Goal: Task Accomplishment & Management: Use online tool/utility

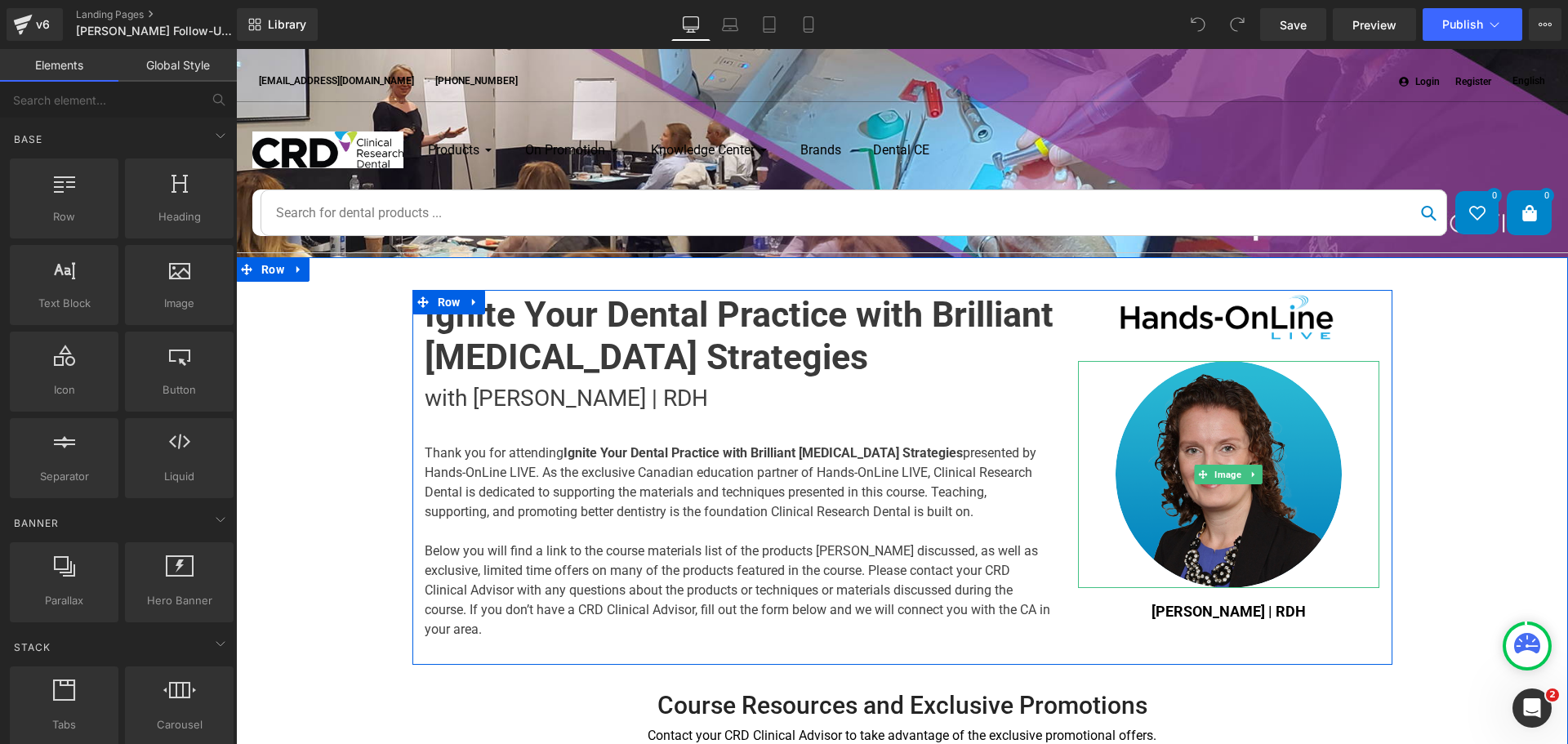
click at [1261, 487] on img at bounding box center [1229, 474] width 227 height 227
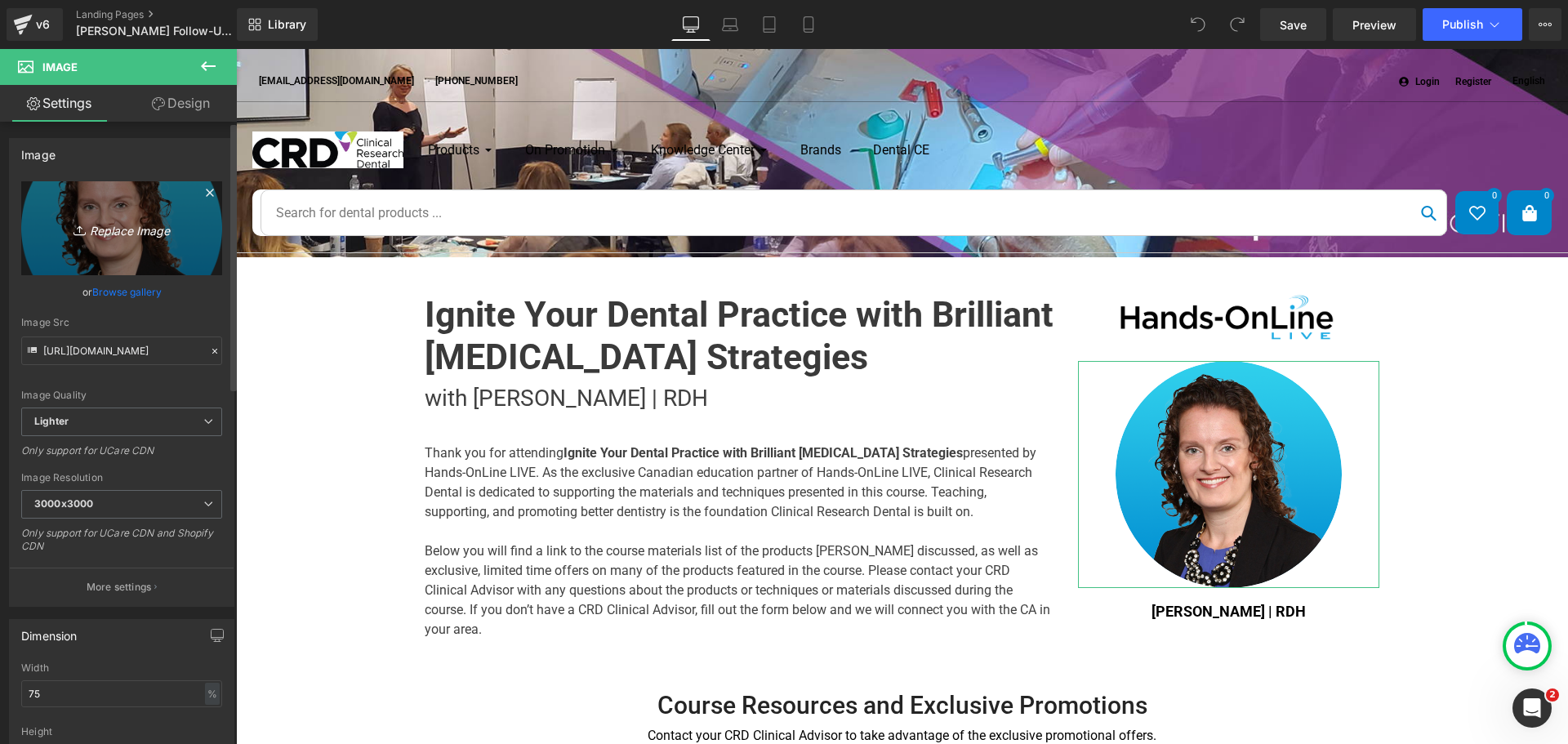
click at [155, 246] on link "Replace Image" at bounding box center [122, 228] width 201 height 94
type input "C:\fakepath\[PERSON_NAME].png"
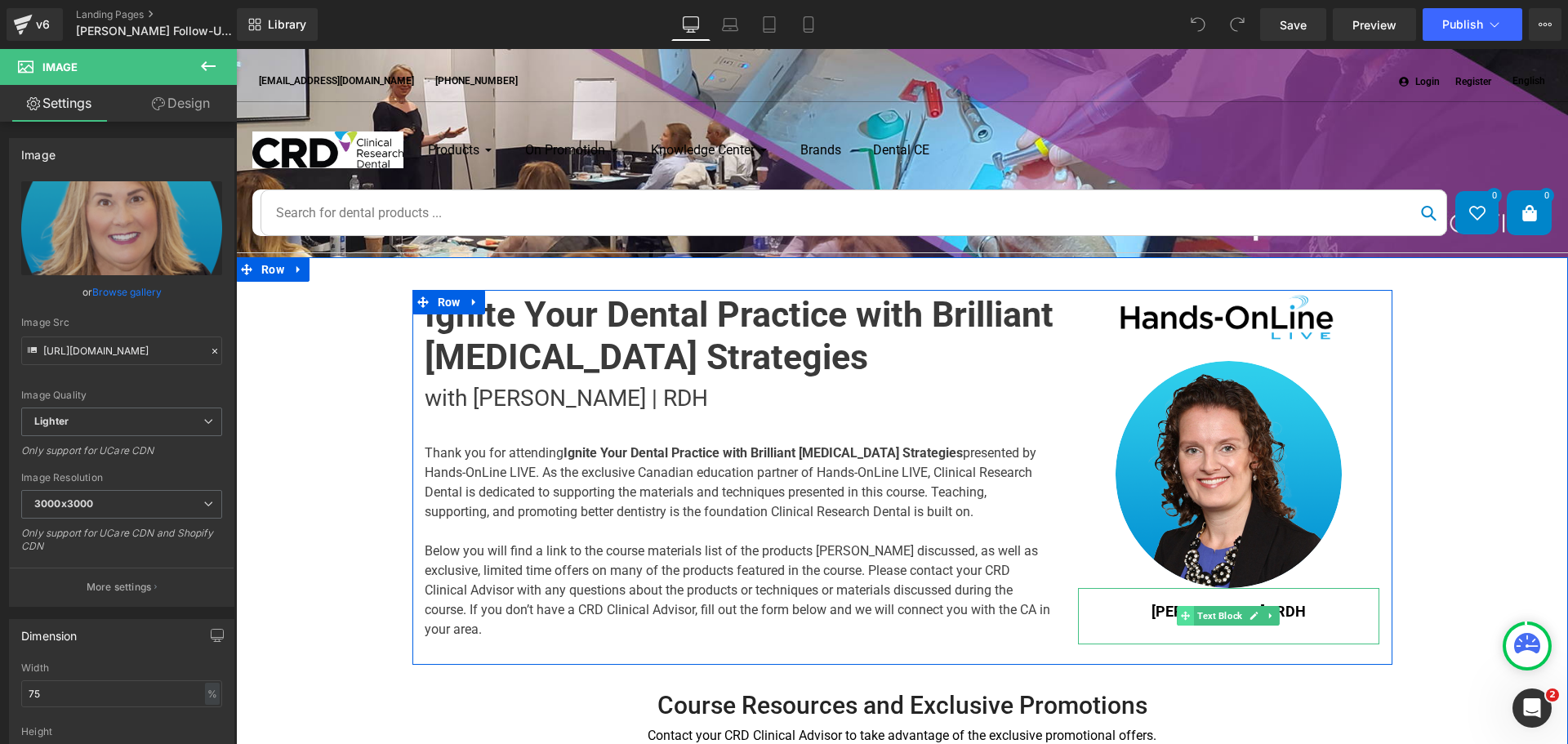
type input "[URL][DOMAIN_NAME][PERSON_NAME]"
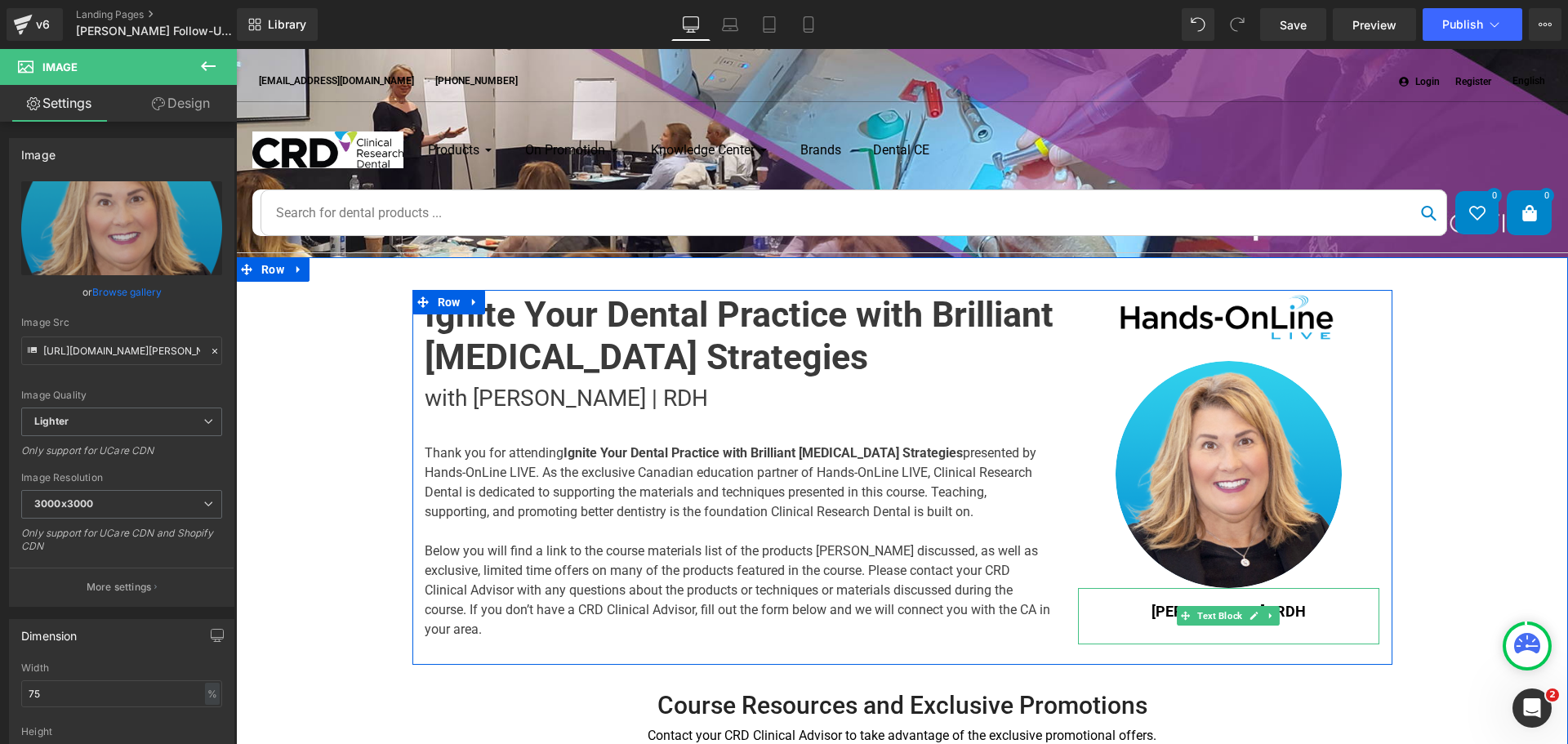
click at [1162, 608] on p "[PERSON_NAME] | RDH" at bounding box center [1229, 611] width 303 height 22
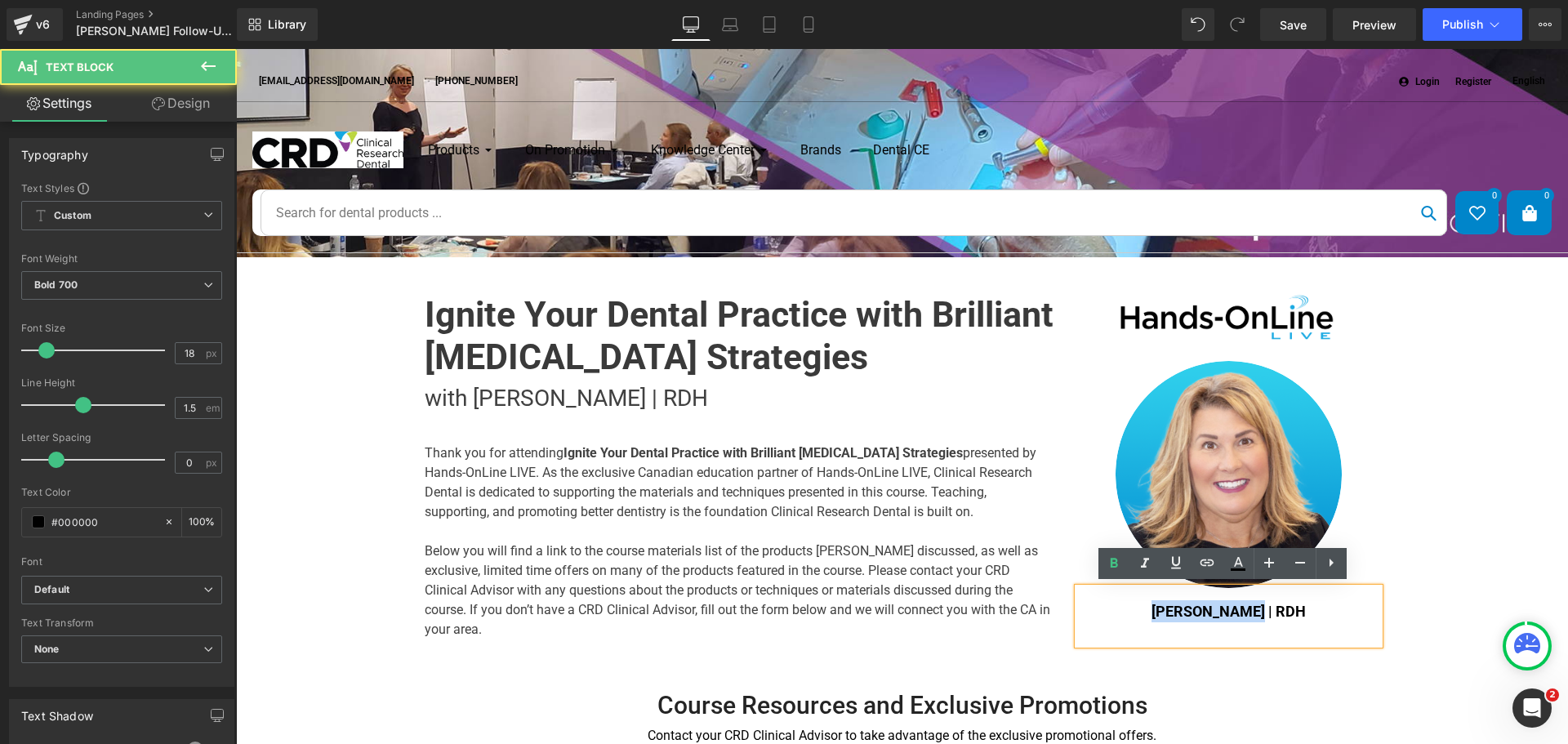
drag, startPoint x: 1247, startPoint y: 611, endPoint x: 1126, endPoint y: 609, distance: 121.0
click at [1126, 609] on p "[PERSON_NAME] | RDH" at bounding box center [1229, 611] width 303 height 22
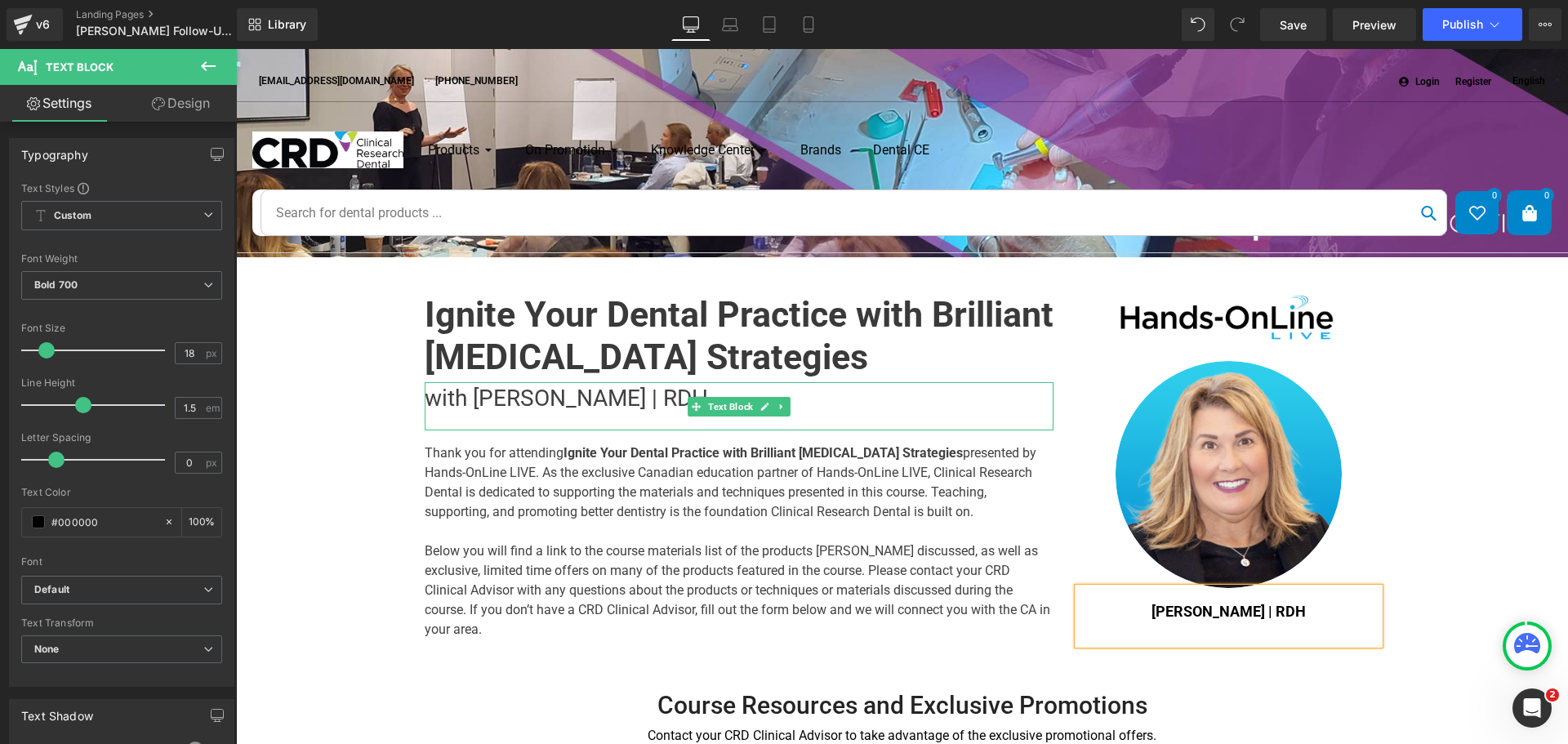
click at [523, 414] on p "with [PERSON_NAME] | RDH" at bounding box center [739, 398] width 628 height 32
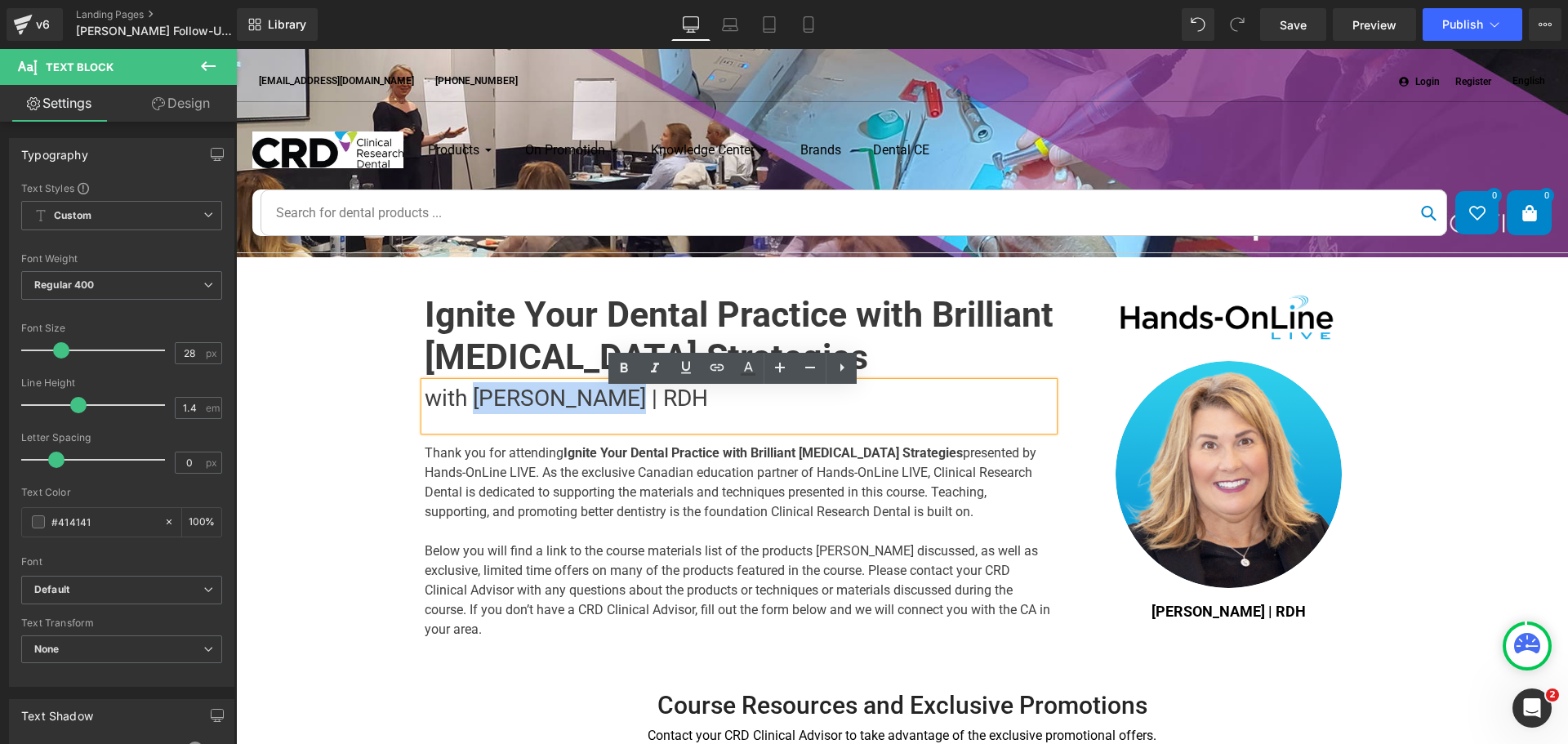
drag, startPoint x: 472, startPoint y: 407, endPoint x: 602, endPoint y: 400, distance: 130.2
click at [602, 400] on p "with [PERSON_NAME] | RDH" at bounding box center [739, 398] width 628 height 32
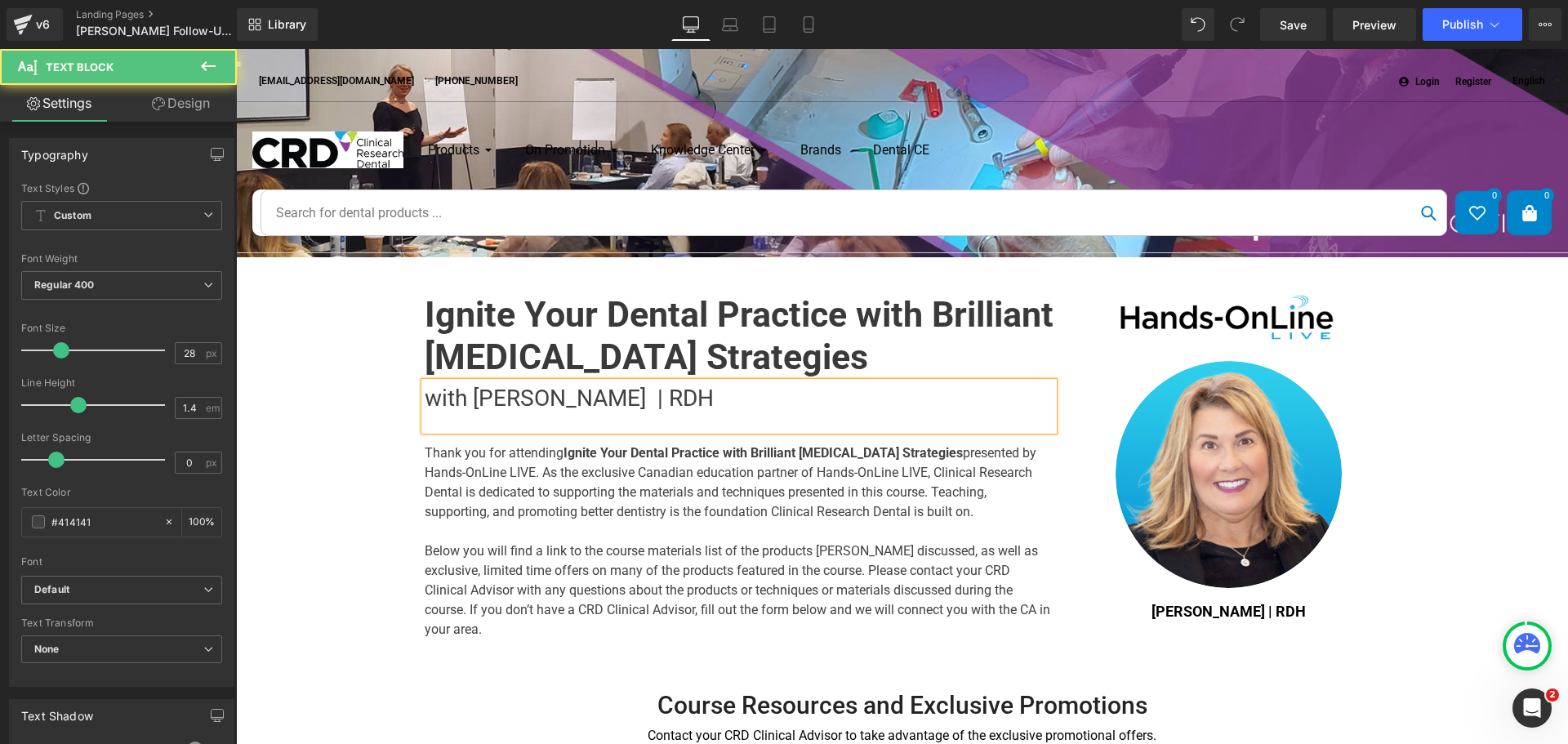
click at [515, 411] on p "with [PERSON_NAME] | RDH" at bounding box center [739, 398] width 628 height 32
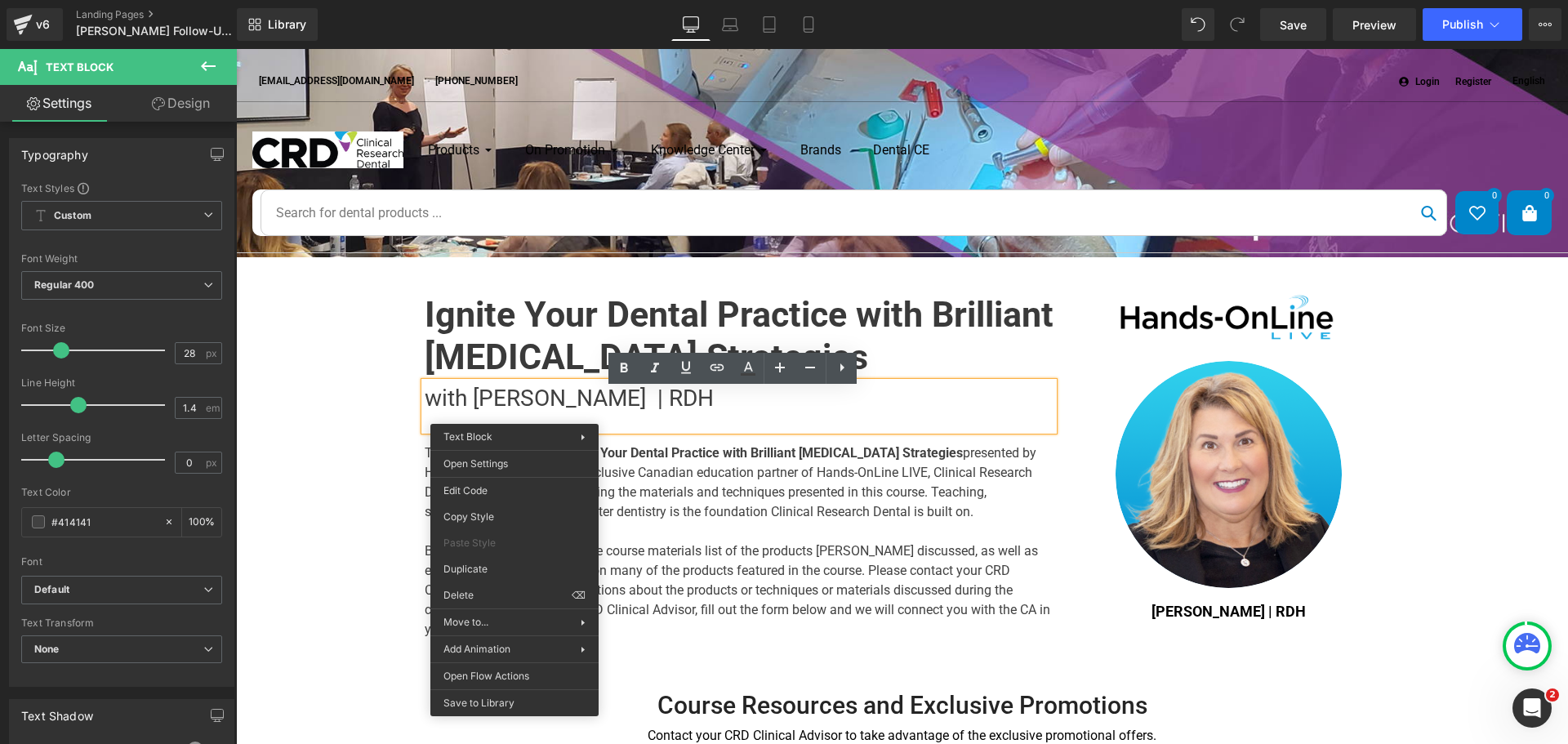
click at [510, 411] on p "with [PERSON_NAME] | RDH" at bounding box center [739, 398] width 628 height 32
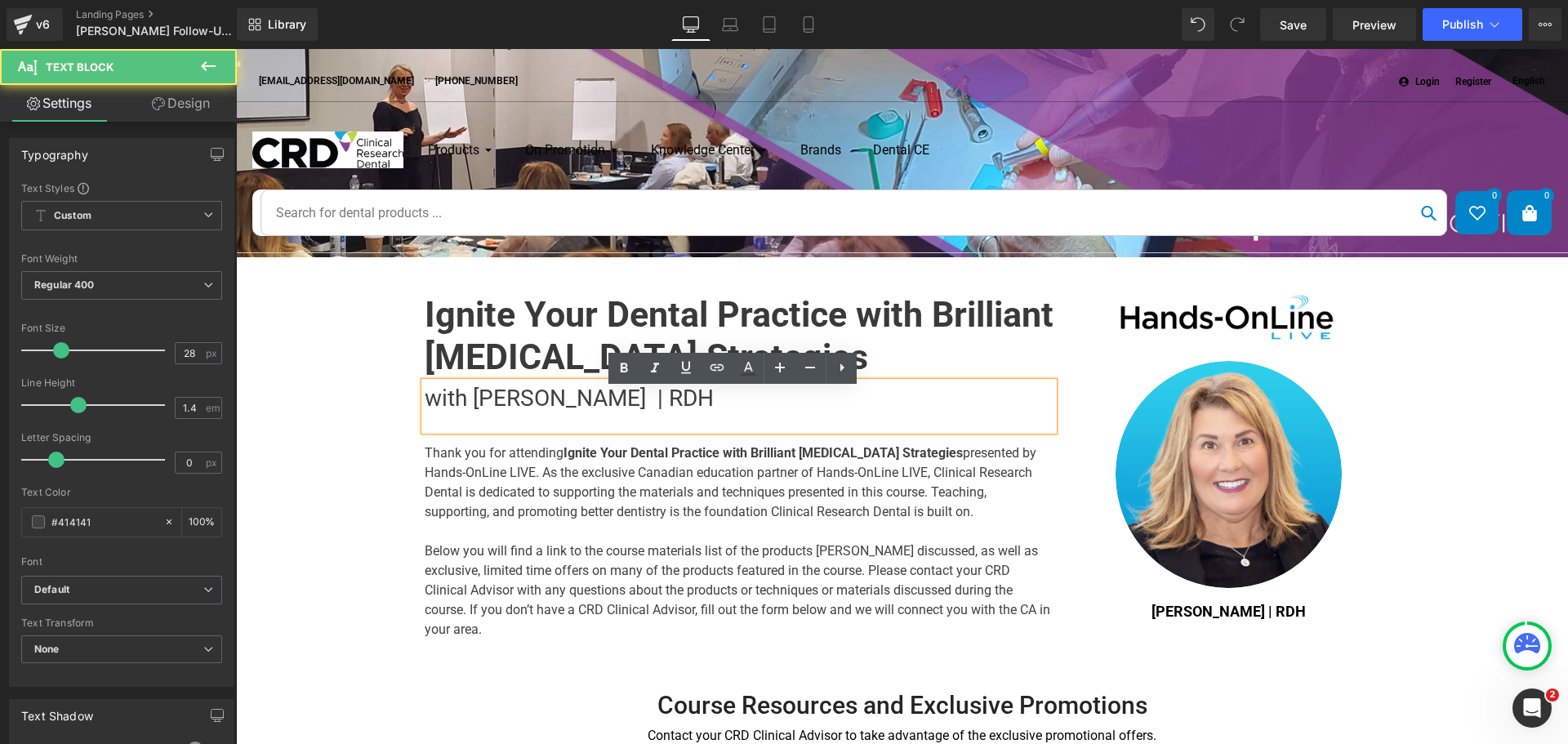
click at [501, 402] on p "with [PERSON_NAME] | RDH" at bounding box center [739, 398] width 628 height 32
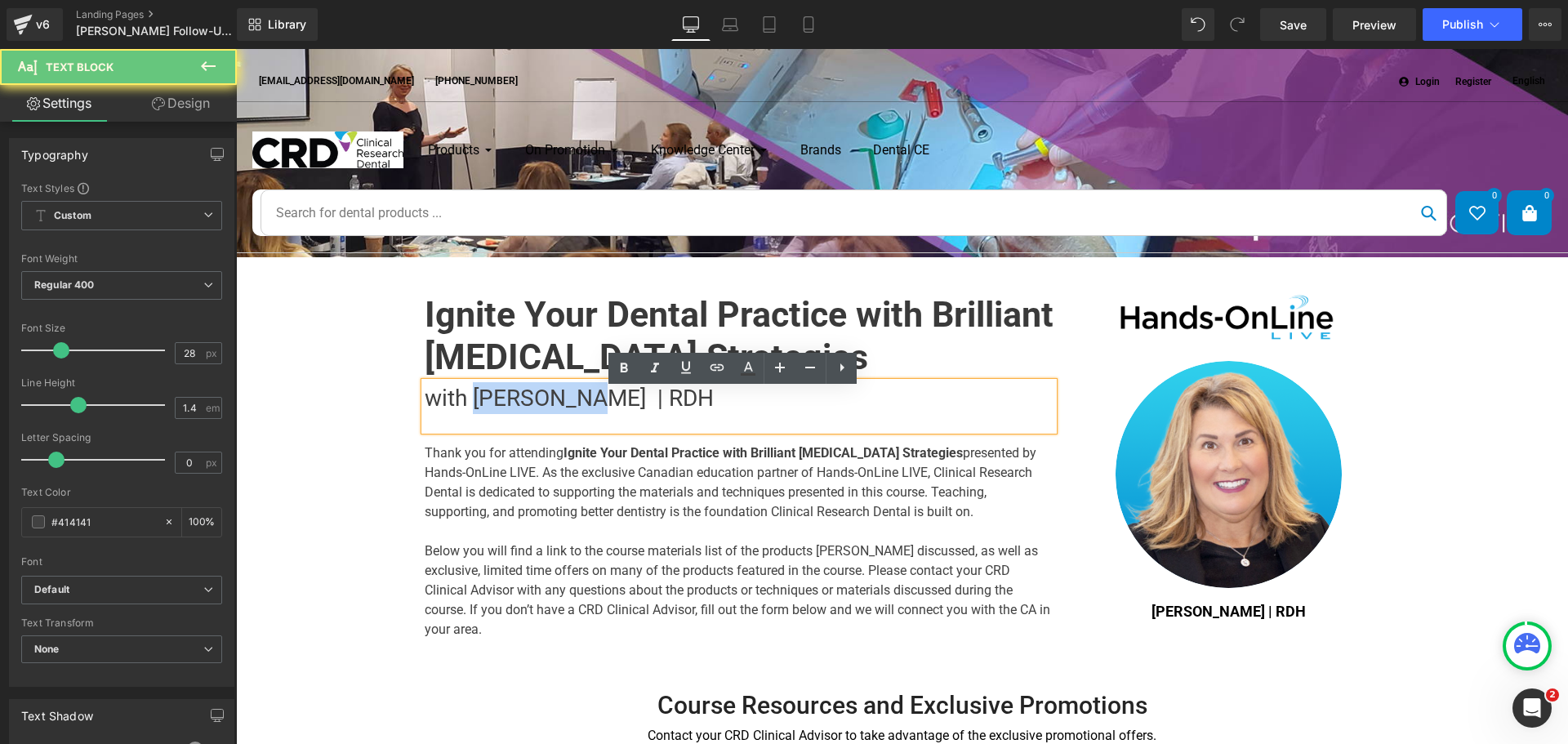
click at [501, 402] on p "with [PERSON_NAME] | RDH" at bounding box center [739, 398] width 628 height 32
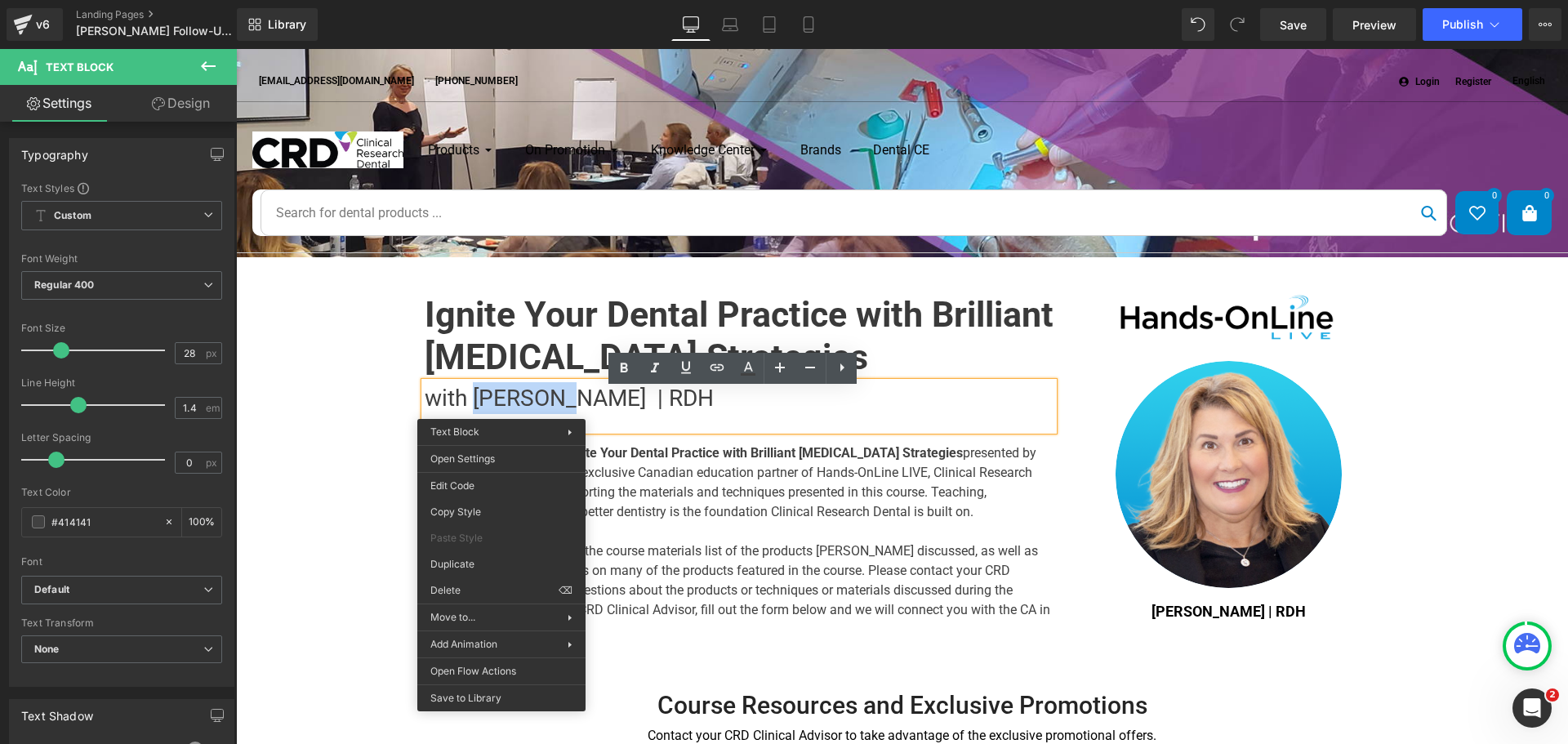
click at [520, 397] on p "with [PERSON_NAME] | RDH" at bounding box center [739, 398] width 628 height 32
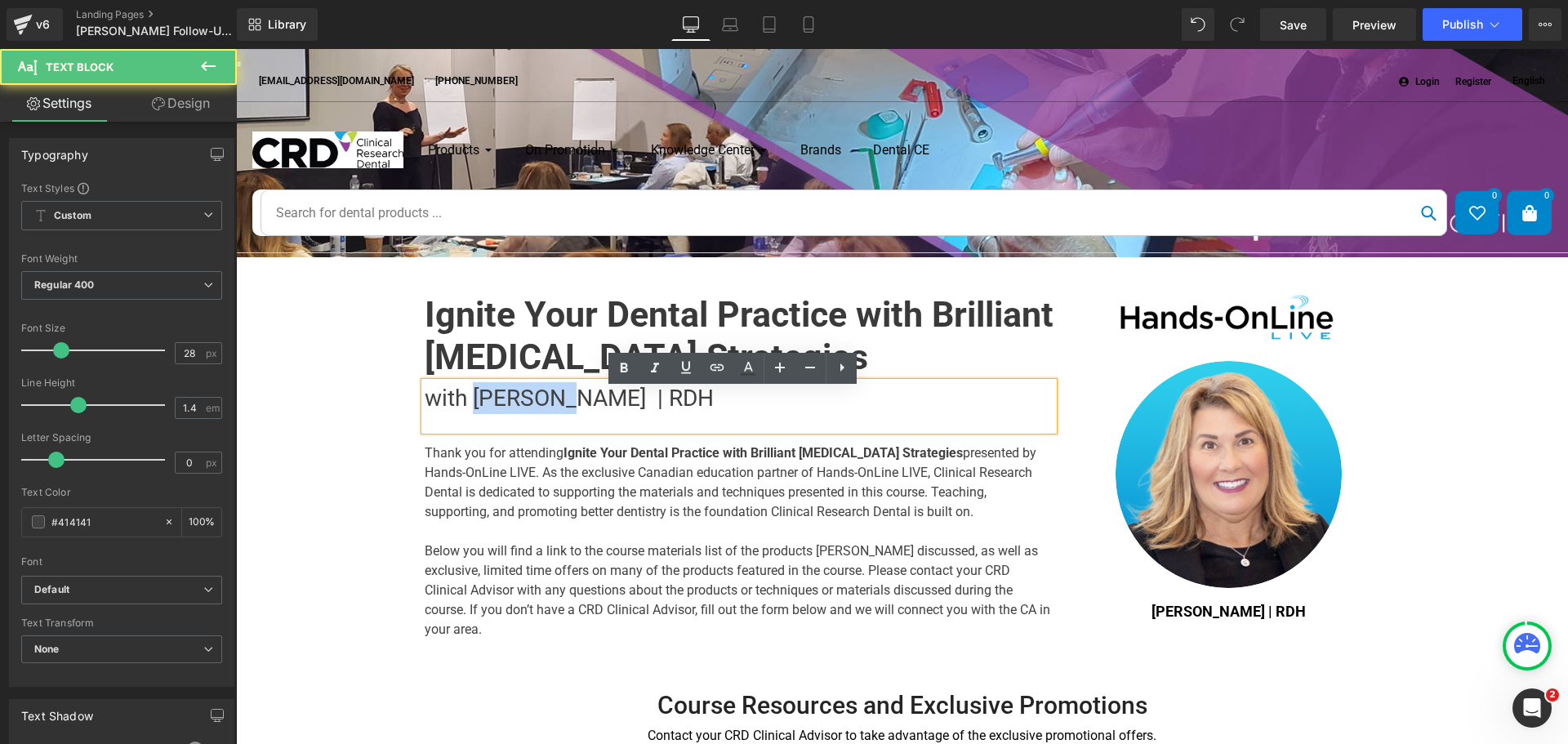
click at [520, 397] on p "with [PERSON_NAME] | RDH" at bounding box center [739, 398] width 628 height 32
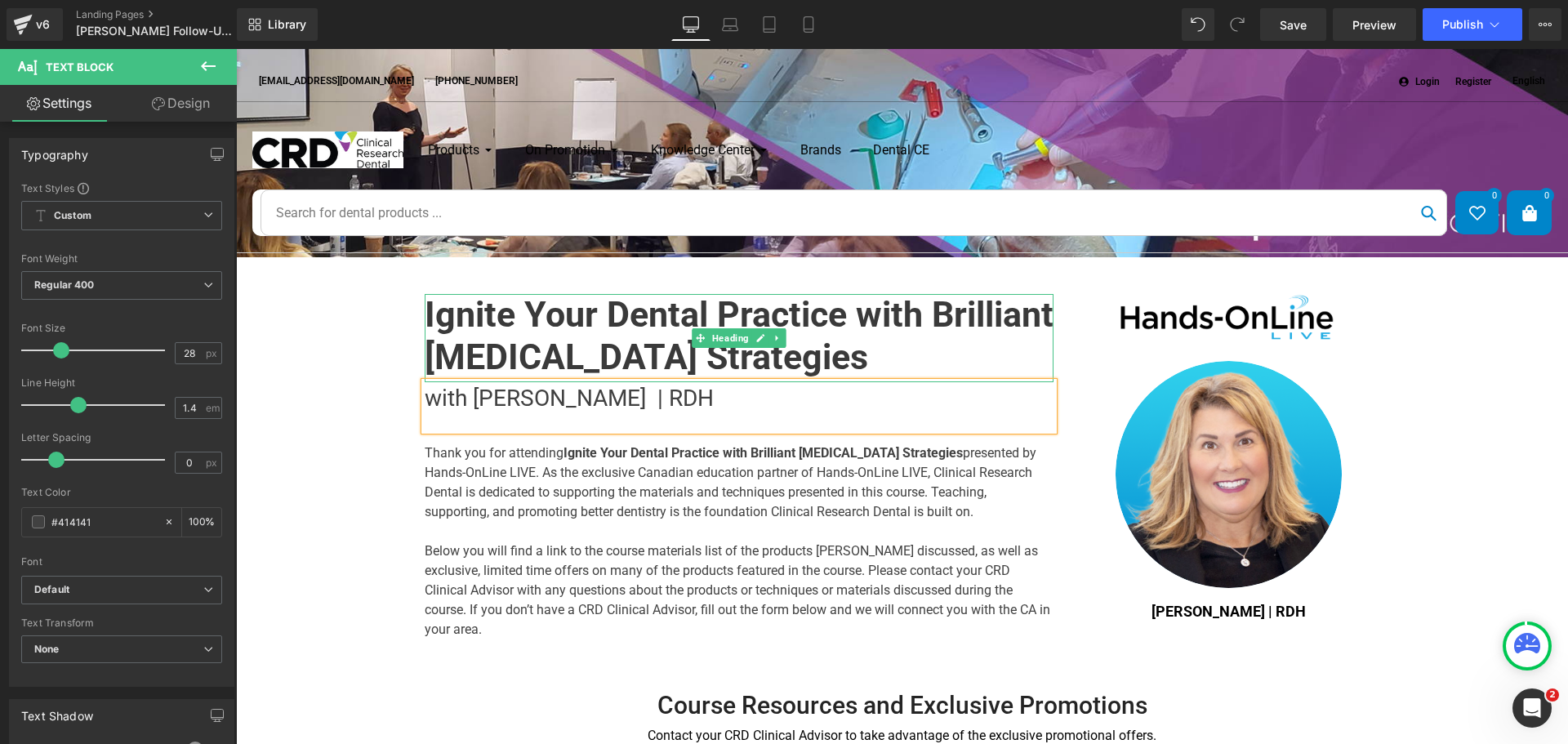
click at [717, 372] on h1 "Ignite Your Dental Practice with Brilliant [MEDICAL_DATA] Strategies" at bounding box center [739, 336] width 628 height 84
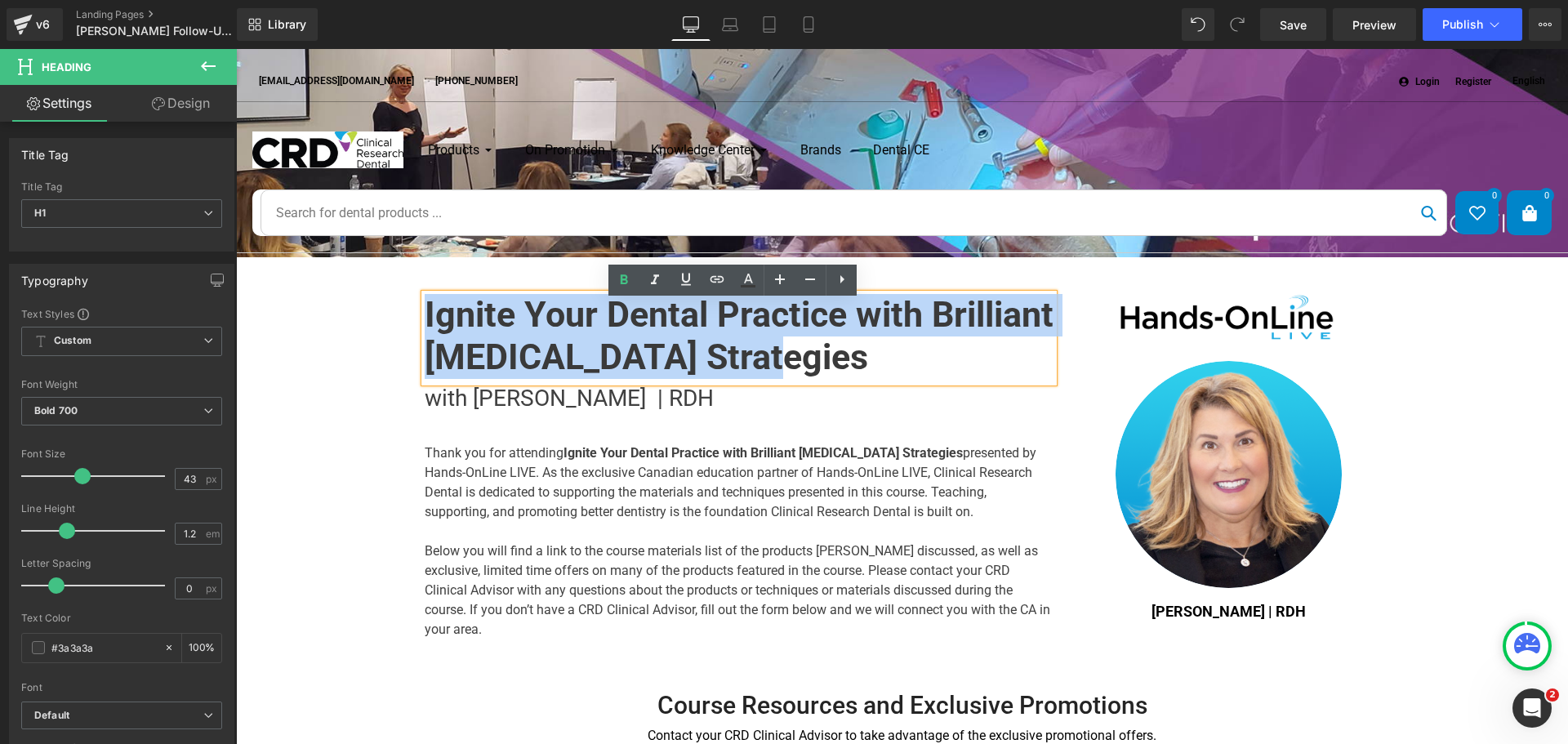
drag, startPoint x: 749, startPoint y: 367, endPoint x: 418, endPoint y: 326, distance: 333.5
click at [425, 326] on h1 "Ignite Your Dental Practice with Brilliant [MEDICAL_DATA] Strategies" at bounding box center [739, 336] width 628 height 84
paste div
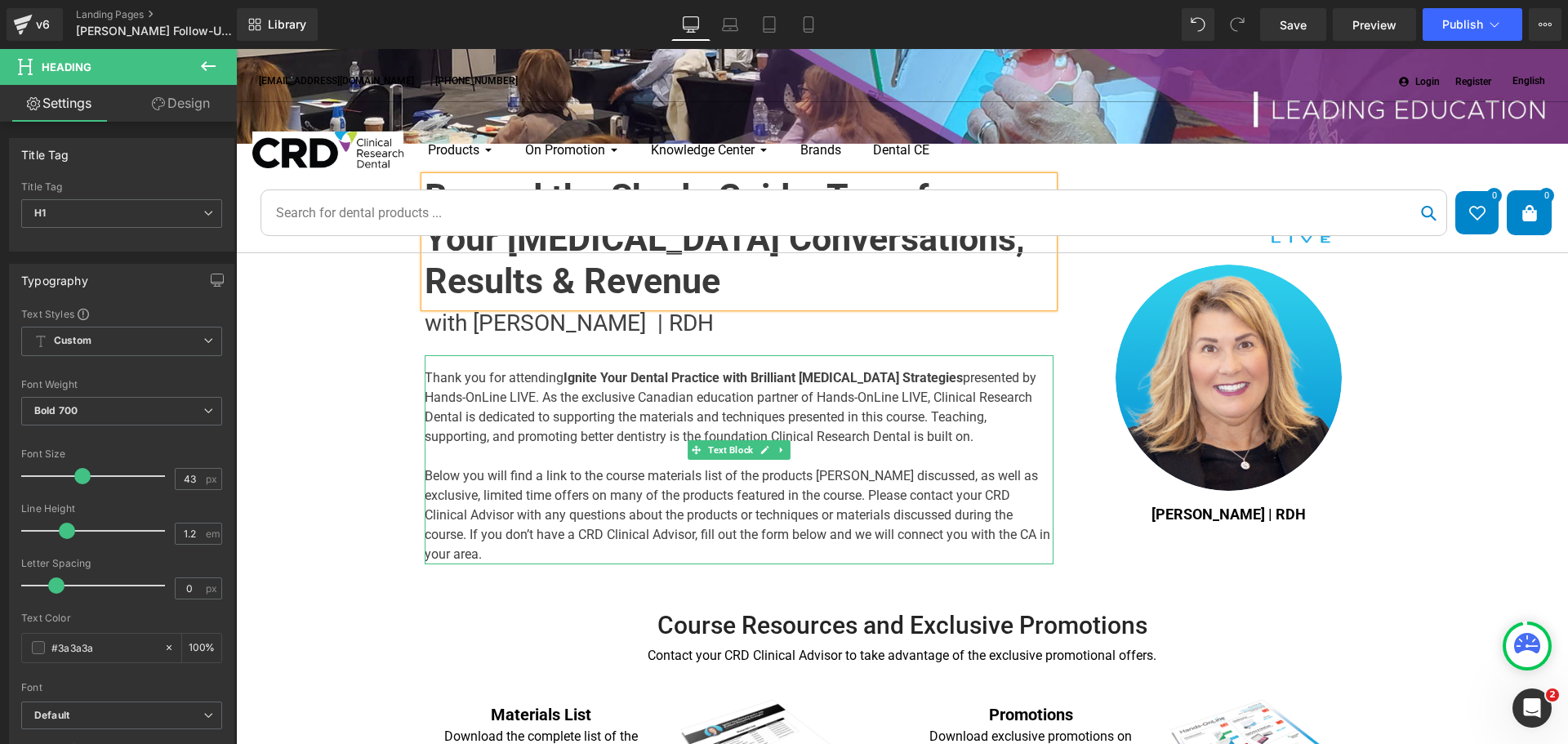
scroll to position [163, 0]
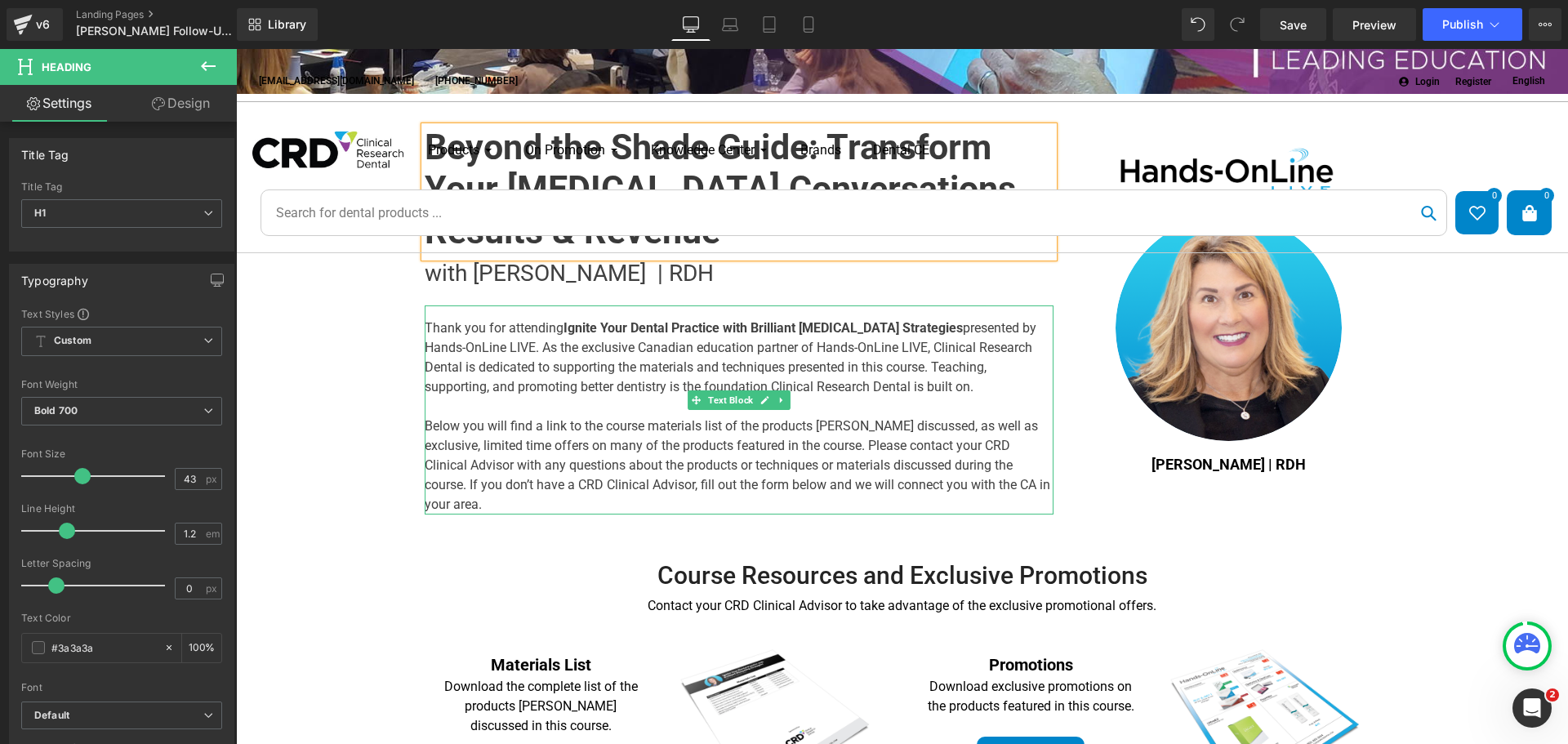
click at [557, 323] on div "Thank you for attending Ignite Your Dental Practice with Brilliant [MEDICAL_DAT…" at bounding box center [739, 409] width 628 height 209
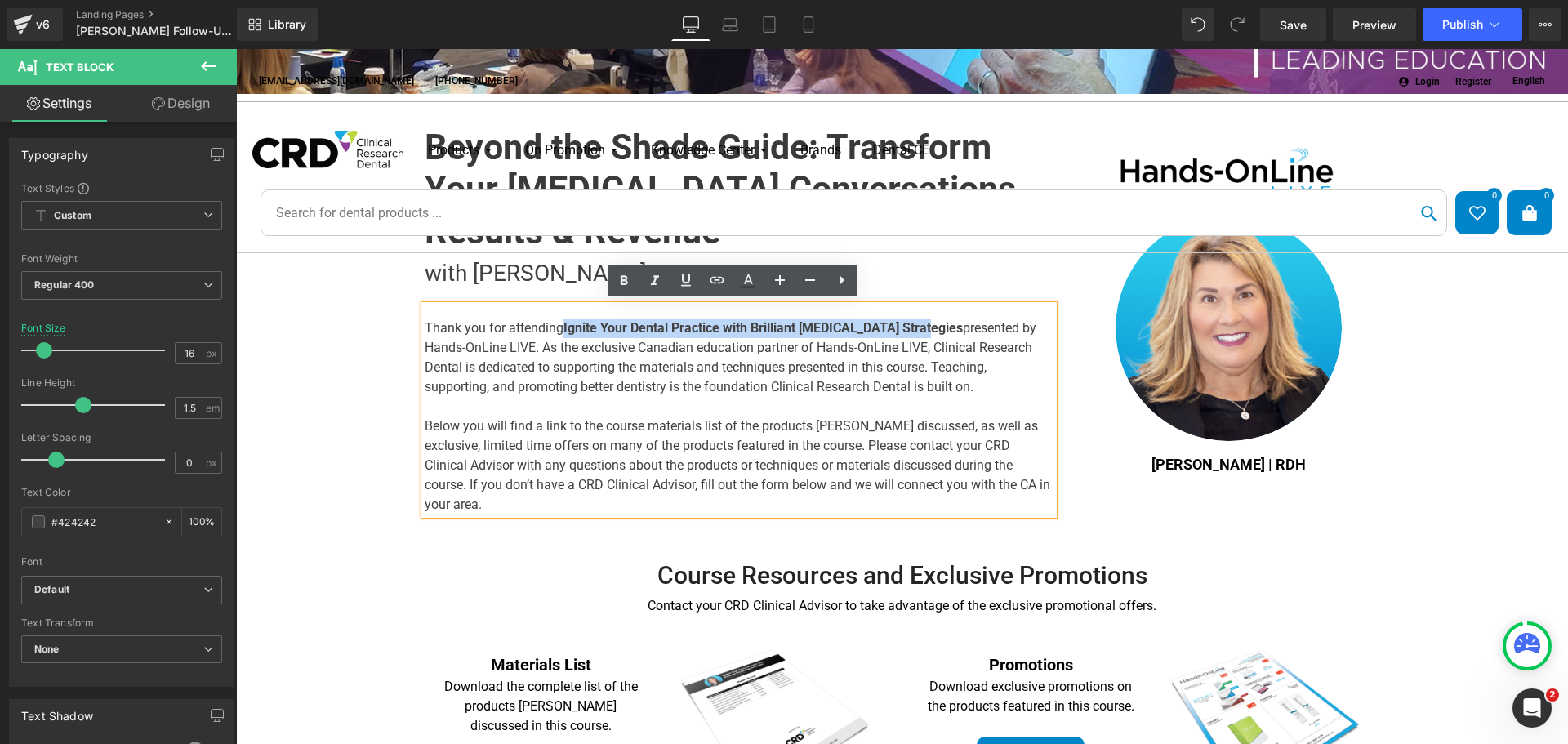
drag, startPoint x: 559, startPoint y: 325, endPoint x: 917, endPoint y: 320, distance: 358.0
click at [917, 320] on b "Ignite Your Dental Practice with Brilliant [MEDICAL_DATA] Strategies" at bounding box center [763, 328] width 399 height 16
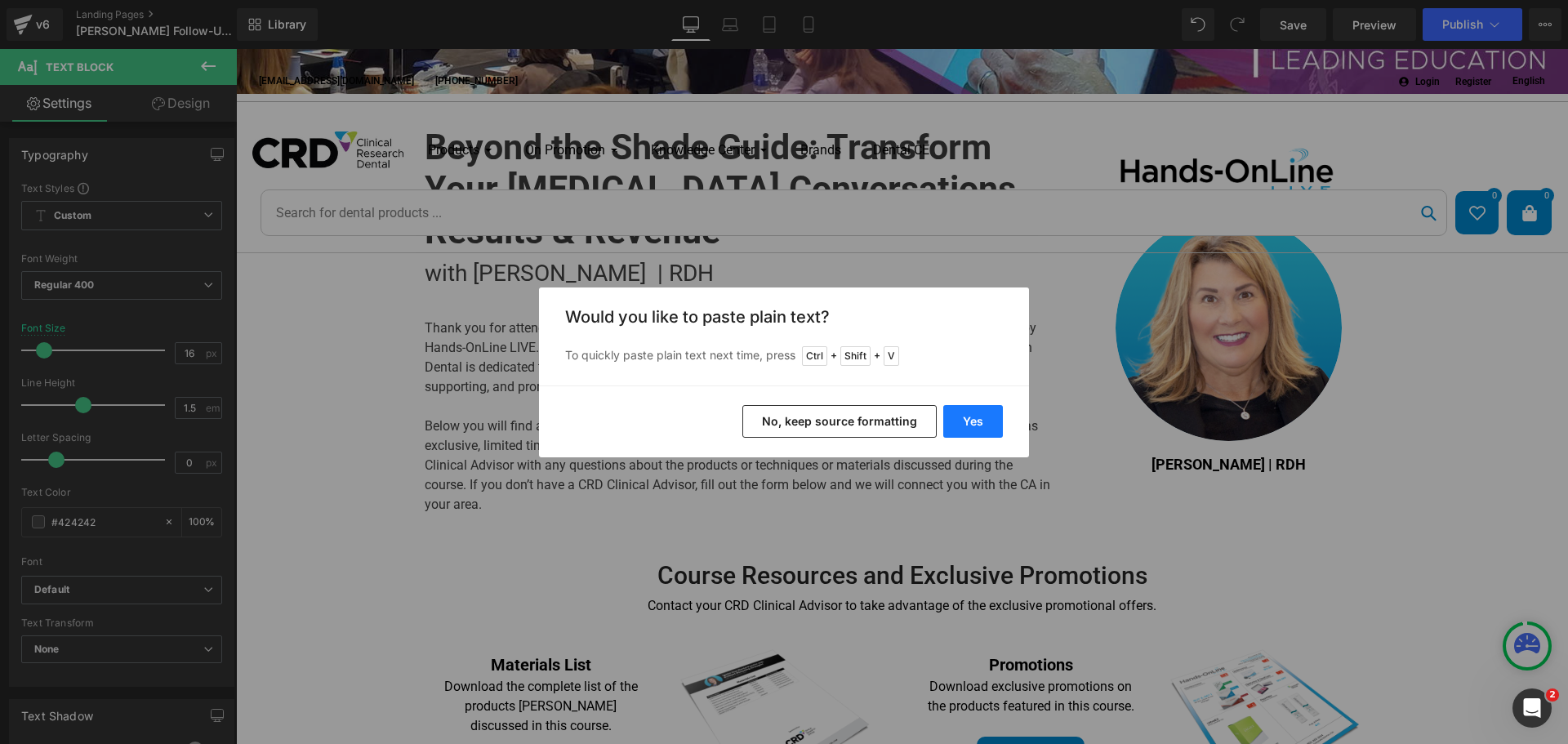
drag, startPoint x: 980, startPoint y: 419, endPoint x: 745, endPoint y: 371, distance: 239.9
click at [980, 419] on button "Yes" at bounding box center [973, 421] width 59 height 33
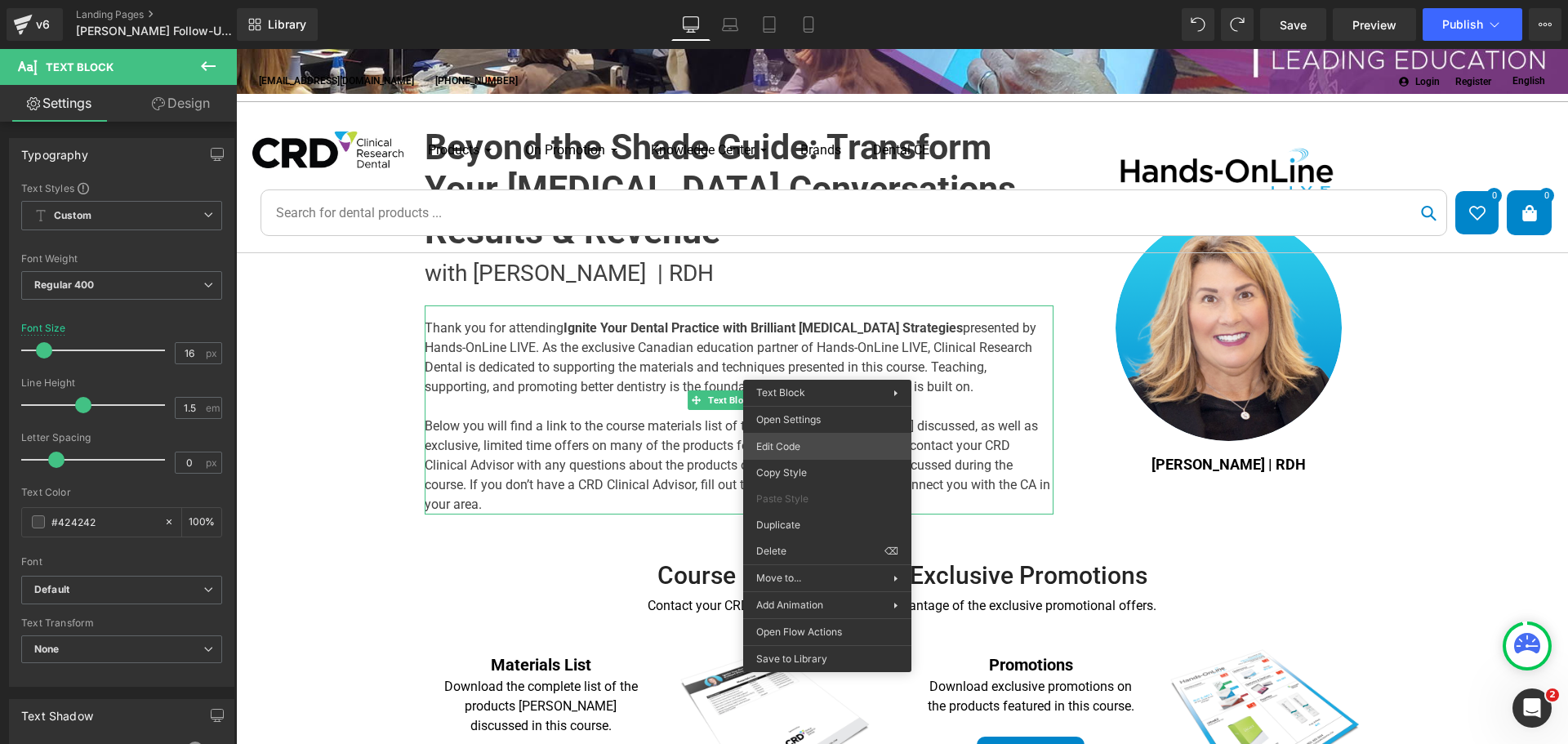
click at [819, 0] on div "You are previewing how the will restyle your page. You can not edit Elements in…" at bounding box center [784, 0] width 1568 height 0
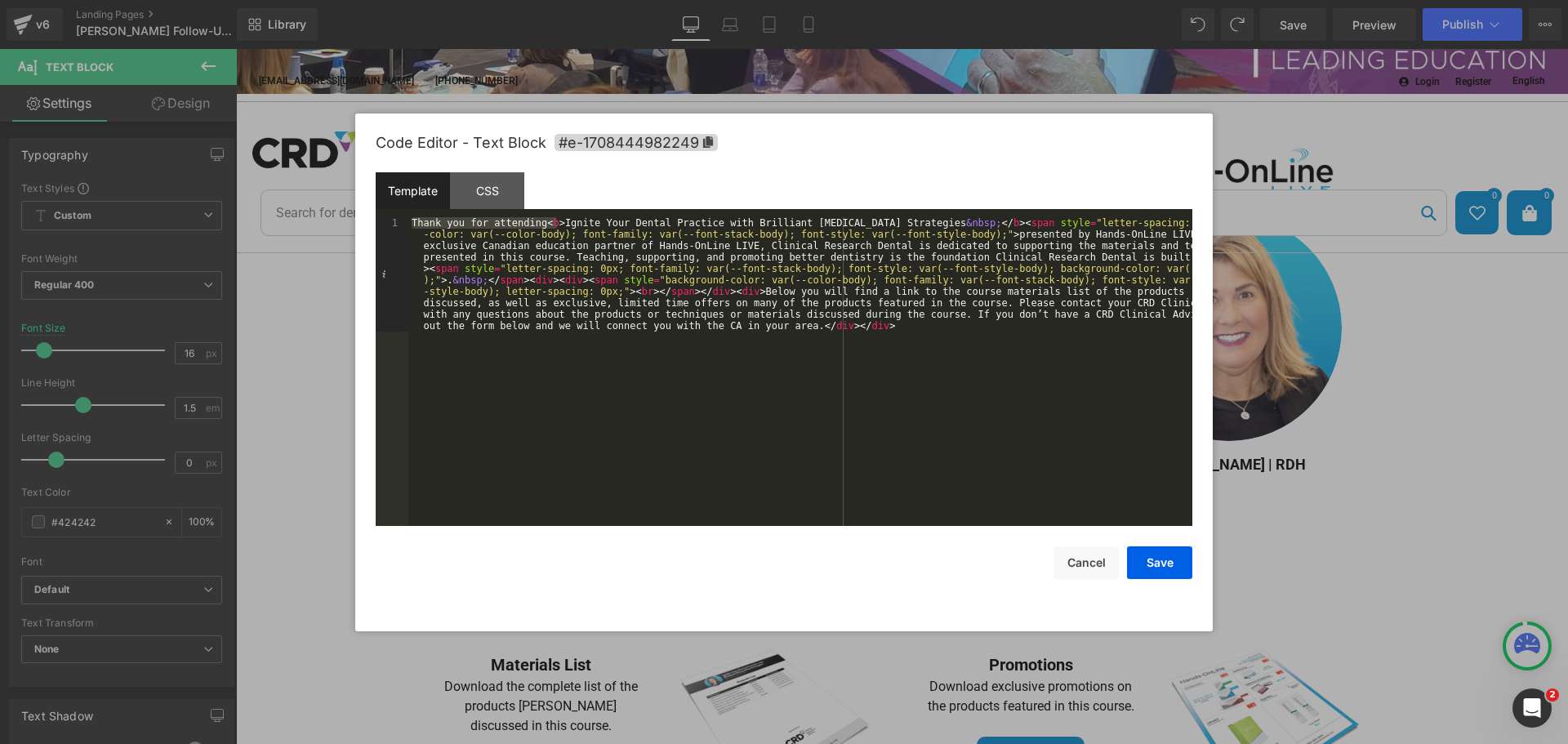
drag, startPoint x: 555, startPoint y: 219, endPoint x: 790, endPoint y: 215, distance: 235.0
click at [790, 215] on div "Template CSS 1 Thank you for attending < b > Ignite Your Dental Practice with B…" at bounding box center [783, 348] width 816 height 353
drag, startPoint x: 927, startPoint y: 221, endPoint x: 558, endPoint y: 226, distance: 369.0
click at [558, 226] on div "Thank you for attending < b > Ignite Your Dental Practice with Brilliant [MEDIC…" at bounding box center [801, 485] width 784 height 537
click at [1147, 553] on button "Save" at bounding box center [1158, 563] width 65 height 33
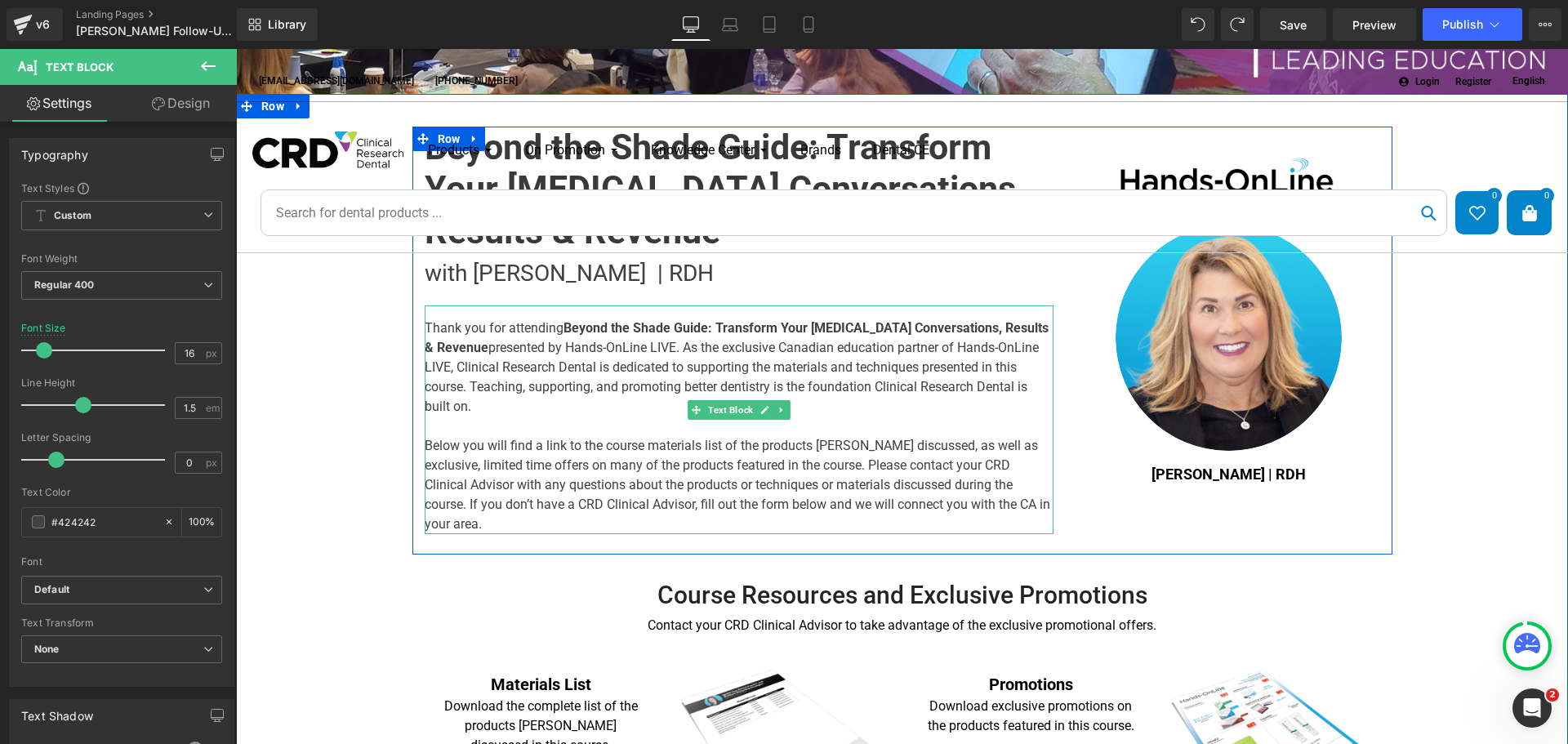
click at [467, 345] on b "Beyond the Shade Guide: Transform Your [MEDICAL_DATA] Conversations, Results & …" at bounding box center [736, 337] width 624 height 35
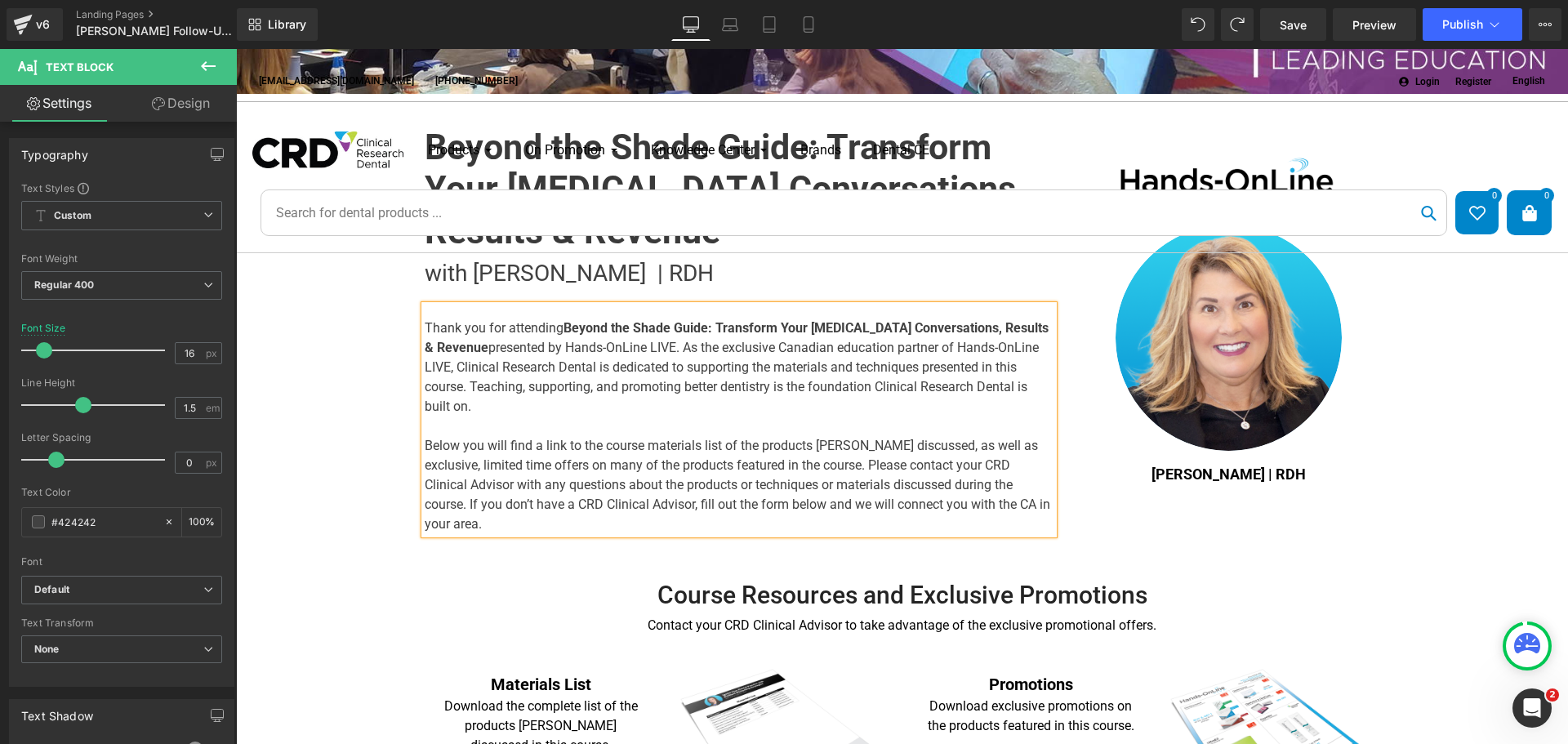
click at [827, 439] on div "Below you will find a link to the course materials list of the products [PERSON…" at bounding box center [739, 484] width 628 height 98
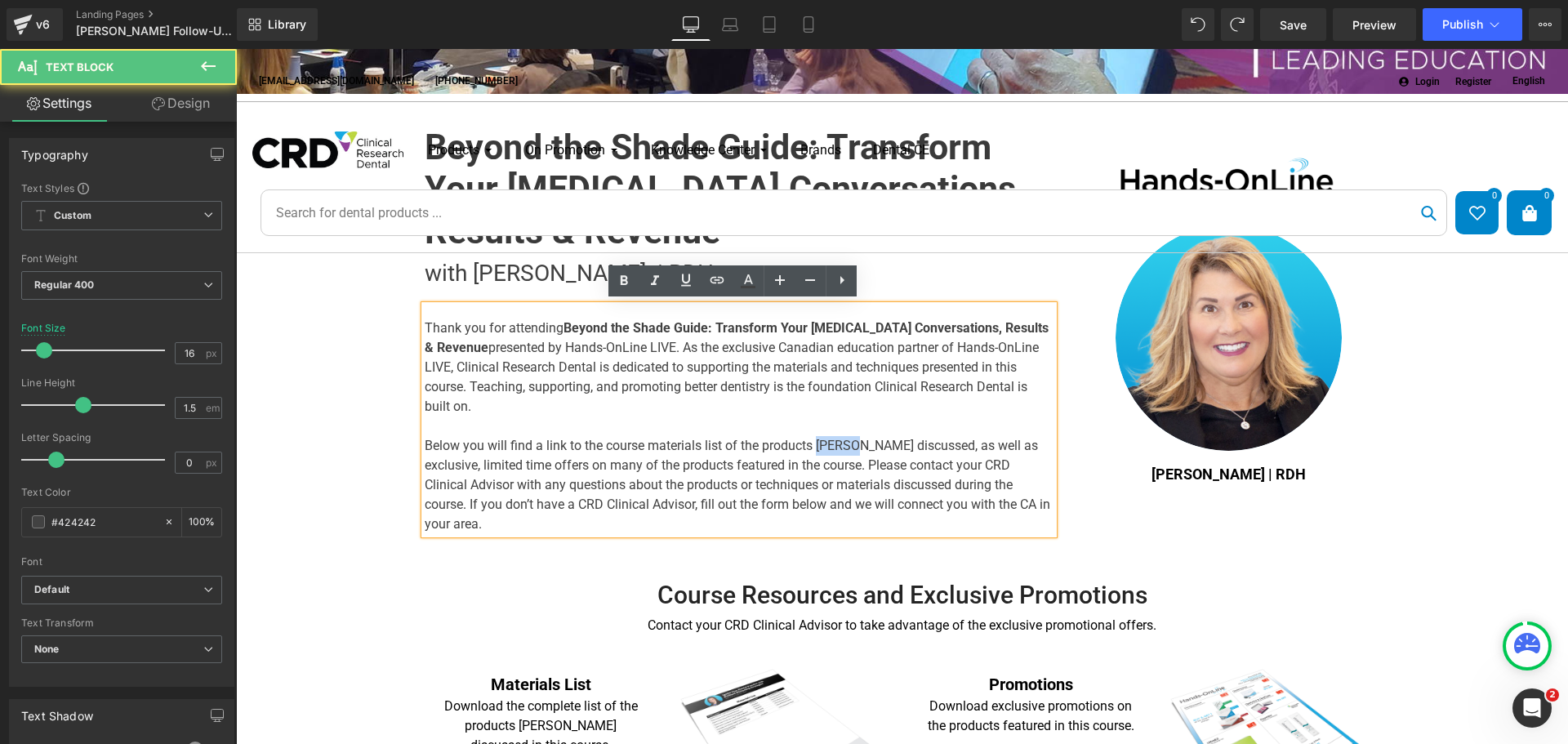
click at [827, 439] on div "Below you will find a link to the course materials list of the products [PERSON…" at bounding box center [739, 484] width 628 height 98
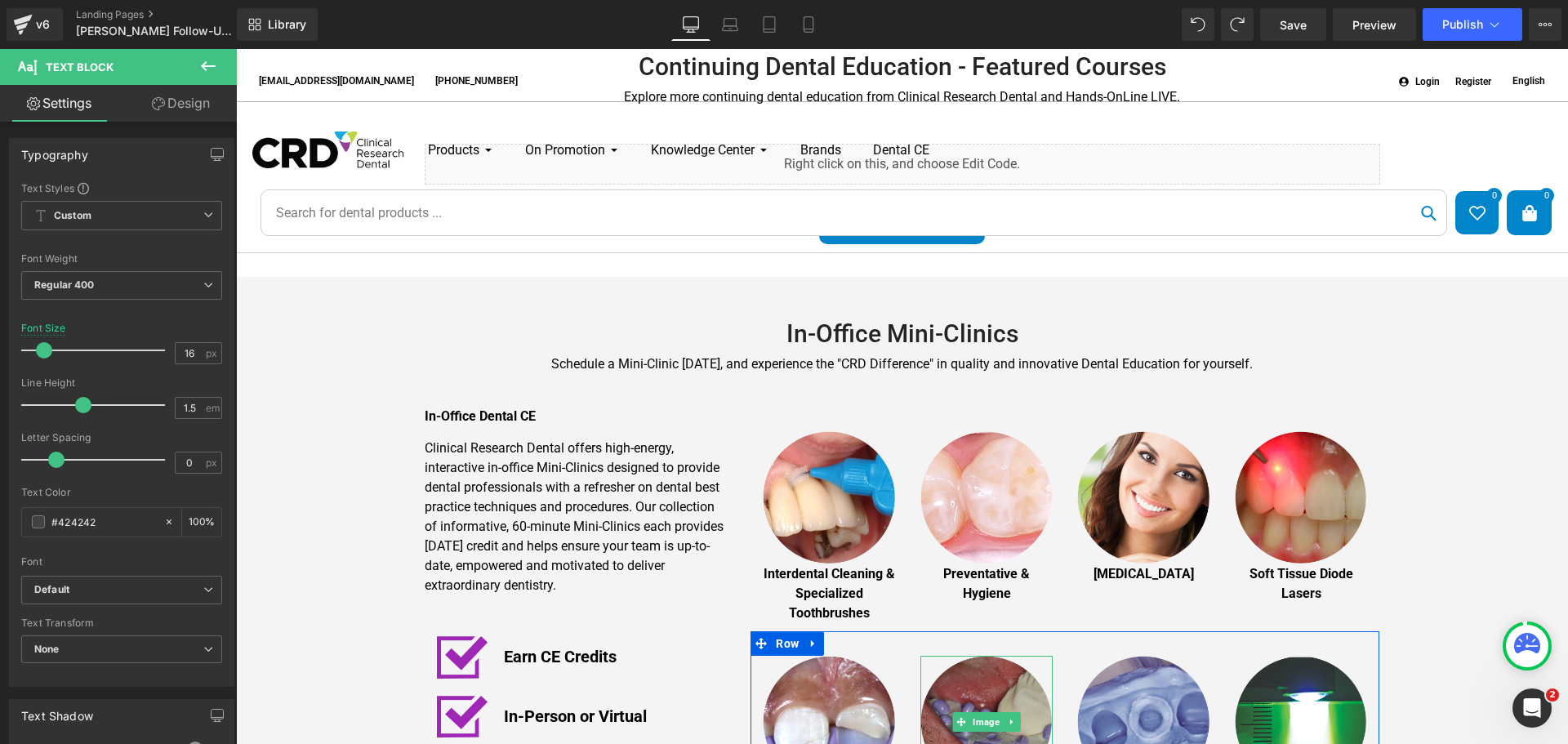
scroll to position [979, 0]
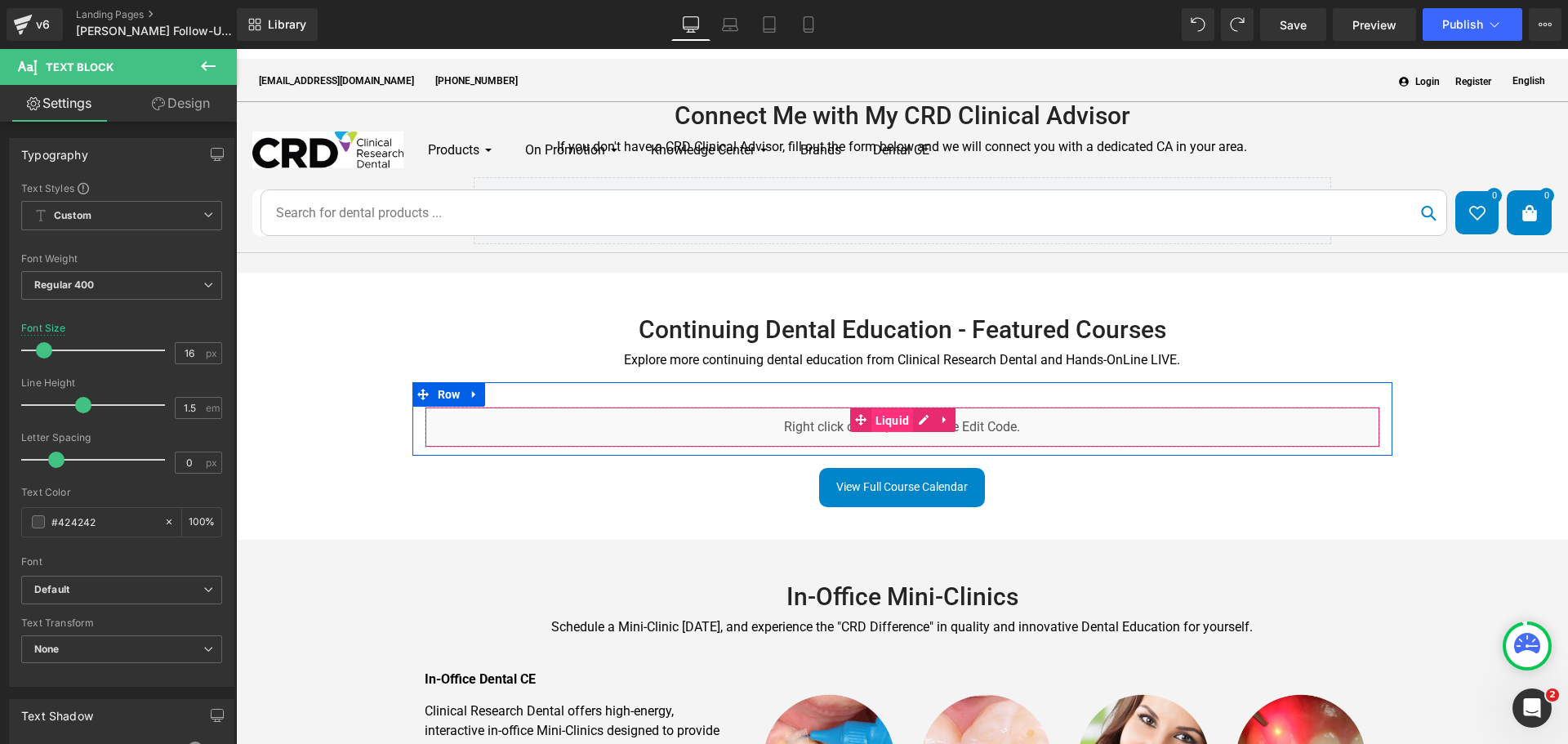
click at [879, 408] on span "Liquid" at bounding box center [893, 420] width 43 height 24
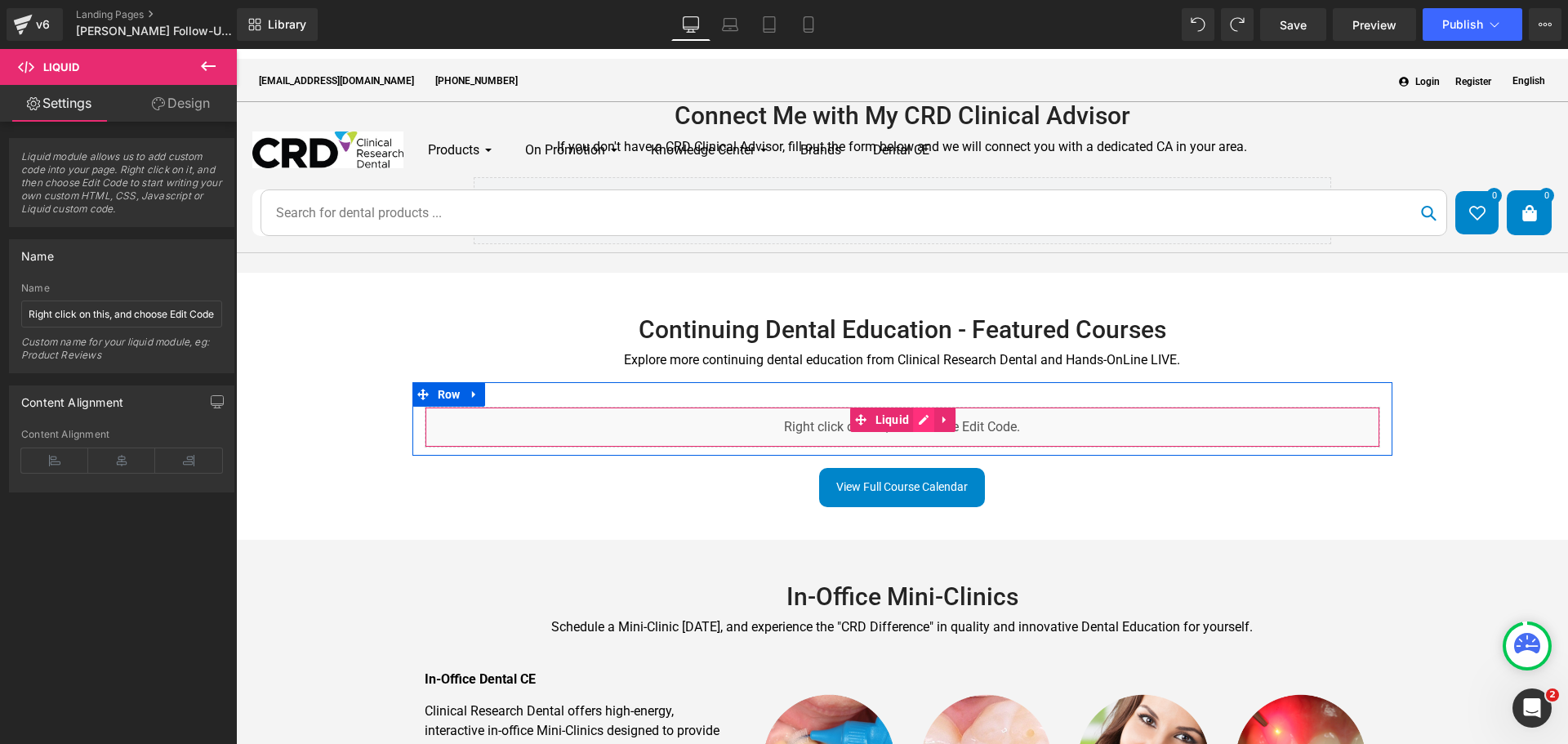
click at [916, 407] on div "Liquid" at bounding box center [903, 427] width 955 height 41
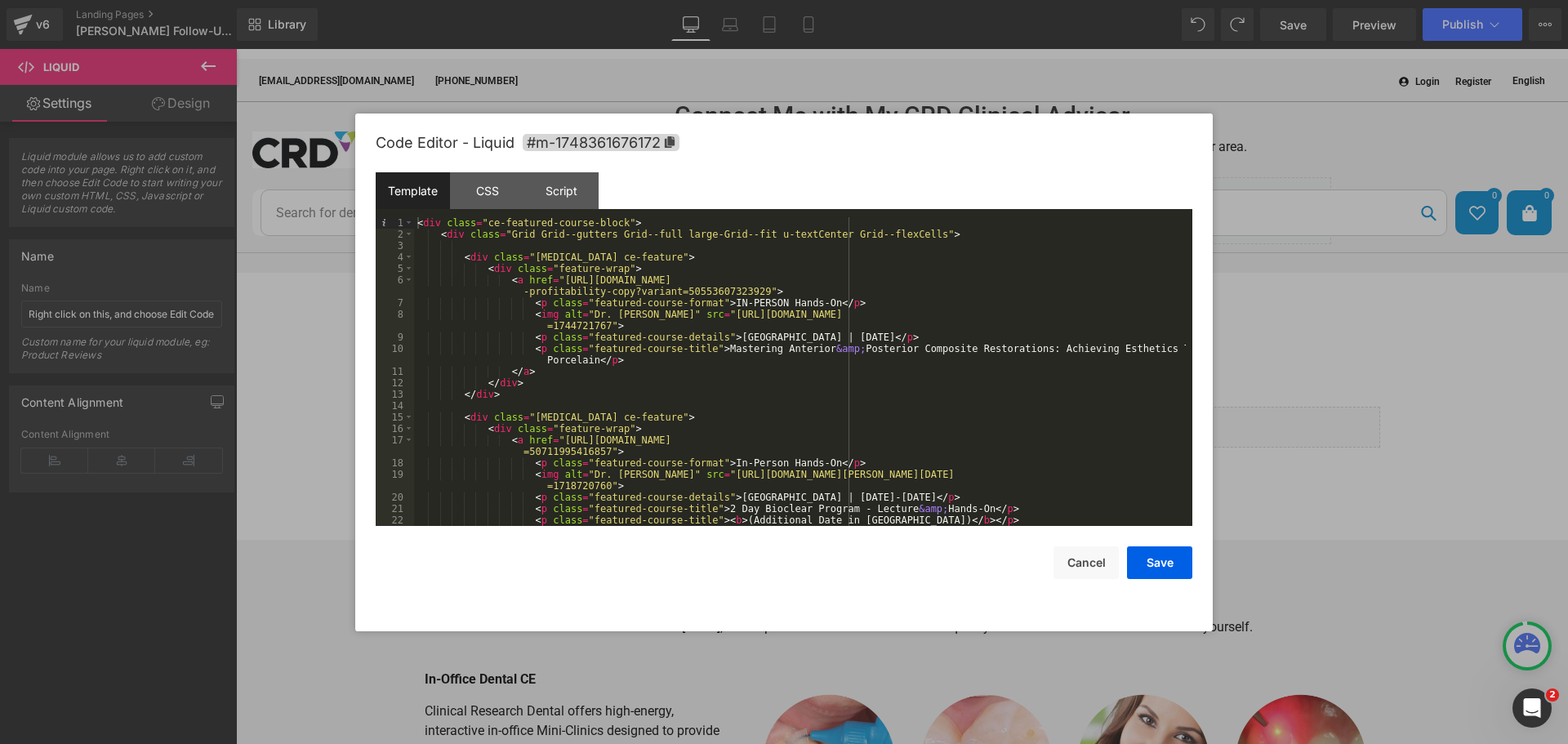
click at [781, 414] on div "< div class = "ce-featured-course-block" > < div class = "Grid Grid--gutters Gr…" at bounding box center [800, 382] width 771 height 332
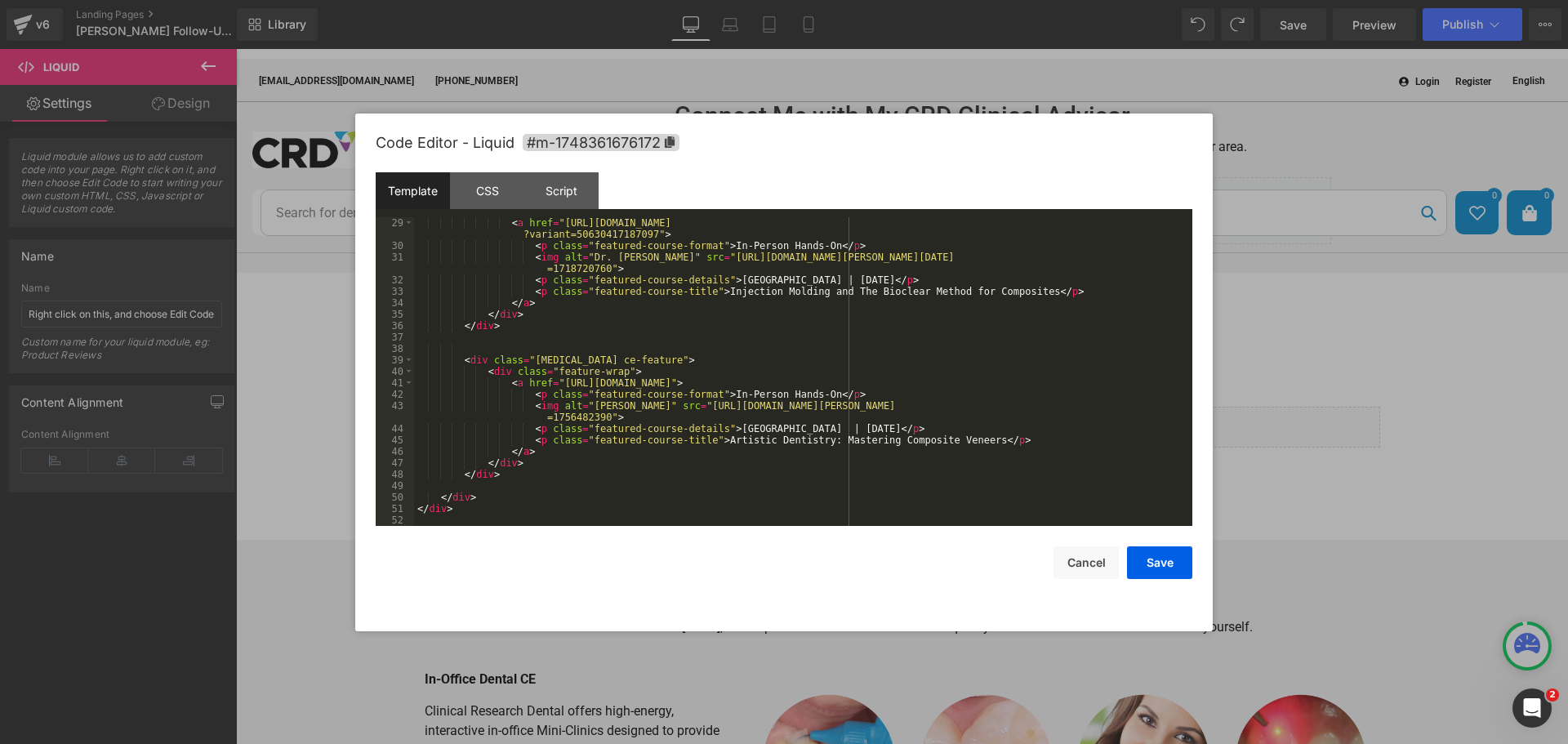
scroll to position [377, 0]
click at [1071, 567] on button "Cancel" at bounding box center [1086, 563] width 65 height 33
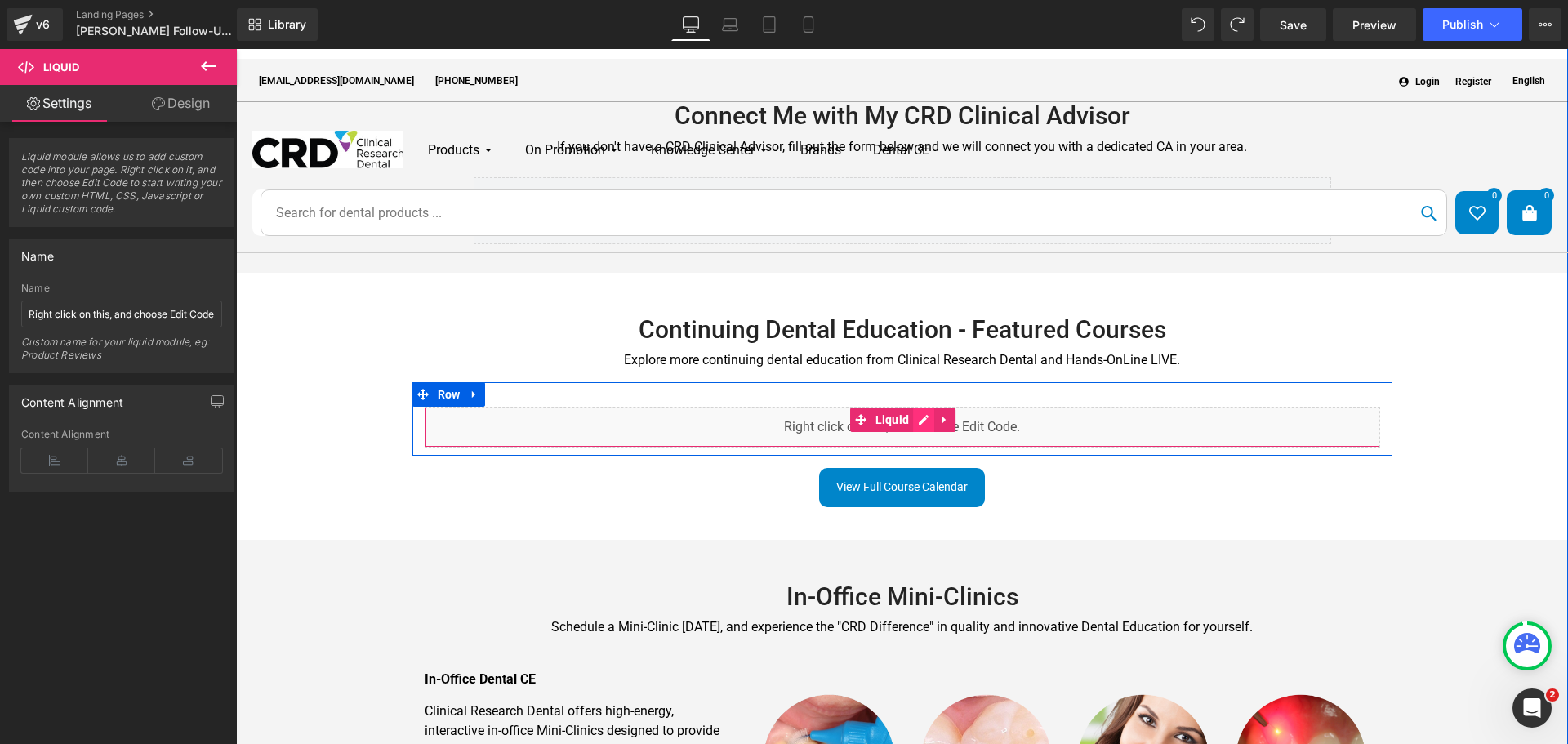
click at [914, 407] on div "Liquid" at bounding box center [903, 427] width 955 height 41
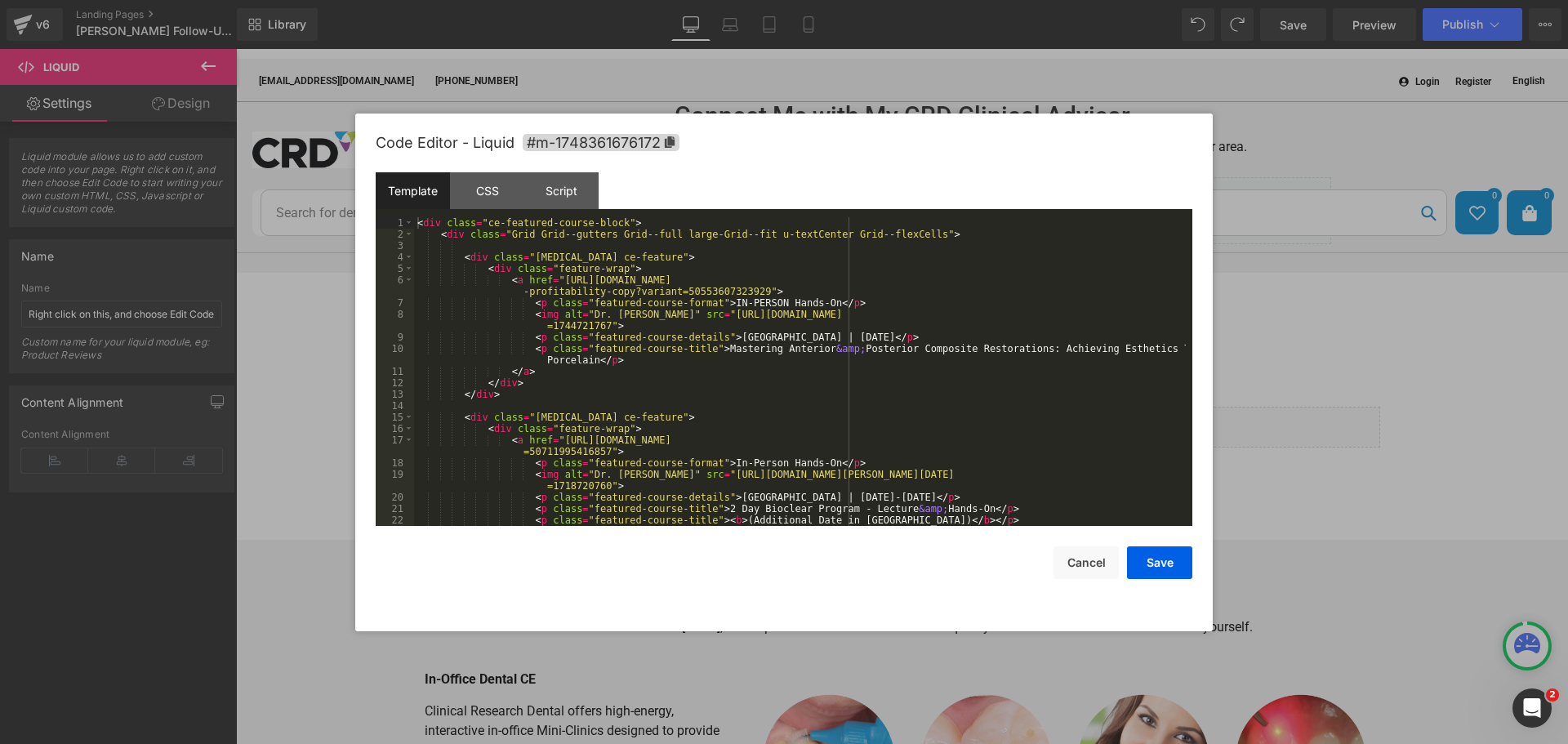
click at [760, 437] on div "< div class = "ce-featured-course-block" > < div class = "Grid Grid--gutters Gr…" at bounding box center [800, 382] width 771 height 332
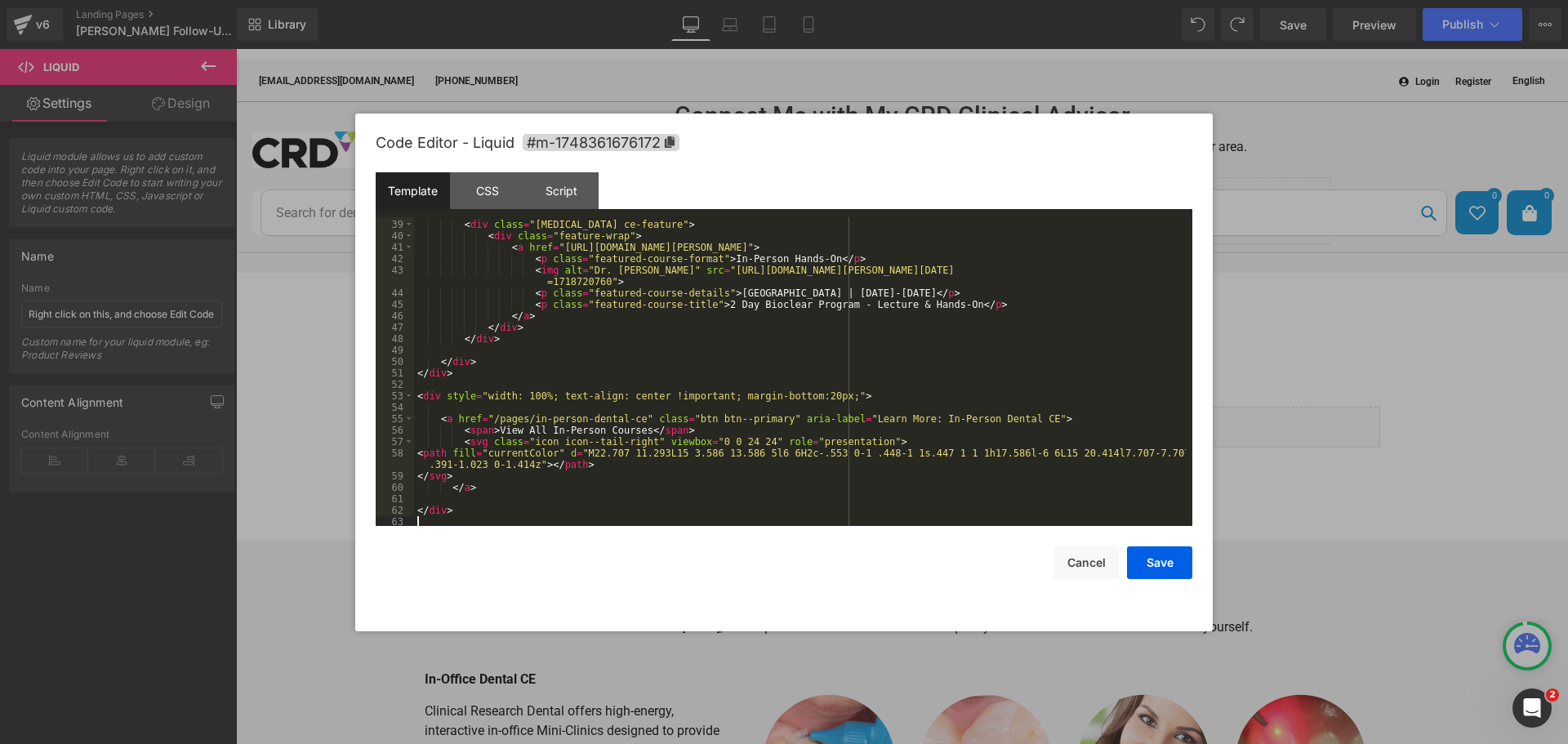
scroll to position [491, 0]
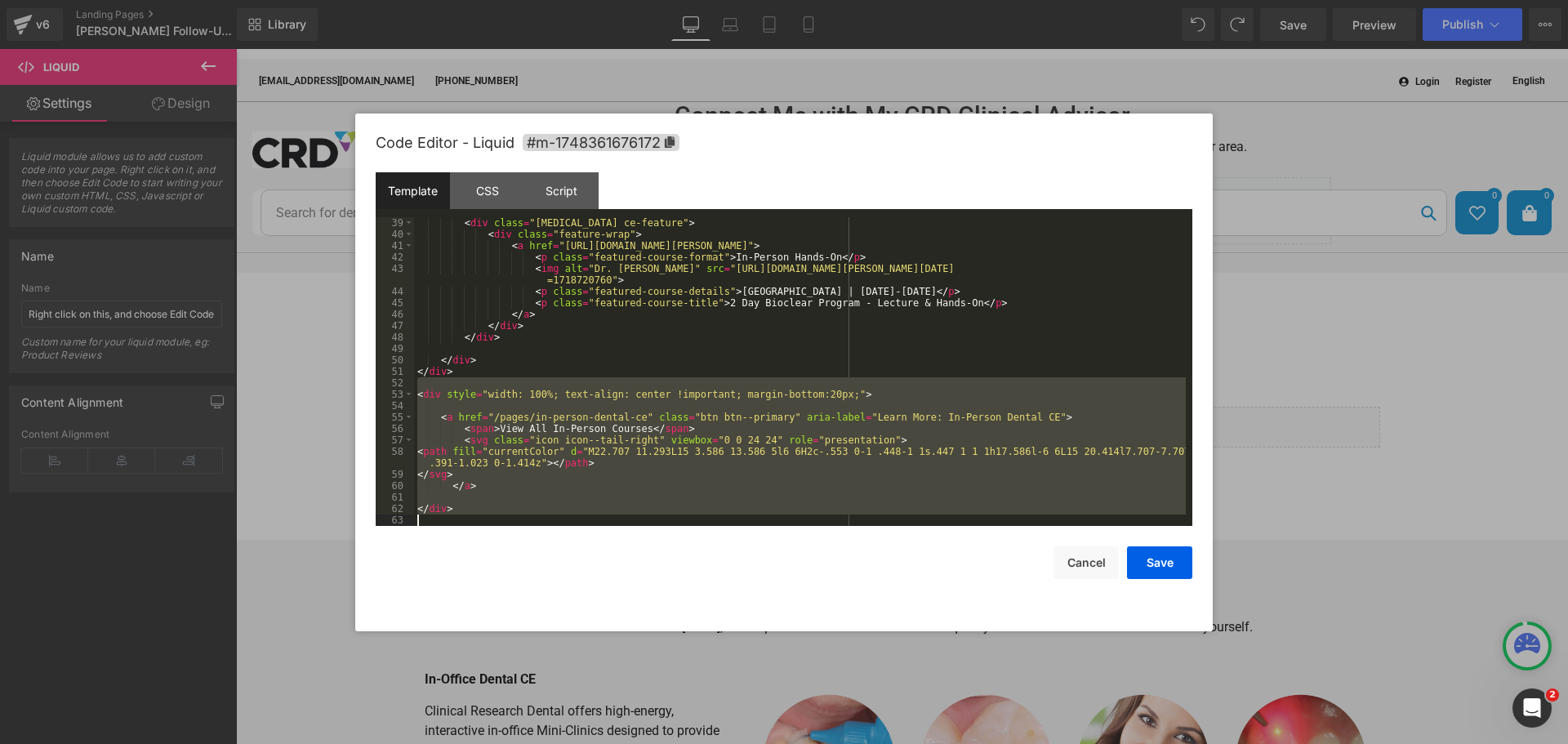
drag, startPoint x: 417, startPoint y: 388, endPoint x: 445, endPoint y: 523, distance: 137.9
click at [445, 523] on div "< div class = "[MEDICAL_DATA] ce-feature" > < div class = "feature-wrap" > < a …" at bounding box center [800, 382] width 771 height 332
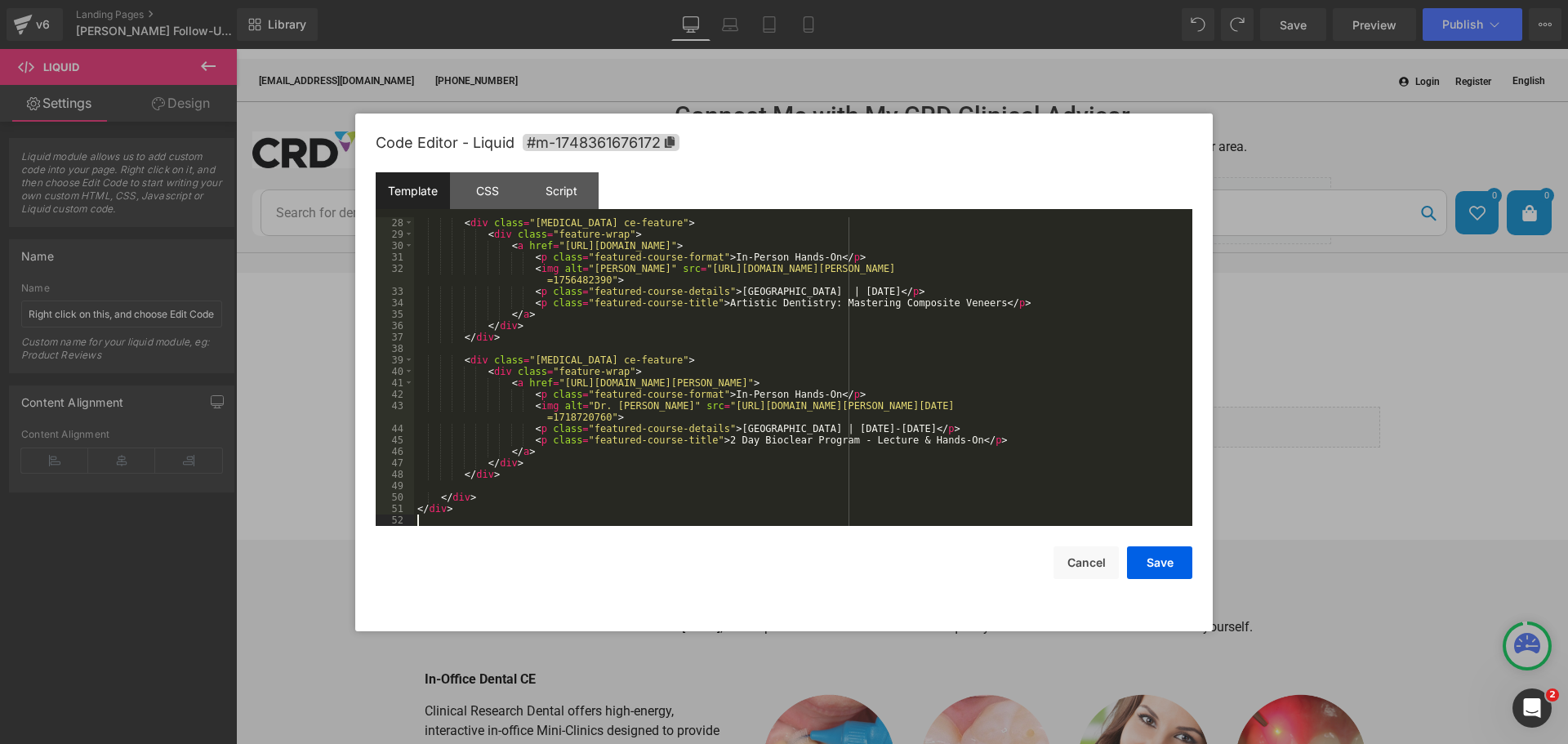
scroll to position [354, 0]
click at [1156, 569] on button "Save" at bounding box center [1158, 563] width 65 height 33
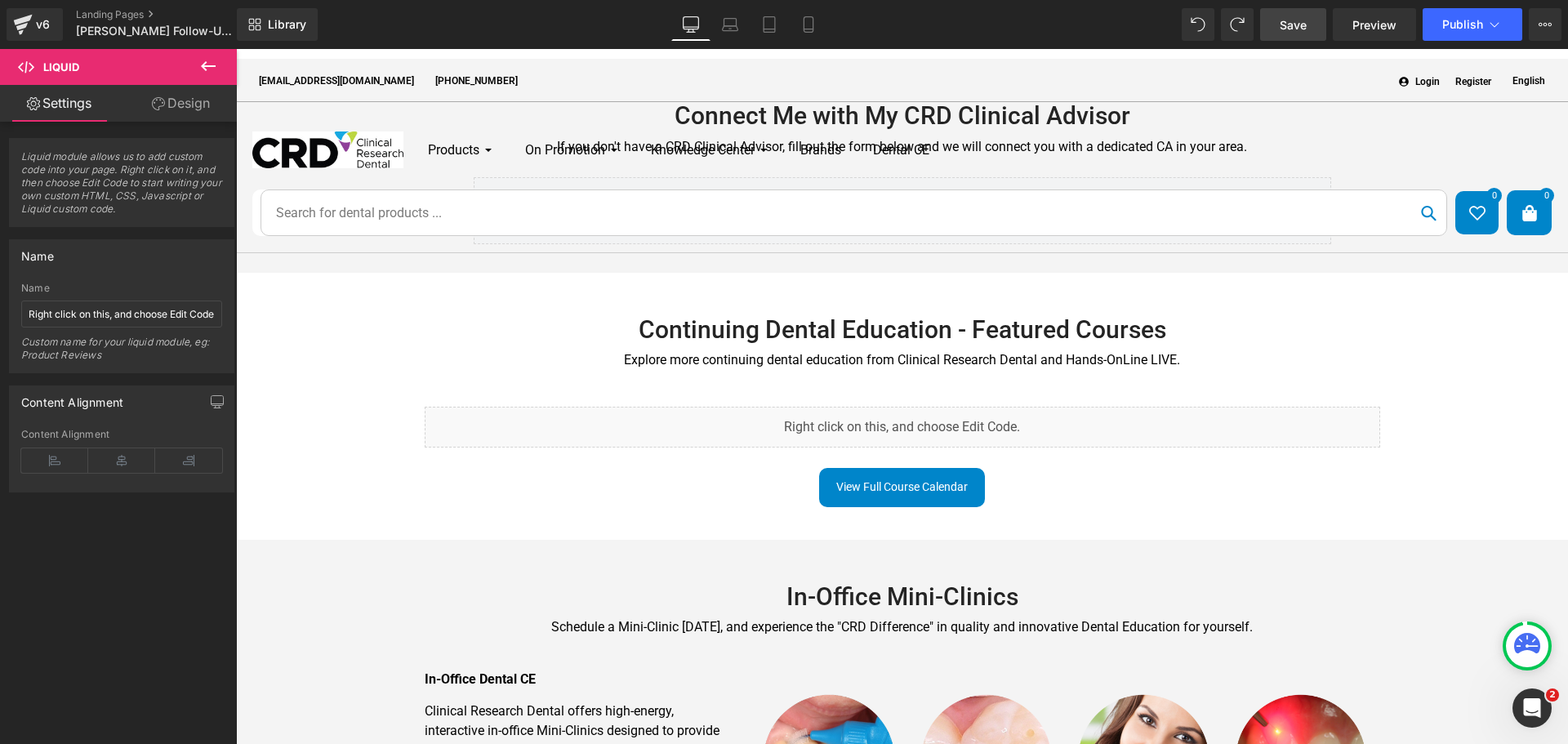
click at [1286, 30] on span "Save" at bounding box center [1293, 25] width 27 height 18
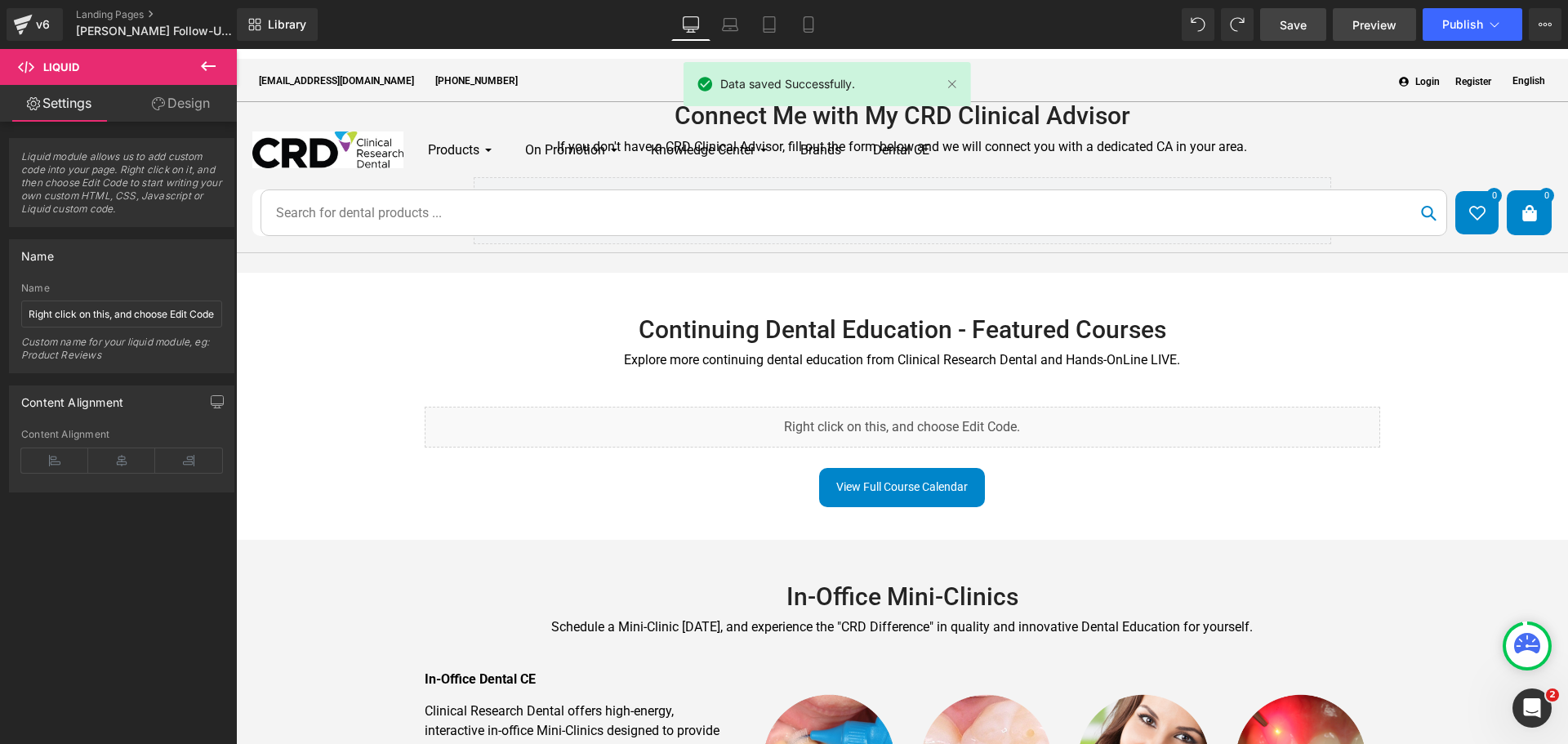
click at [1361, 31] on span "Preview" at bounding box center [1373, 25] width 44 height 18
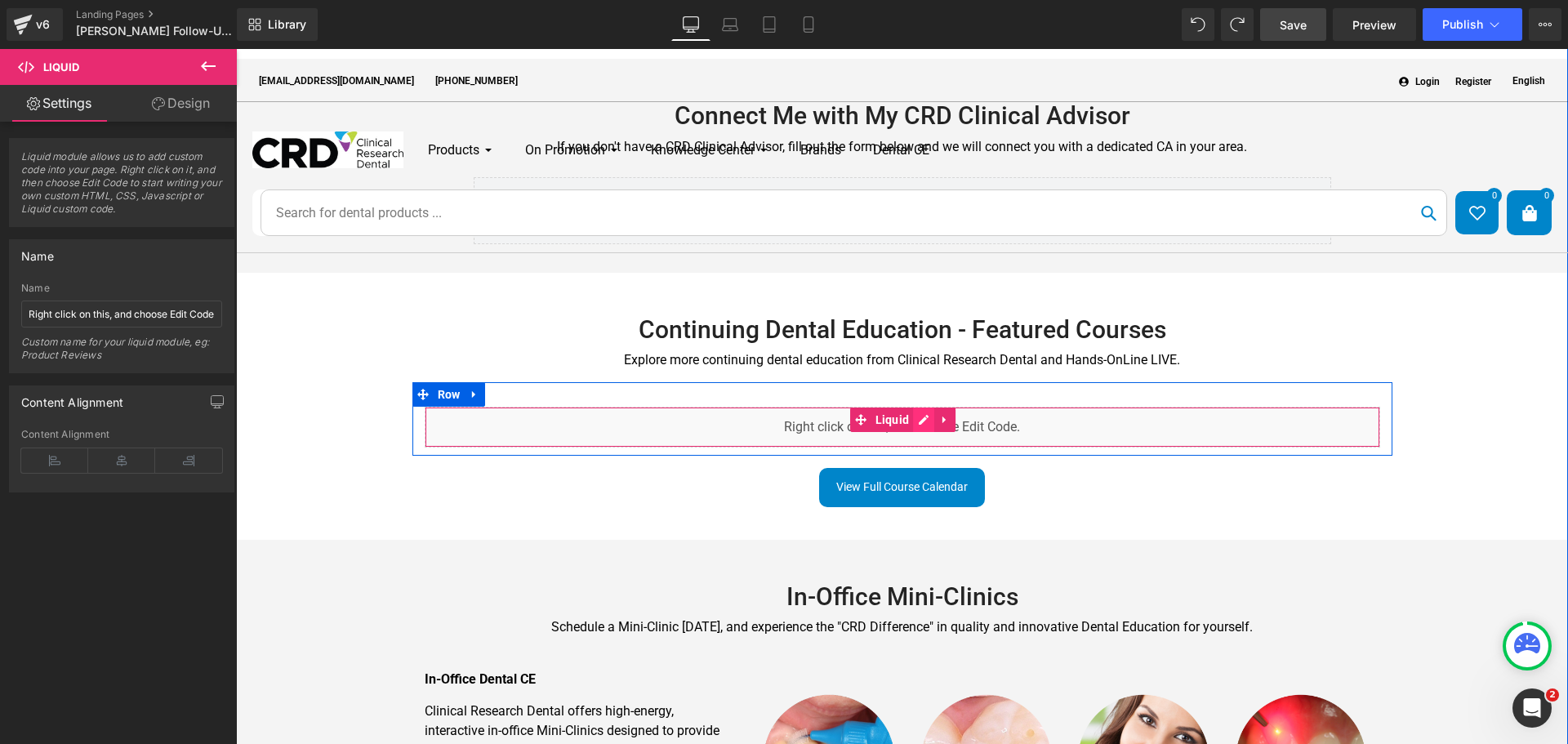
click at [923, 407] on div "Liquid" at bounding box center [903, 427] width 955 height 41
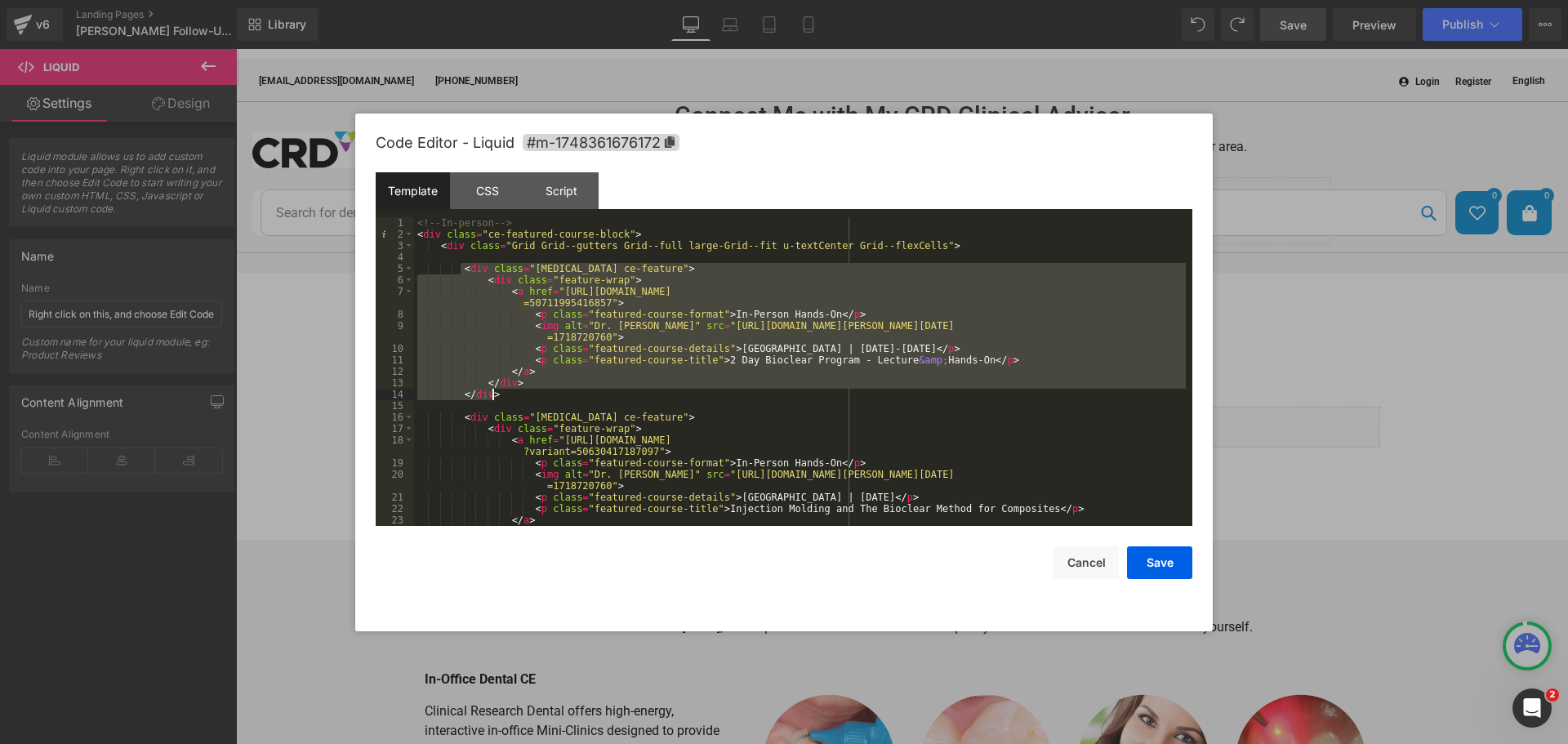
drag, startPoint x: 460, startPoint y: 269, endPoint x: 572, endPoint y: 394, distance: 167.8
click at [572, 394] on div "<!-- In-person --> < div class = "ce-featured-course-block" > < div class = "Gr…" at bounding box center [800, 382] width 771 height 332
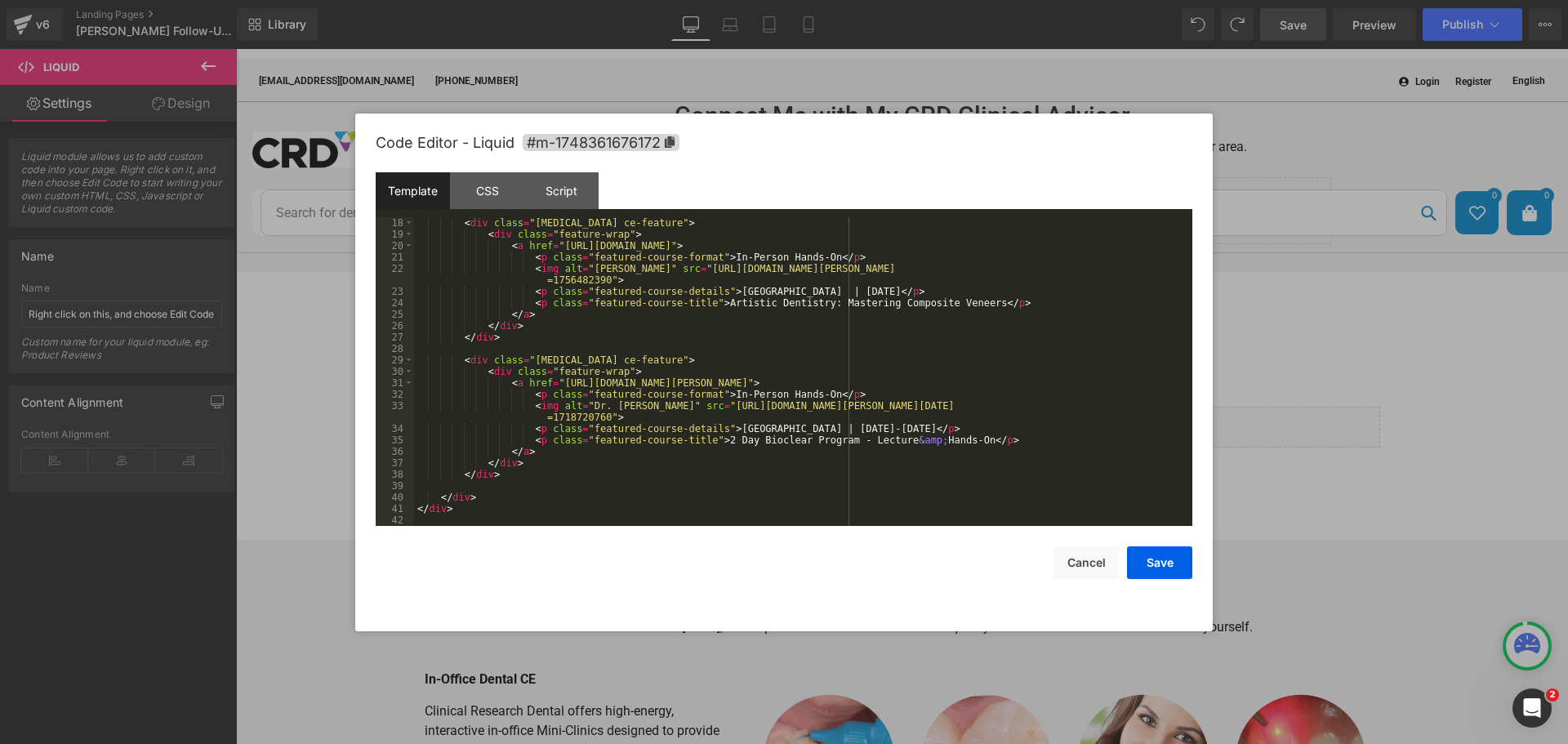
scroll to position [217, 0]
click at [516, 478] on div "< div class = "[MEDICAL_DATA] ce-feature" > < div class = "feature-wrap" > < a …" at bounding box center [800, 382] width 771 height 332
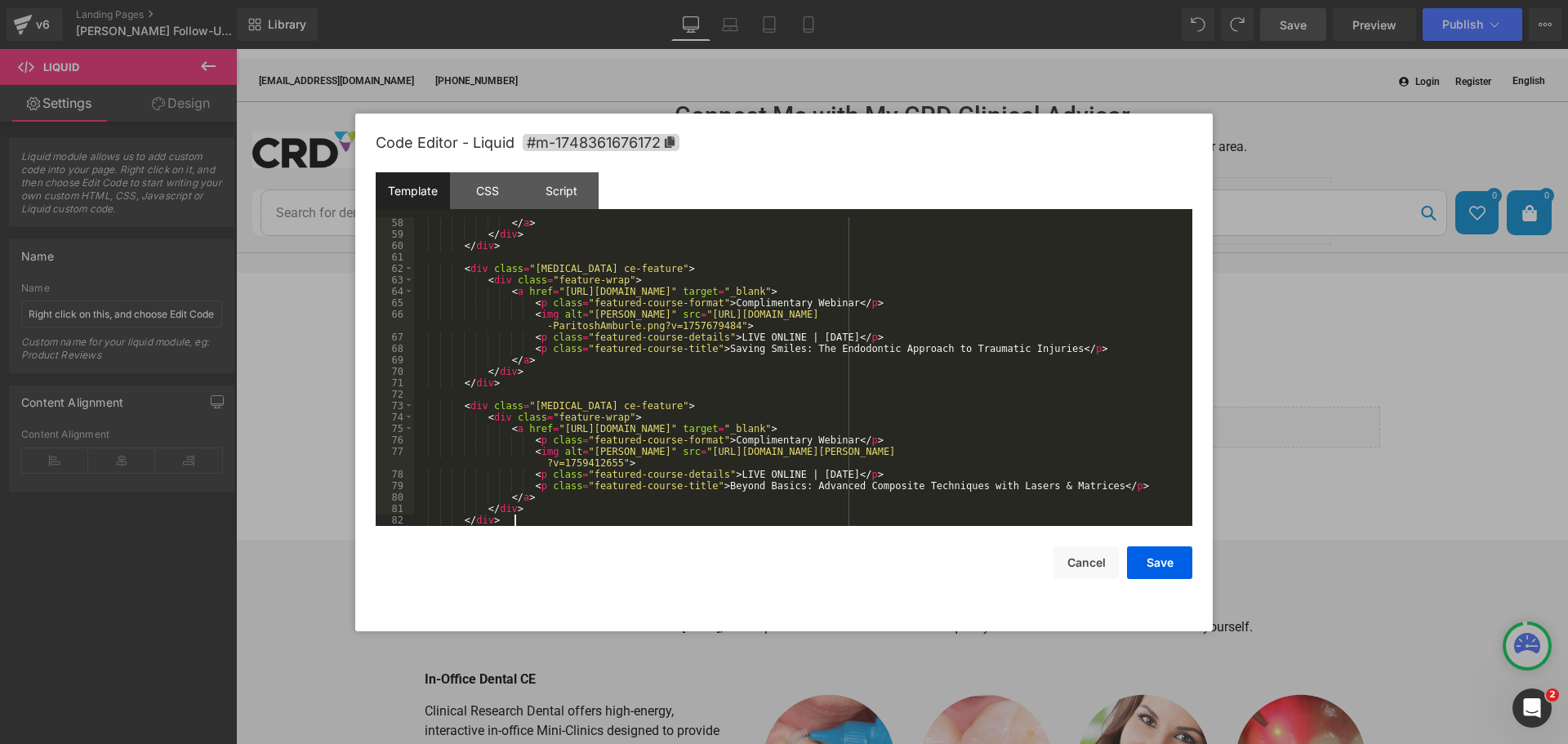
scroll to position [731, 0]
click at [1178, 572] on button "Save" at bounding box center [1158, 563] width 65 height 33
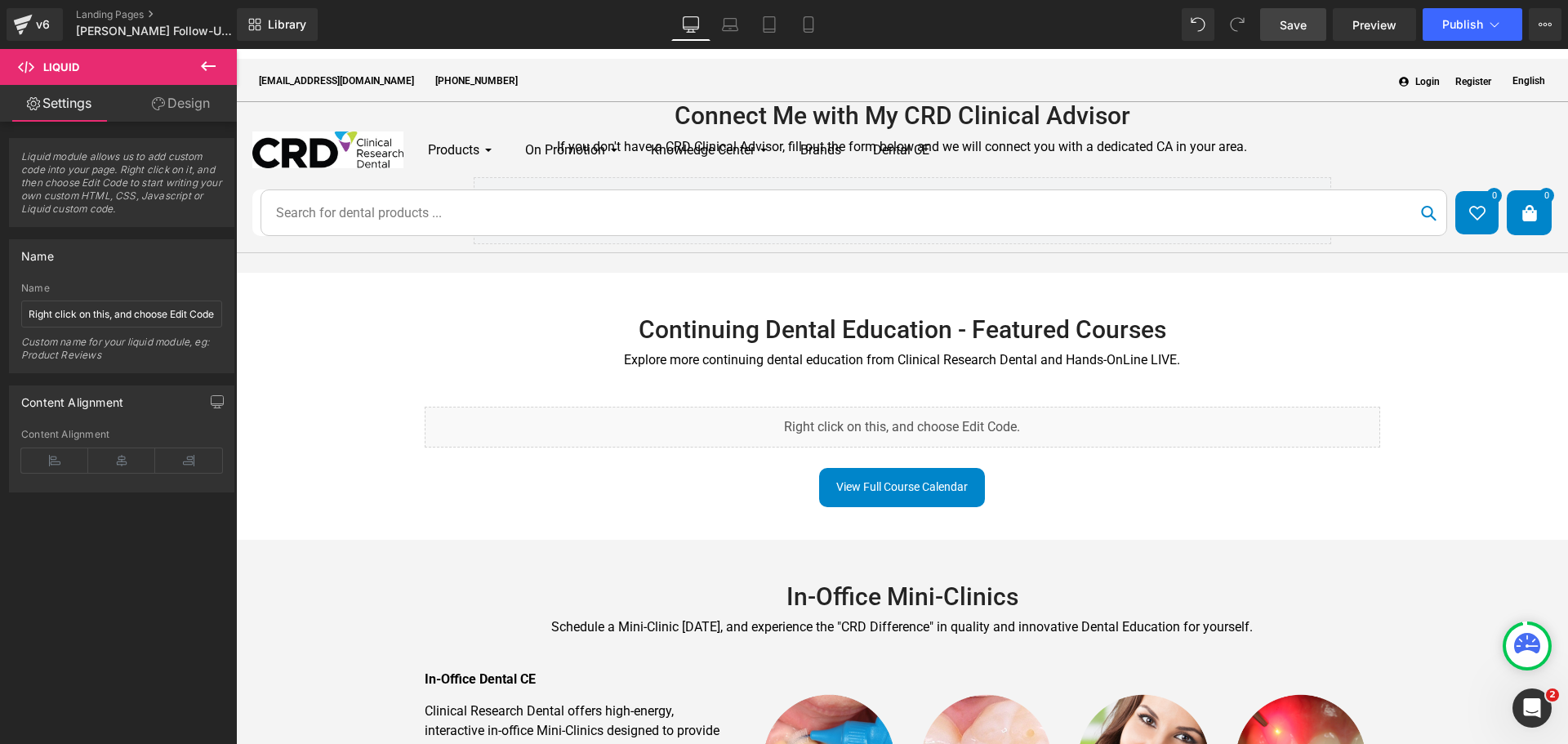
click at [1289, 18] on span "Save" at bounding box center [1293, 25] width 27 height 18
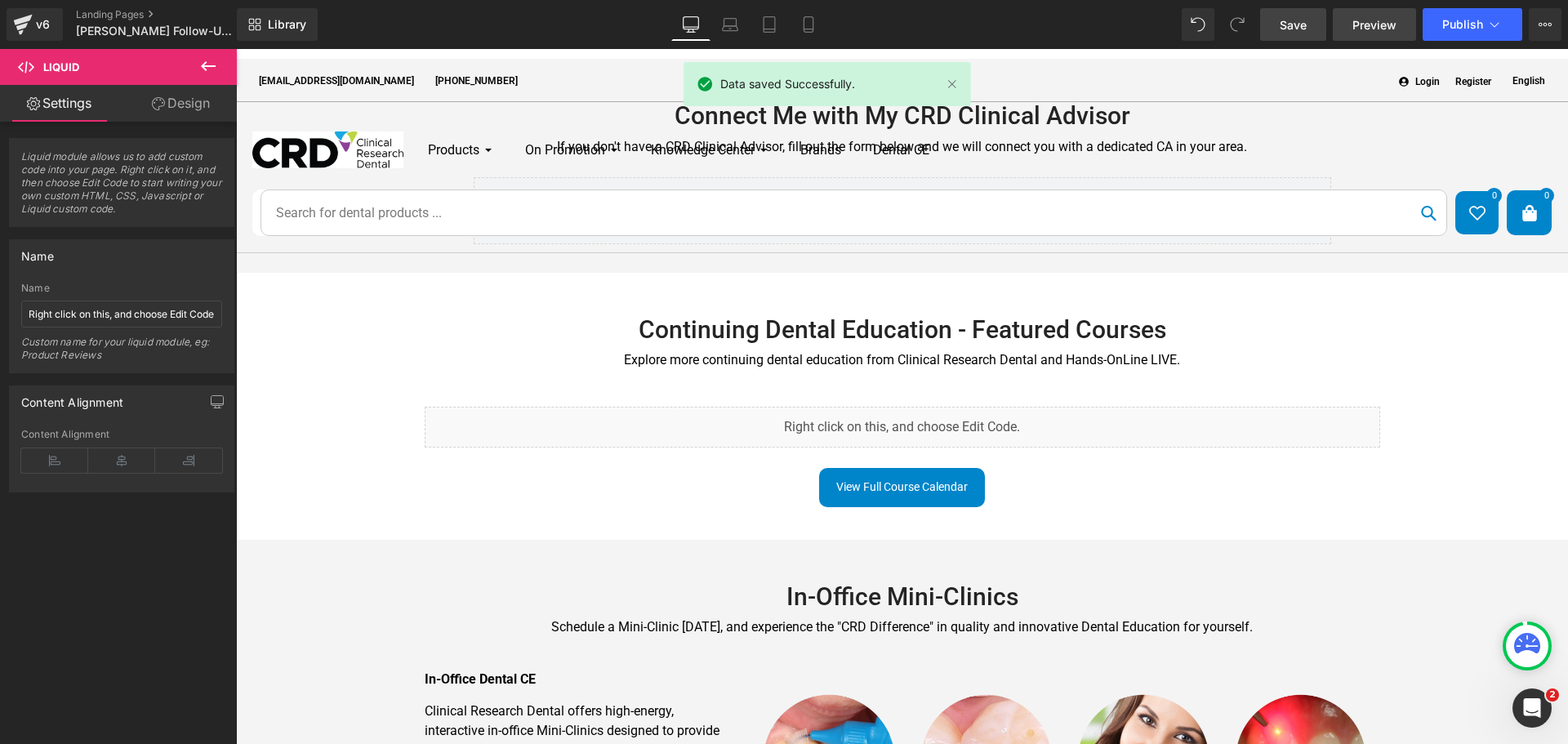
click at [1377, 23] on span "Preview" at bounding box center [1373, 25] width 44 height 18
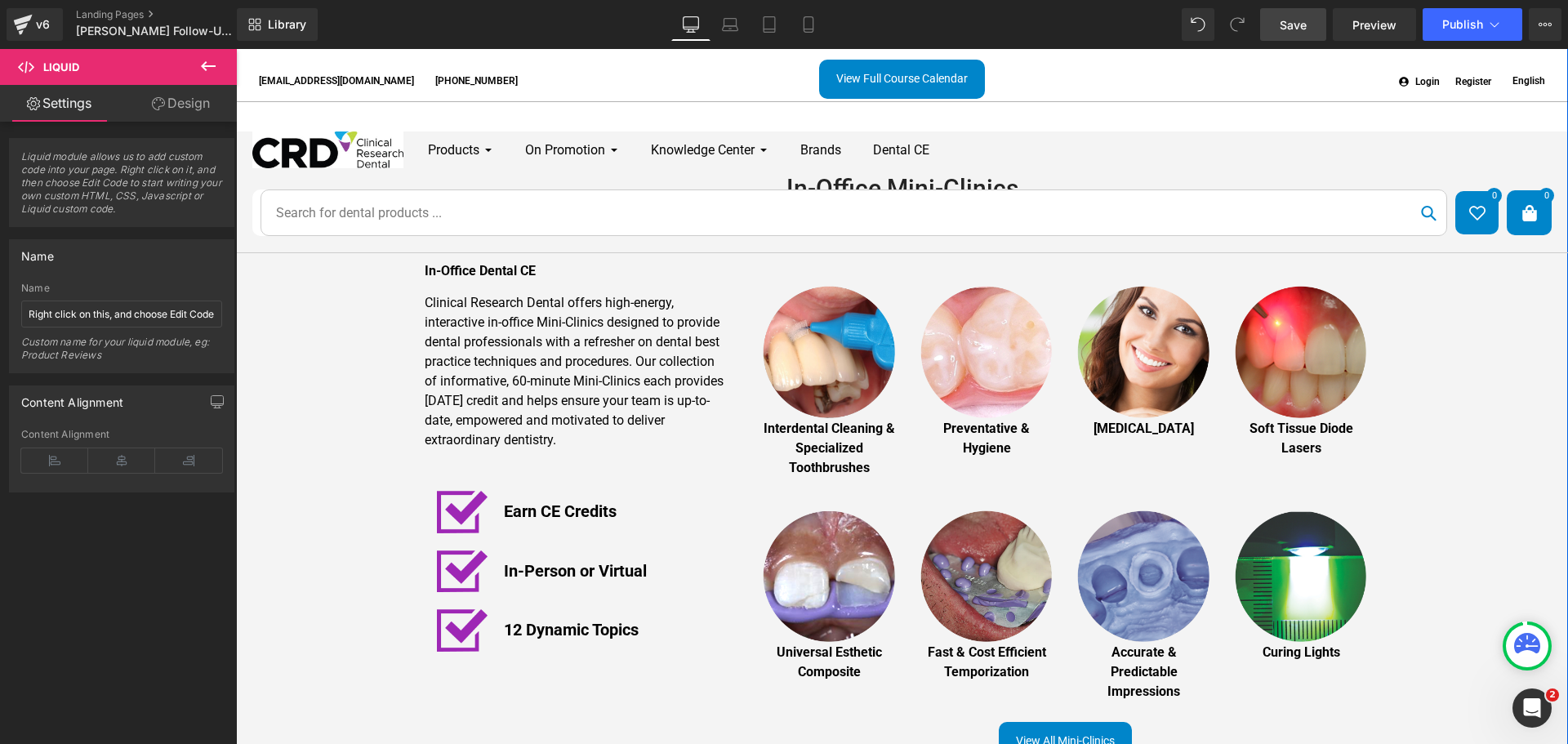
scroll to position [1061, 0]
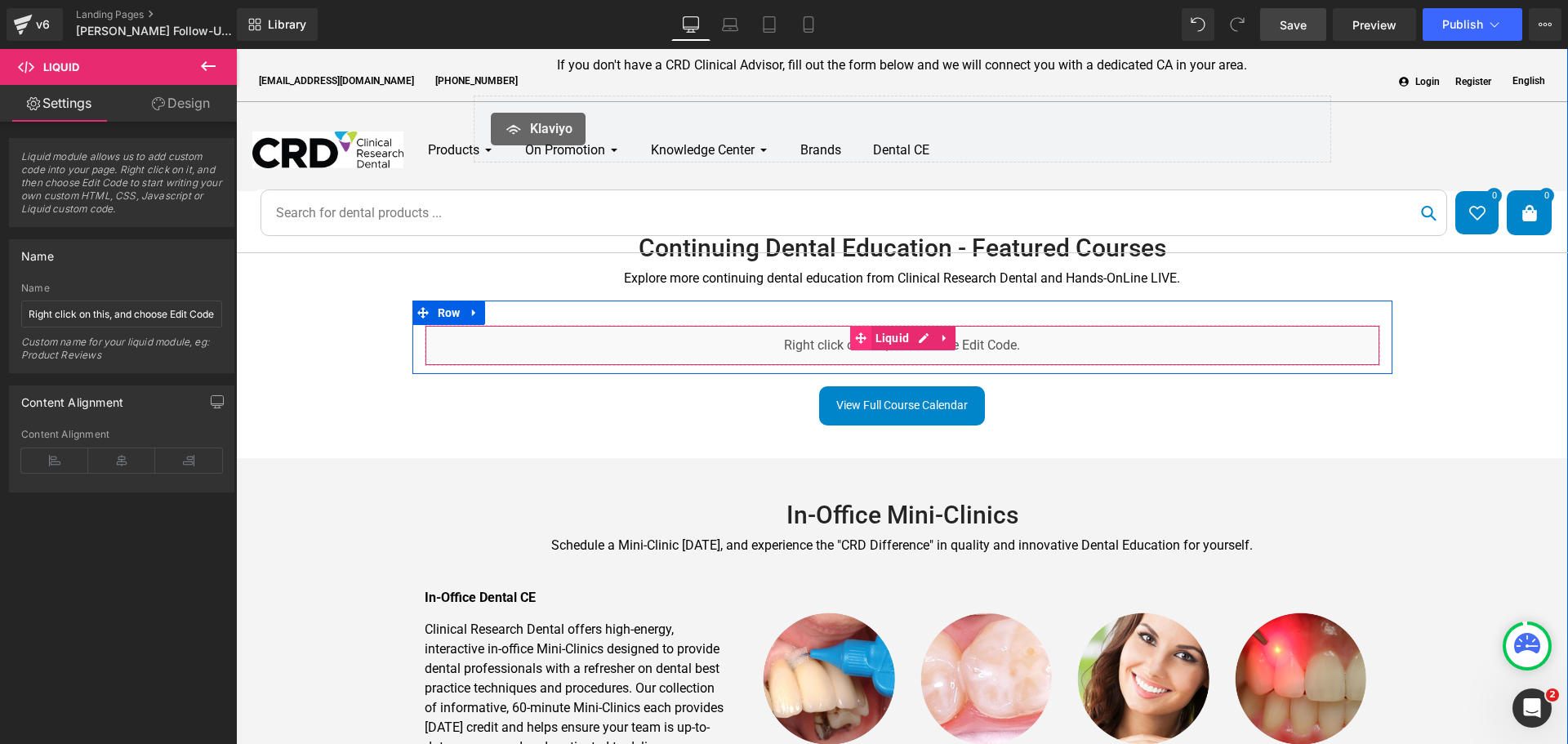
click at [859, 333] on icon at bounding box center [861, 338] width 12 height 13
click at [919, 325] on div "Liquid" at bounding box center [903, 345] width 955 height 41
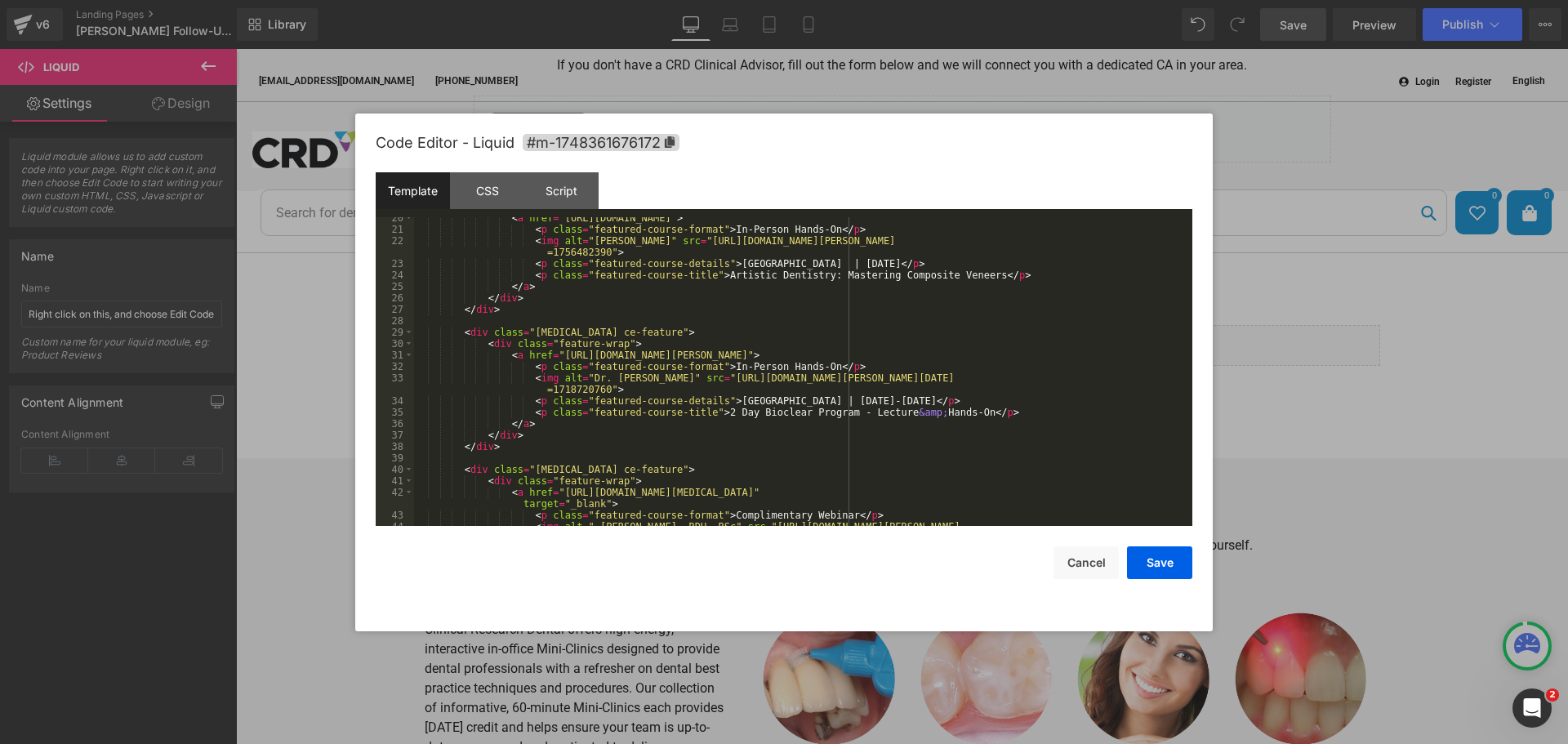
scroll to position [392, 0]
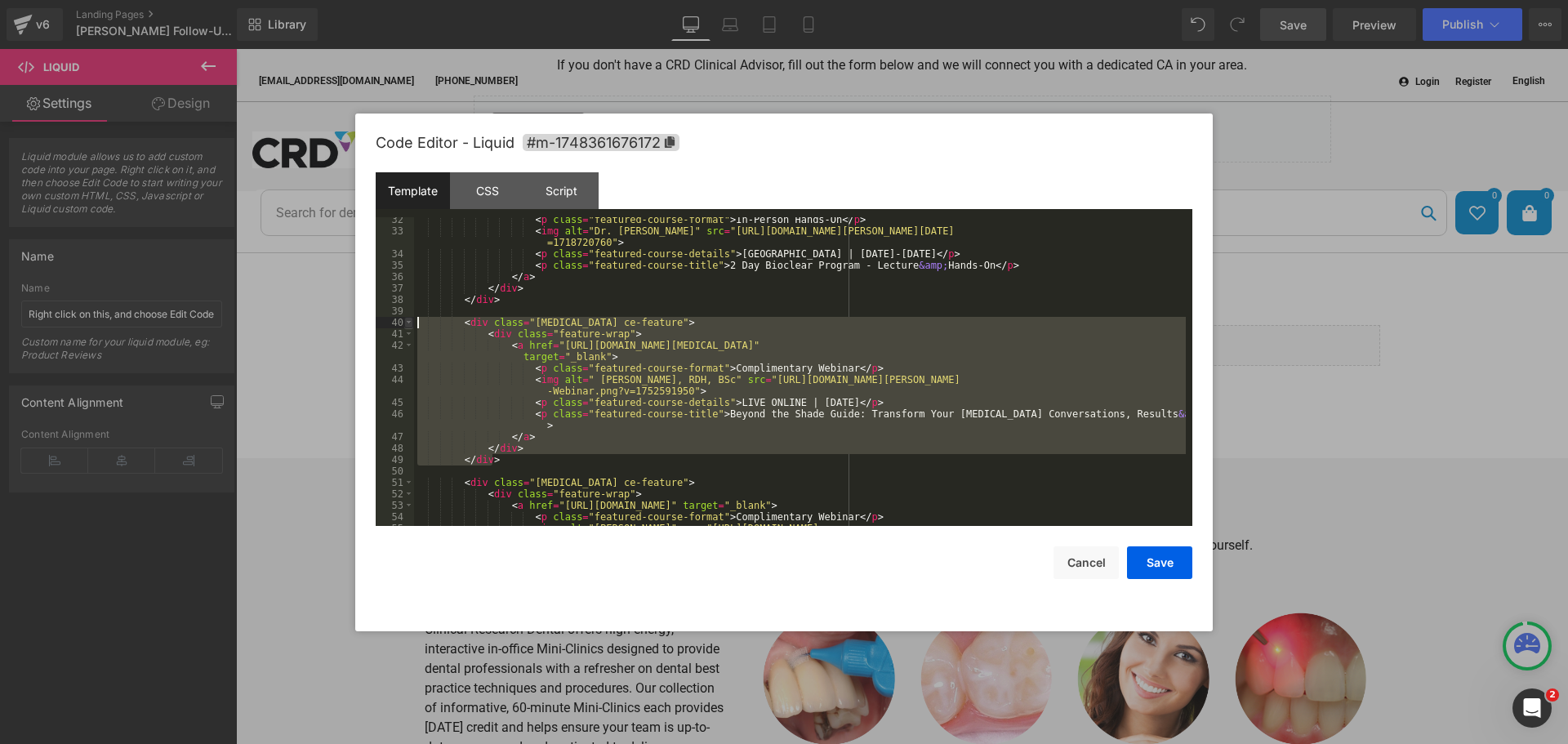
drag, startPoint x: 527, startPoint y: 458, endPoint x: 410, endPoint y: 324, distance: 177.9
click at [410, 324] on pre "32 33 34 35 36 37 38 39 40 41 42 43 44 45 46 47 48 49 50 51 52 53 54 55 56 < p …" at bounding box center [783, 371] width 816 height 308
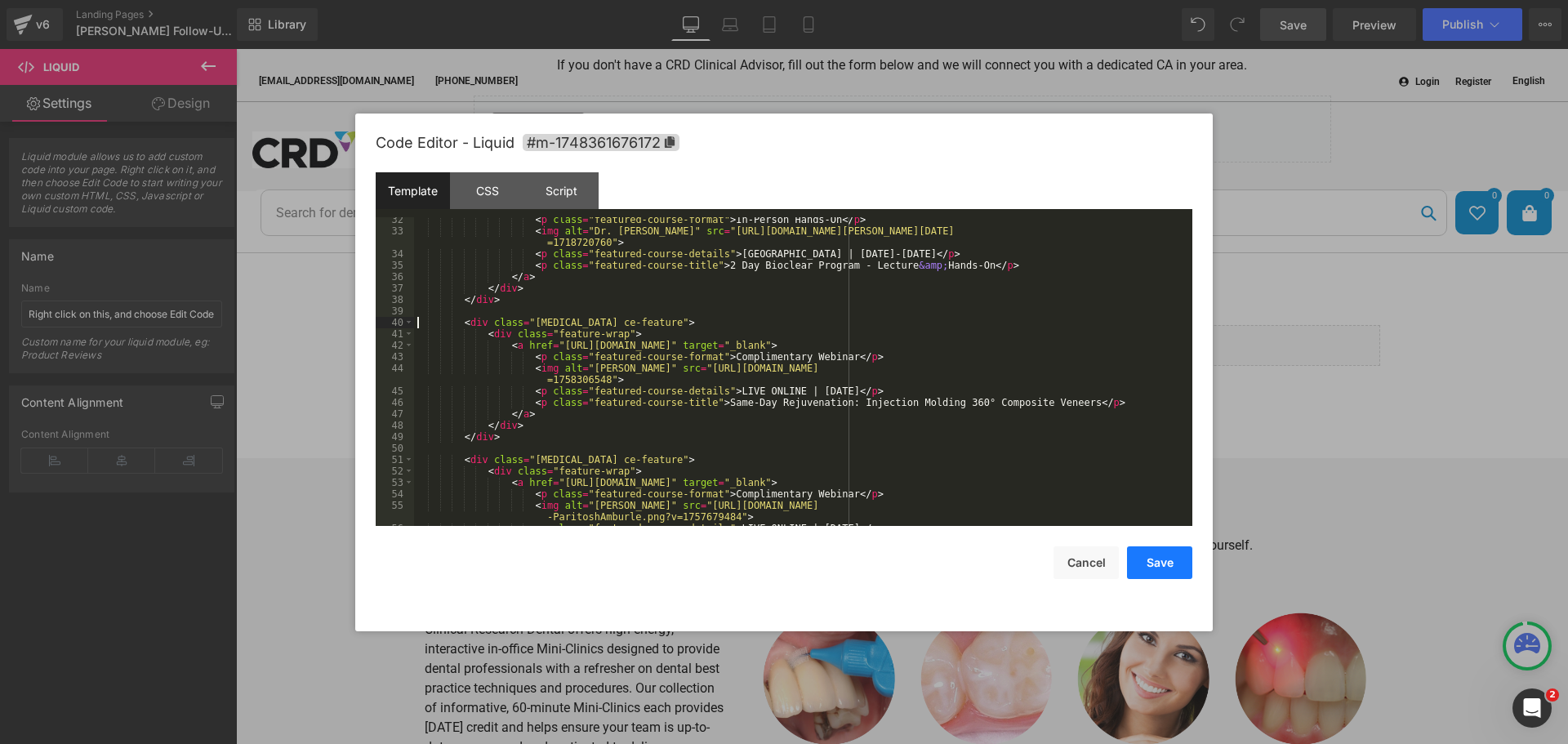
drag, startPoint x: 1162, startPoint y: 565, endPoint x: 1171, endPoint y: 564, distance: 9.1
click at [1162, 566] on button "Save" at bounding box center [1158, 563] width 65 height 33
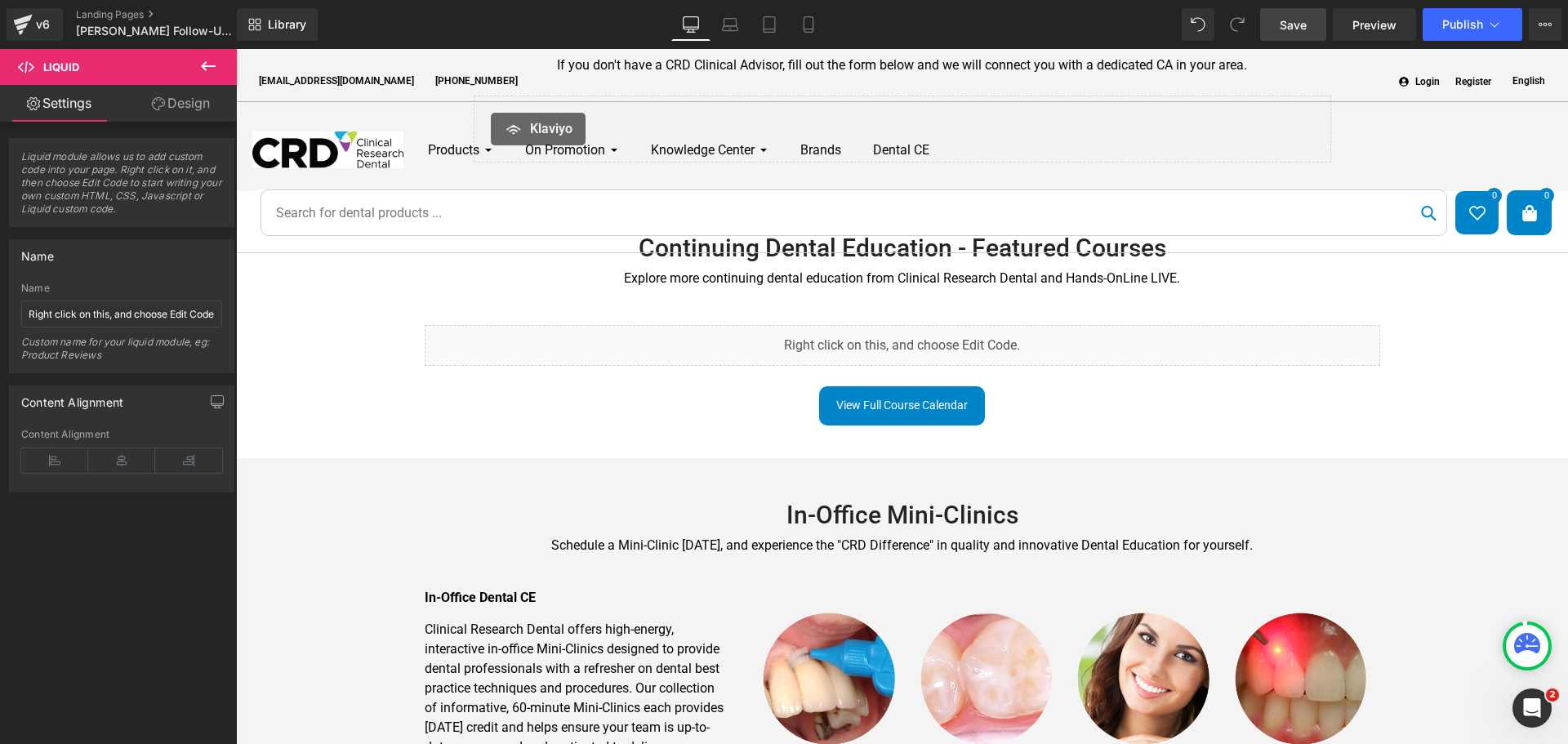
click at [1279, 31] on link "Save" at bounding box center [1293, 24] width 66 height 33
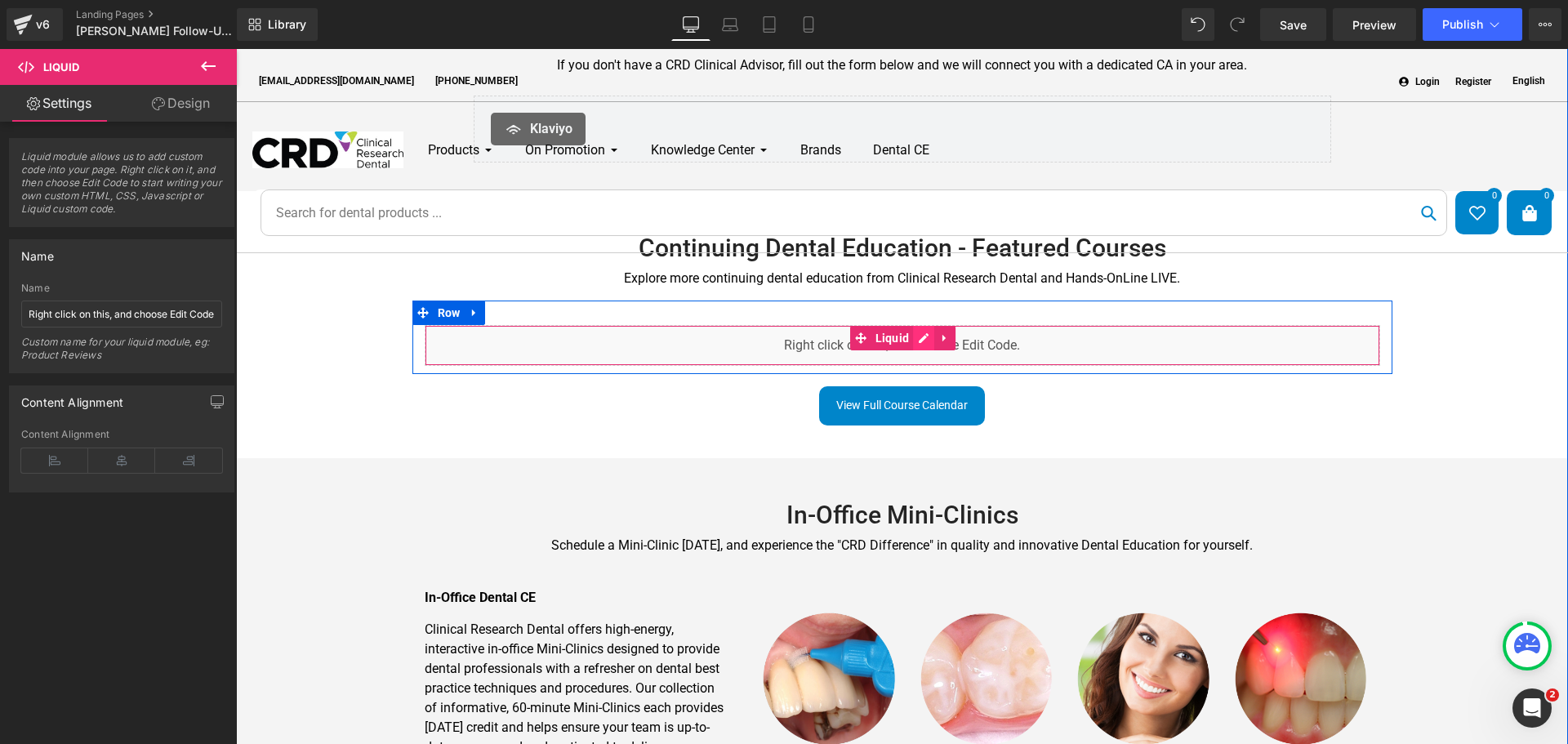
click at [916, 325] on div "Liquid" at bounding box center [903, 345] width 955 height 41
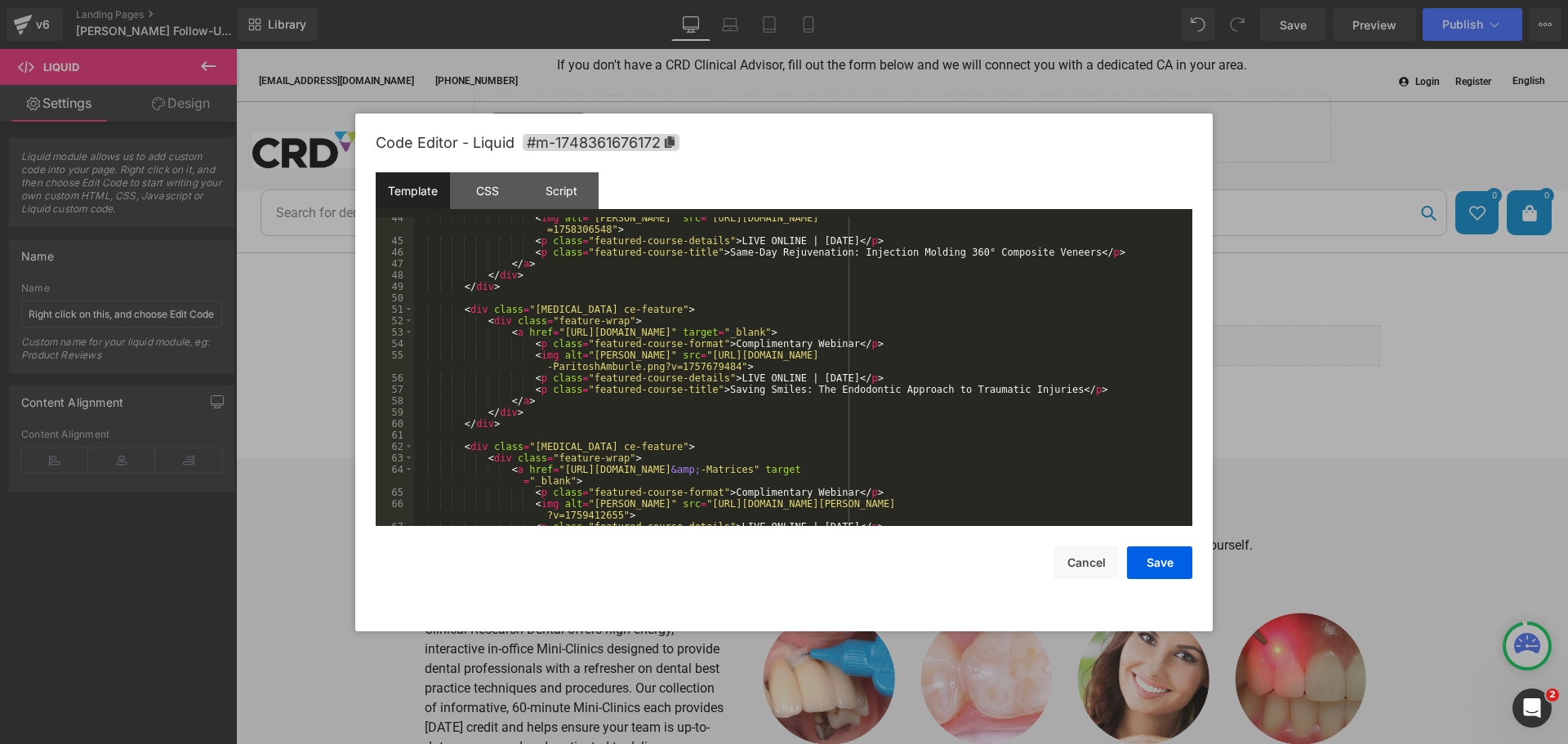
scroll to position [444, 0]
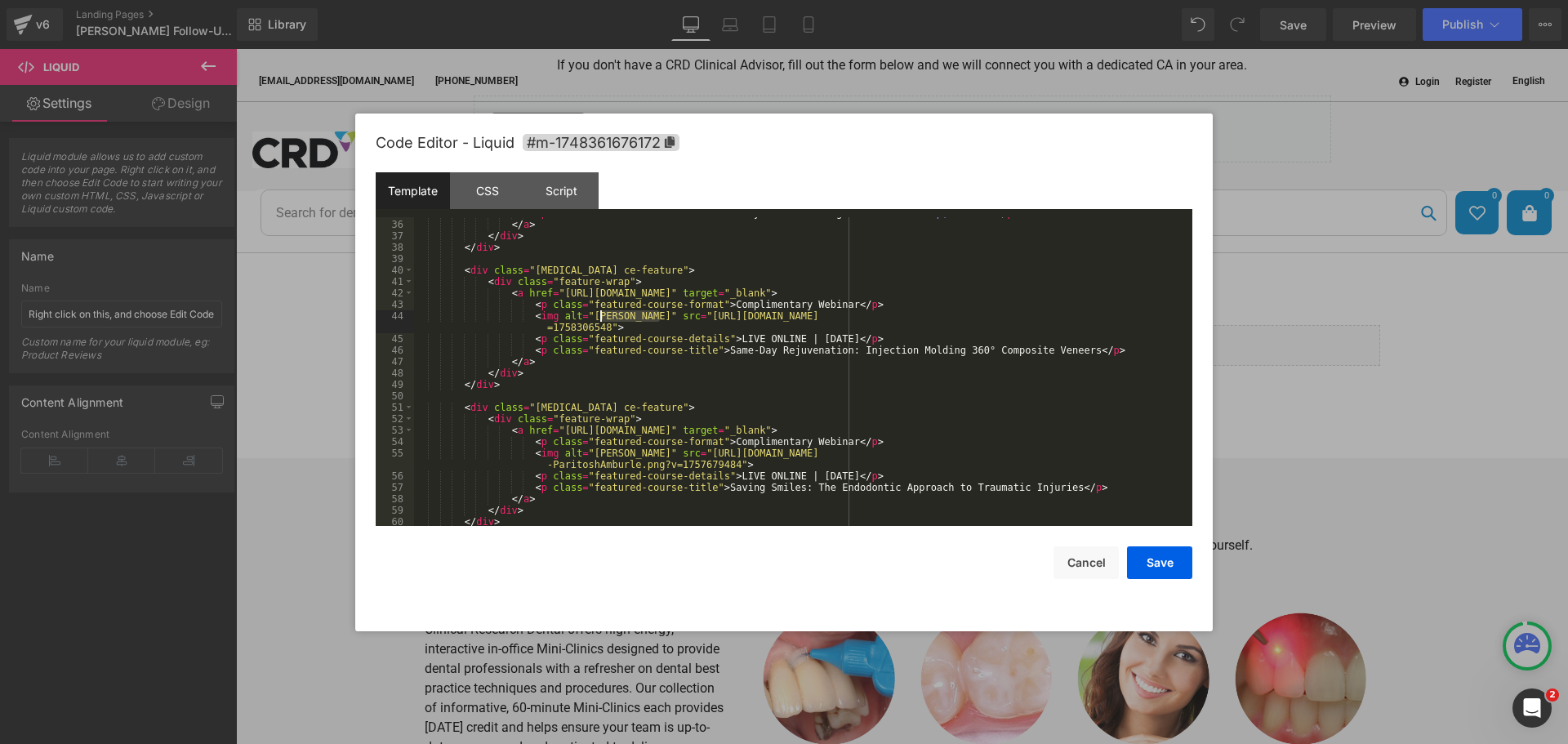
drag, startPoint x: 659, startPoint y: 318, endPoint x: 599, endPoint y: 318, distance: 60.0
click at [599, 318] on div "< p class = "featured-course-title" > 2 Day Bioclear Program - Lecture &amp; Ha…" at bounding box center [800, 372] width 771 height 332
click at [617, 317] on div "< p class = "featured-course-title" > 2 Day Bioclear Program - Lecture &amp; Ha…" at bounding box center [800, 371] width 771 height 308
drag, startPoint x: 659, startPoint y: 315, endPoint x: 577, endPoint y: 315, distance: 82.0
click at [577, 315] on div "< p class = "featured-course-title" > 2 Day Bioclear Program - Lecture &amp; Ha…" at bounding box center [800, 372] width 771 height 332
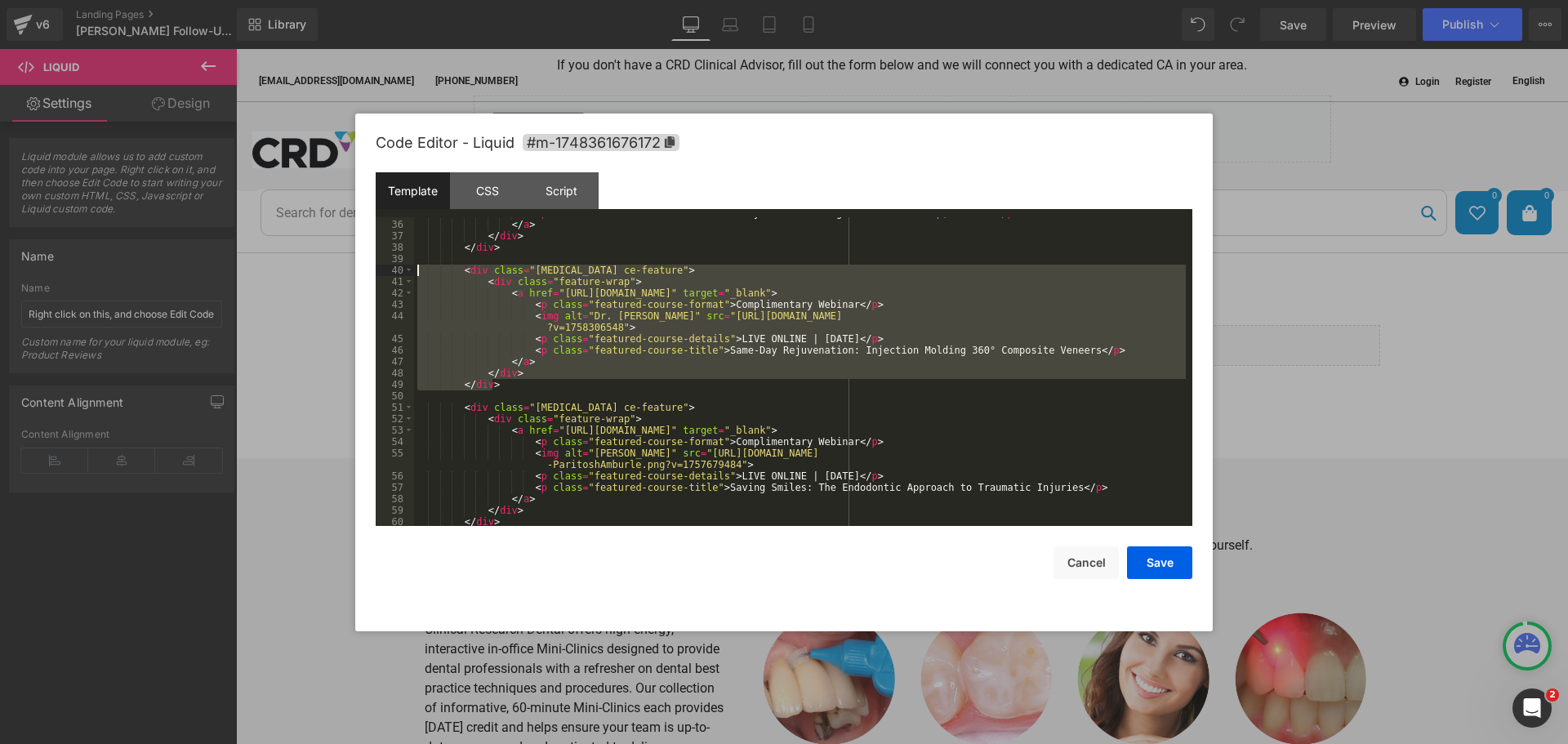
drag, startPoint x: 509, startPoint y: 385, endPoint x: 383, endPoint y: 267, distance: 172.6
click at [383, 267] on pre "35 36 37 38 39 40 41 42 43 44 45 46 47 48 49 50 51 52 53 54 55 56 57 58 59 60 6…" at bounding box center [783, 371] width 816 height 308
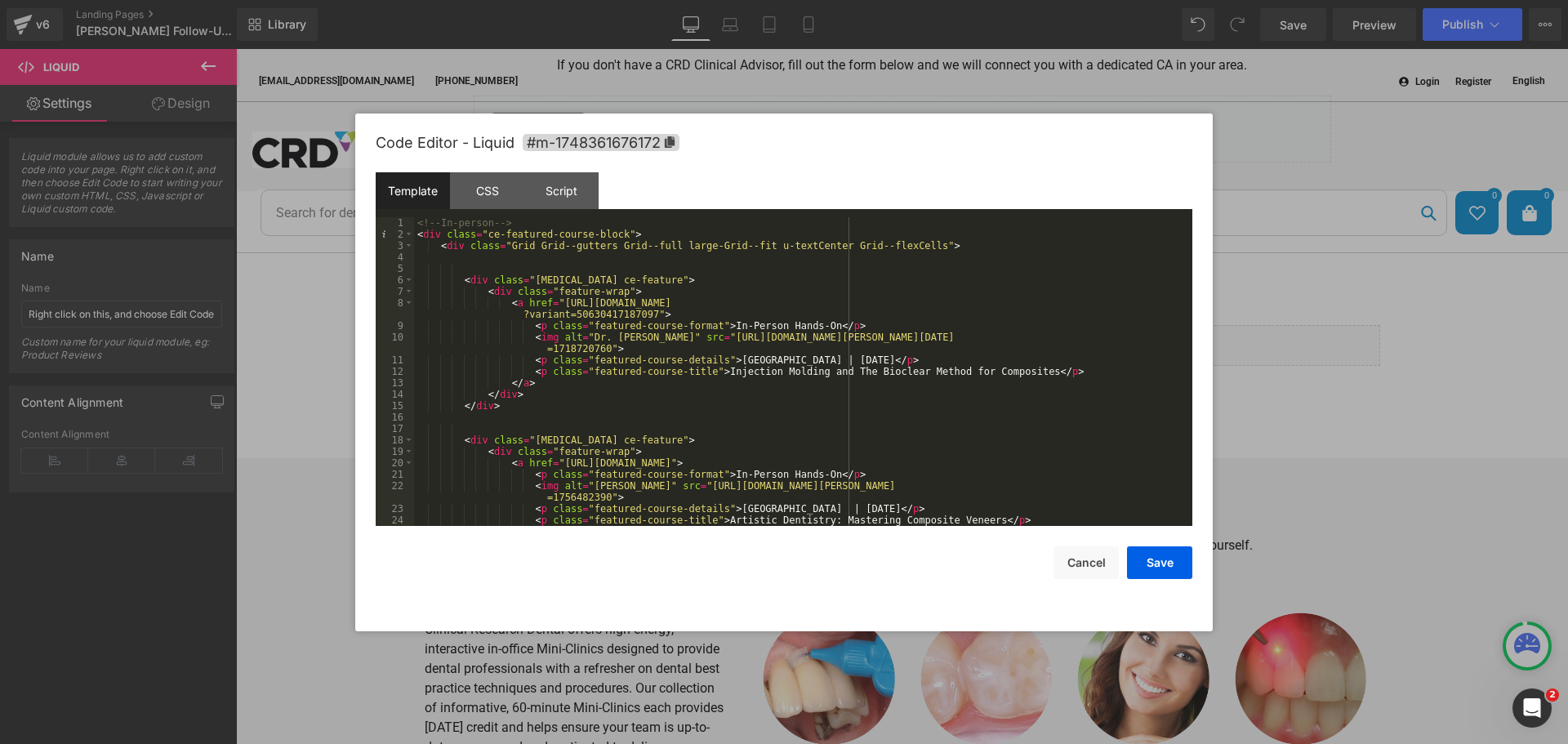
scroll to position [0, 0]
click at [426, 266] on div "<!-- In-person --> < div class = "ce-featured-course-block" > < div class = "Gr…" at bounding box center [800, 382] width 771 height 332
paste textarea
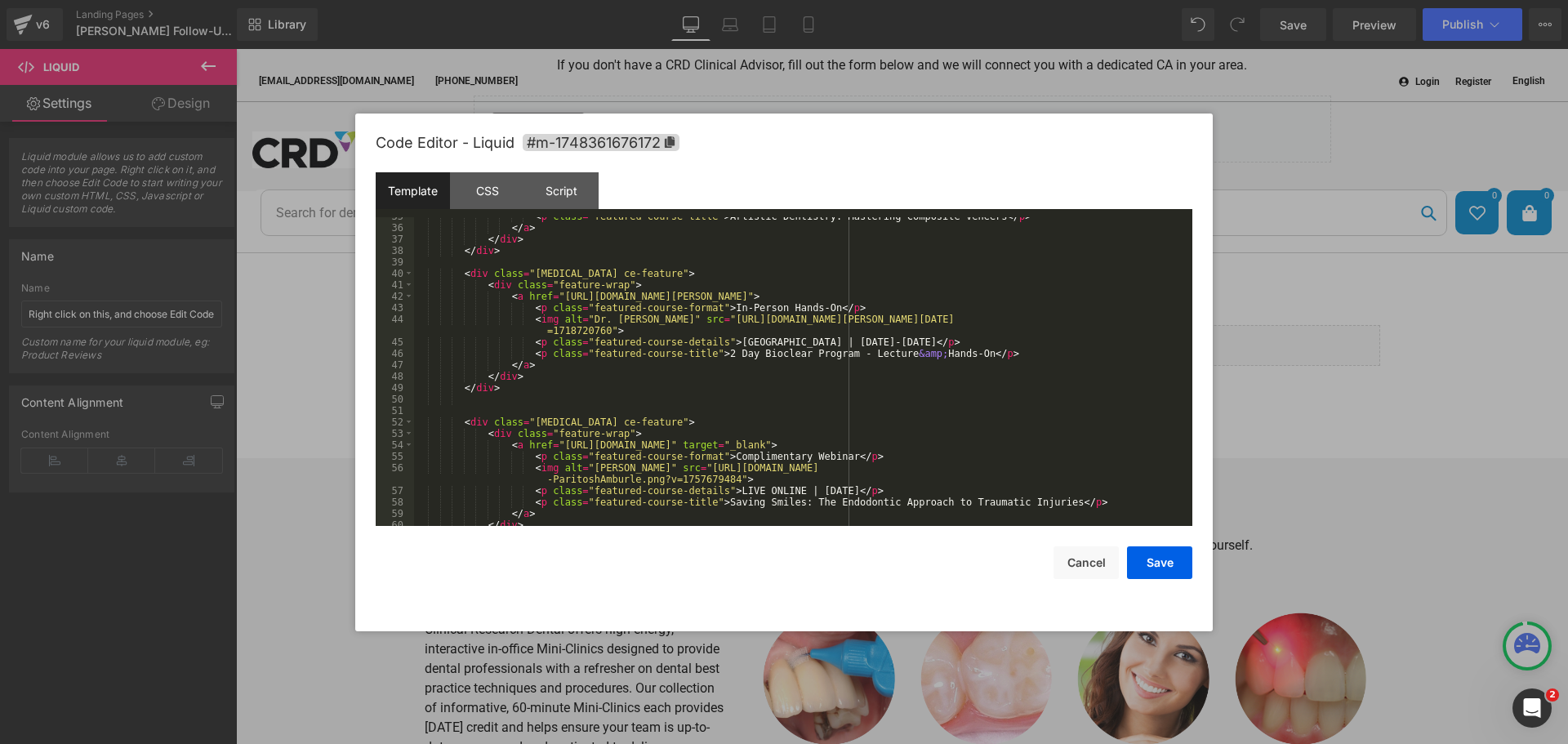
scroll to position [490, 0]
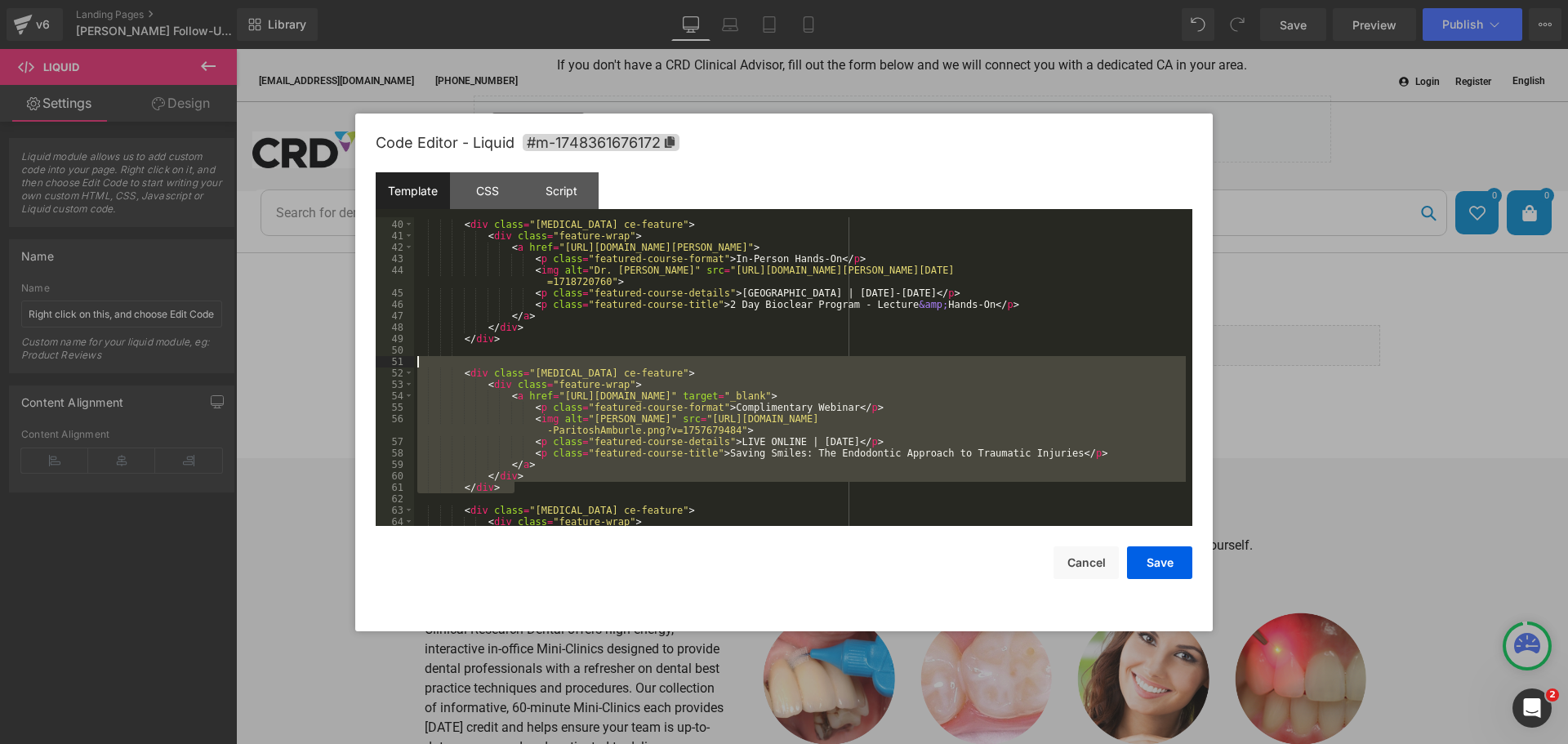
drag, startPoint x: 512, startPoint y: 485, endPoint x: 374, endPoint y: 358, distance: 187.5
click at [374, 358] on div "Code Editor - Liquid #m-1748361676172 Template CSS Script Data 39 40 41 42 43 4…" at bounding box center [783, 372] width 857 height 517
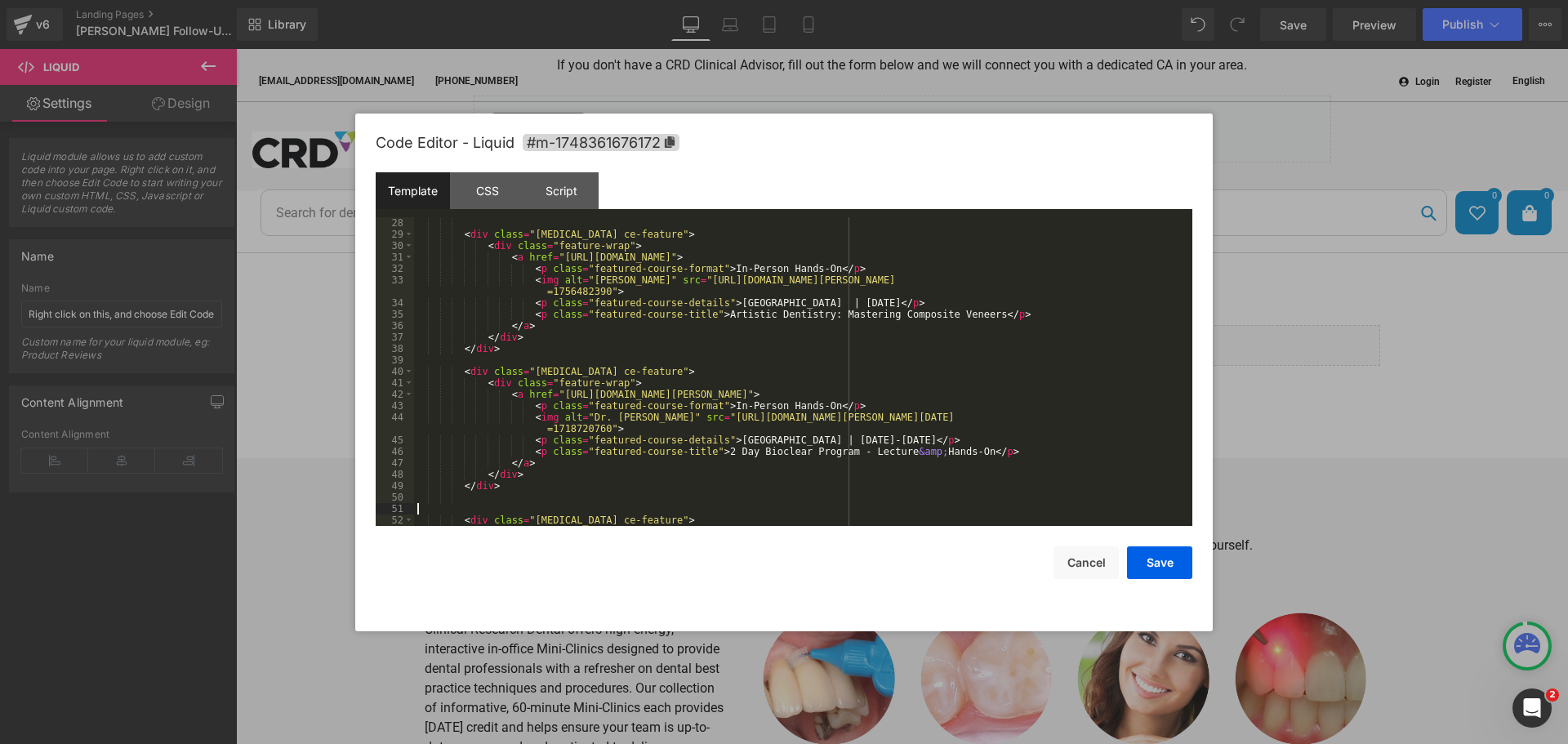
scroll to position [343, 0]
click at [555, 352] on div "< div class = "[MEDICAL_DATA] ce-feature" > < div class = "feature-wrap" > < a …" at bounding box center [800, 382] width 771 height 332
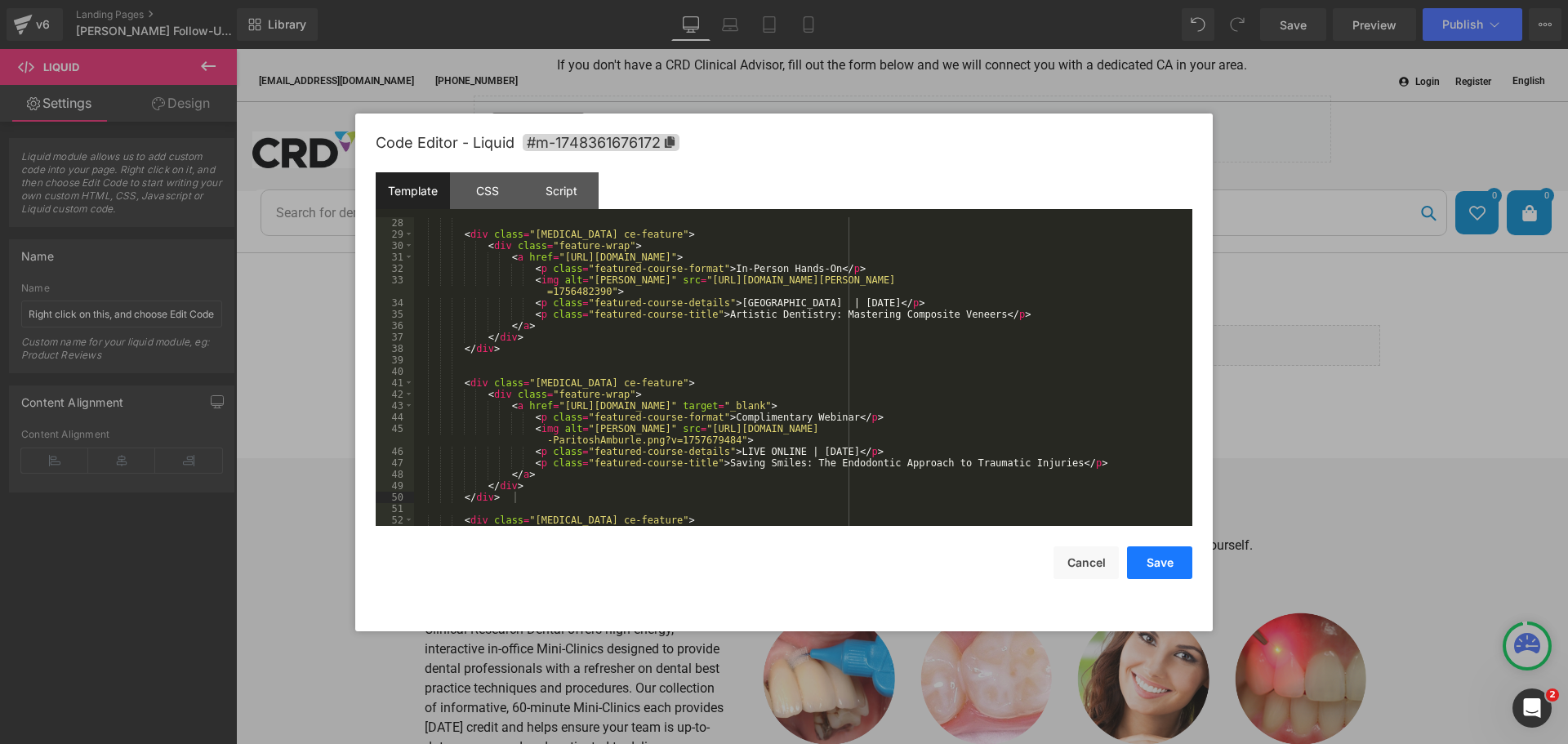
click at [1168, 556] on button "Save" at bounding box center [1158, 563] width 65 height 33
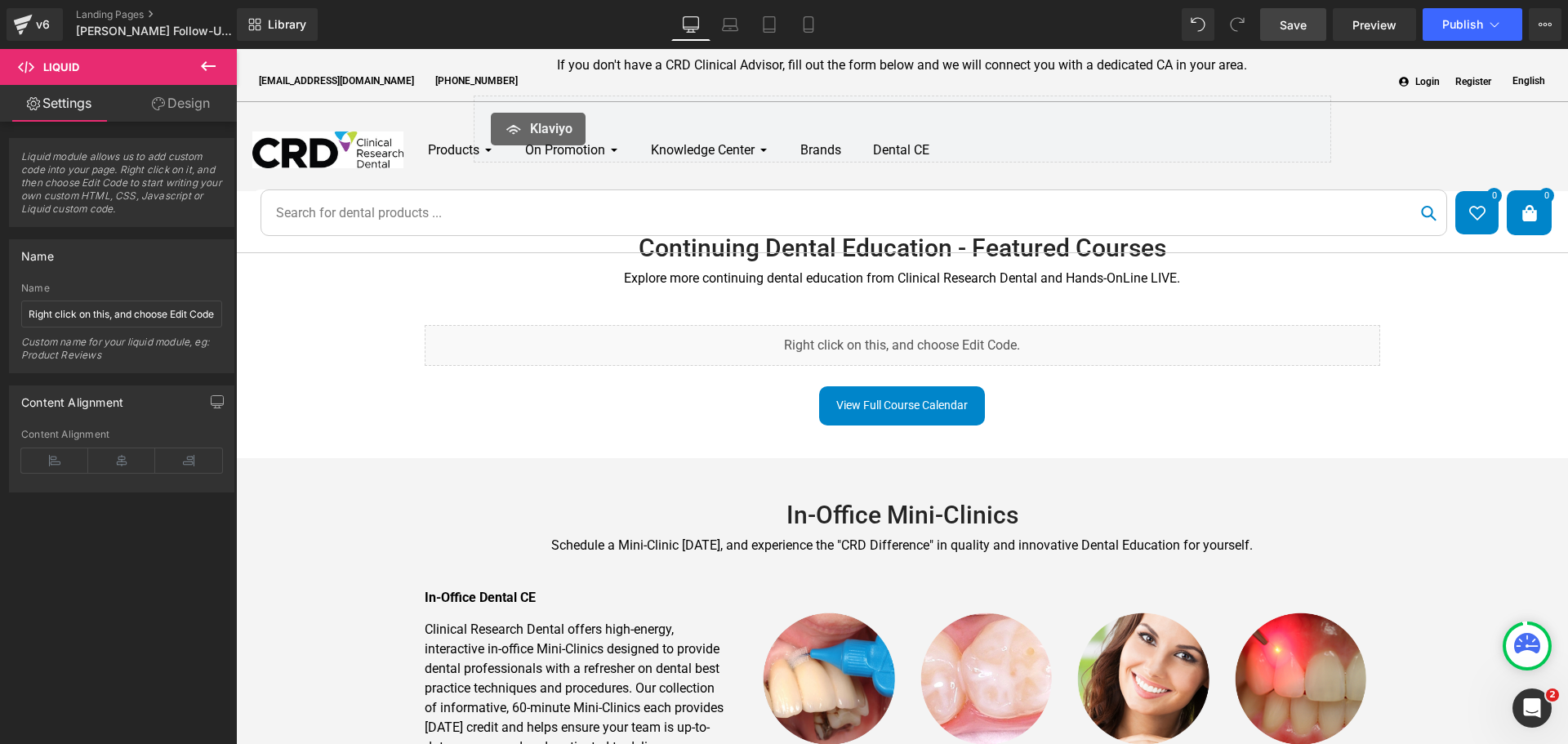
click at [1284, 30] on span "Save" at bounding box center [1293, 25] width 27 height 18
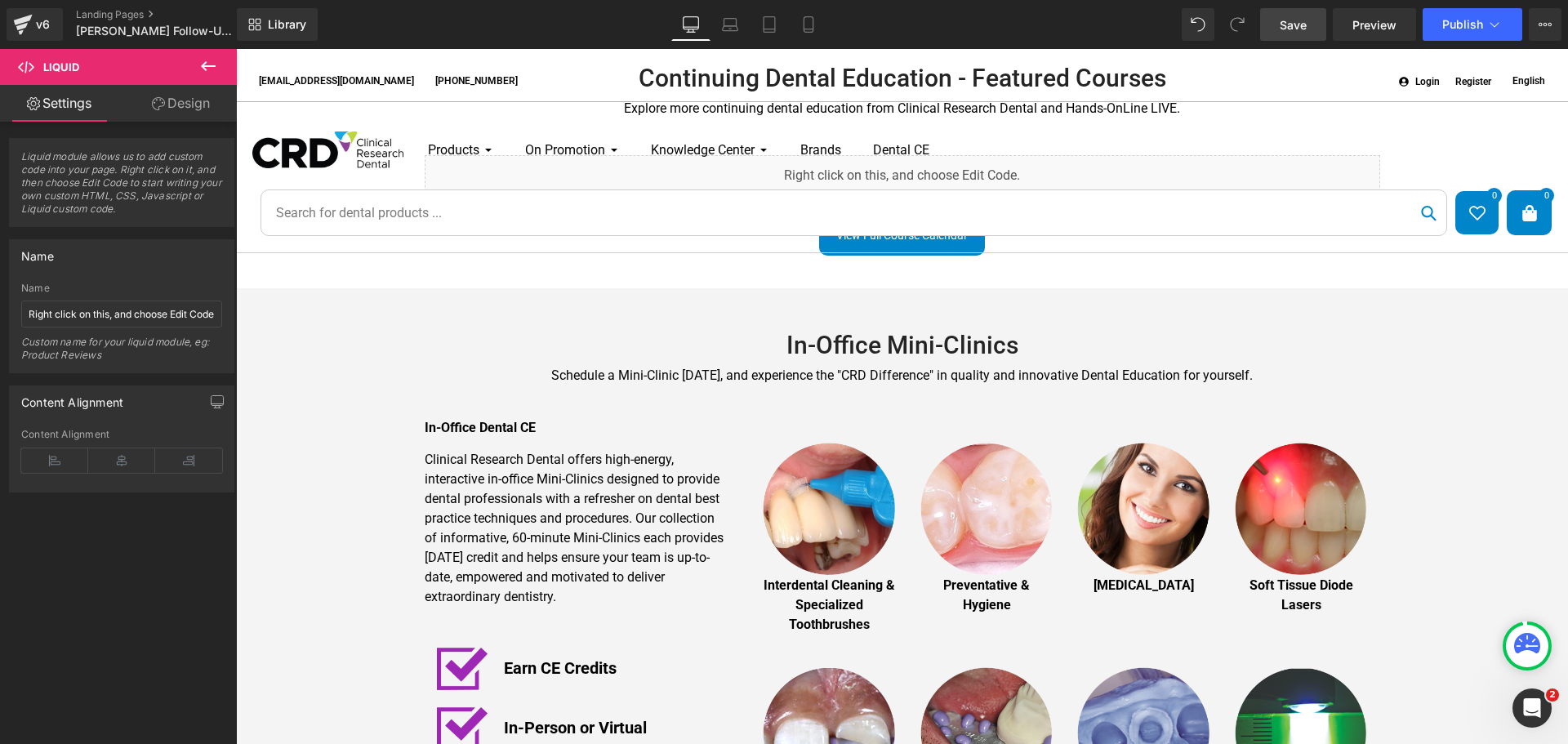
scroll to position [979, 0]
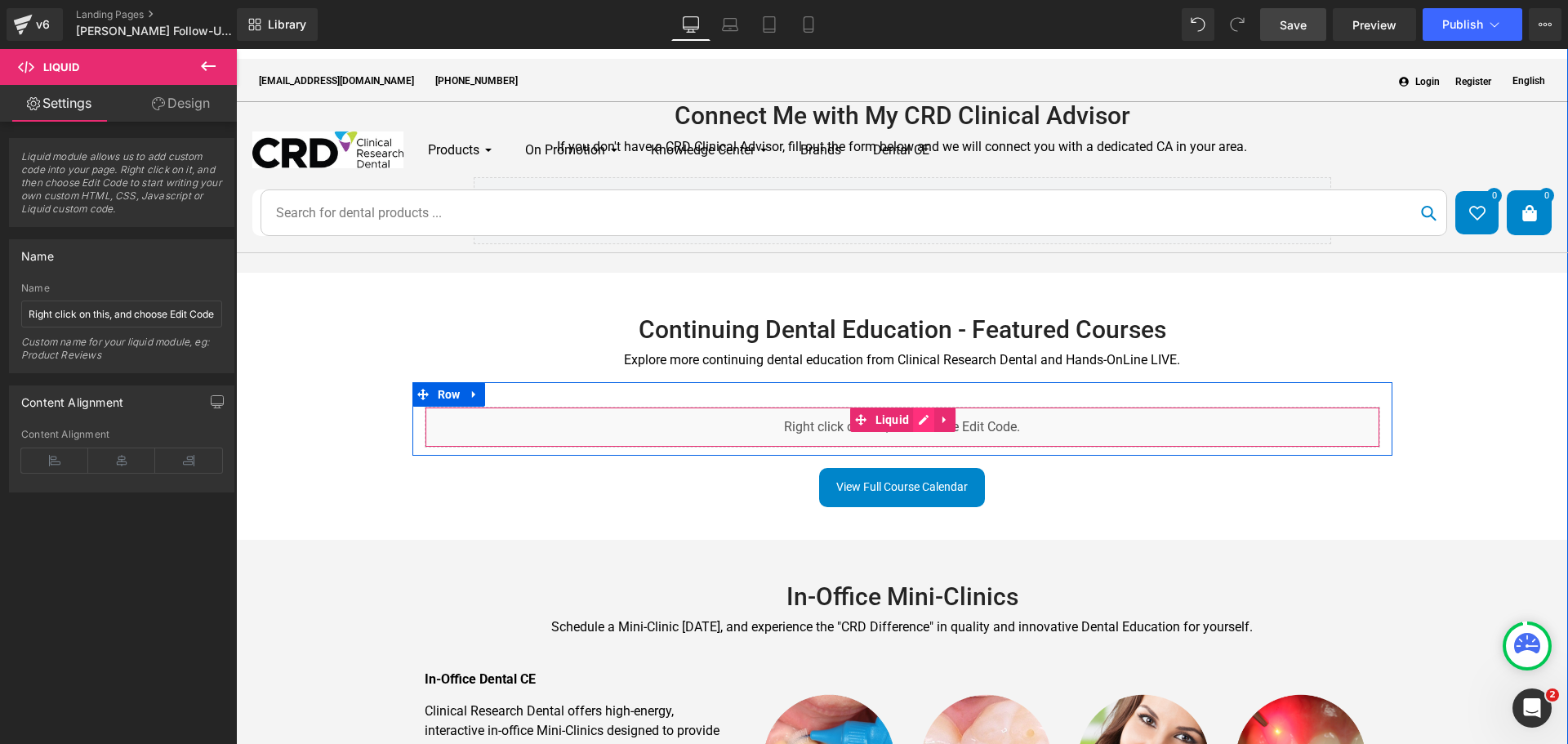
click at [921, 407] on div "Liquid" at bounding box center [903, 427] width 955 height 41
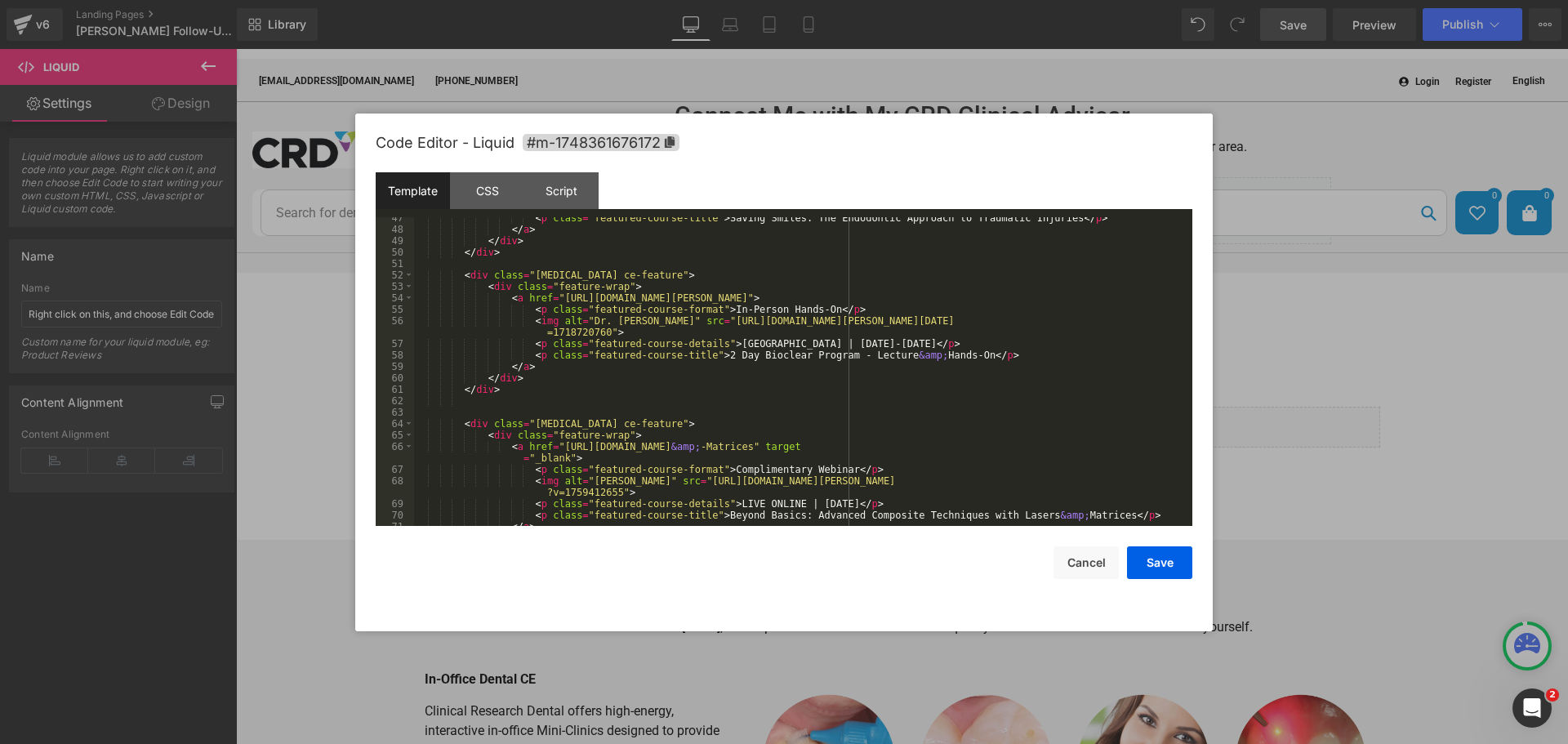
scroll to position [663, 0]
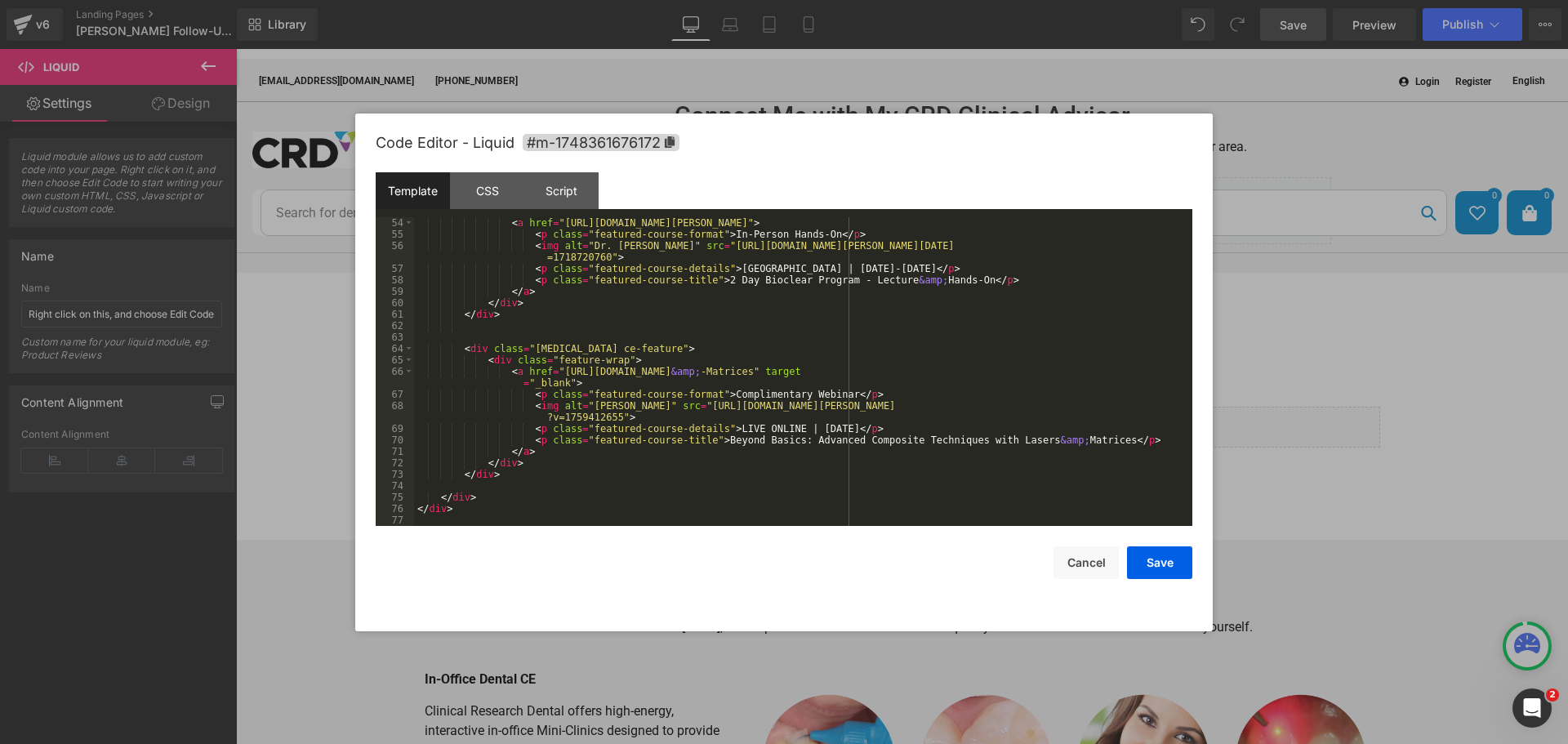
click at [479, 475] on div "< a href = "[URL][DOMAIN_NAME][PERSON_NAME]" > < p class = "featured-course-for…" at bounding box center [800, 382] width 771 height 332
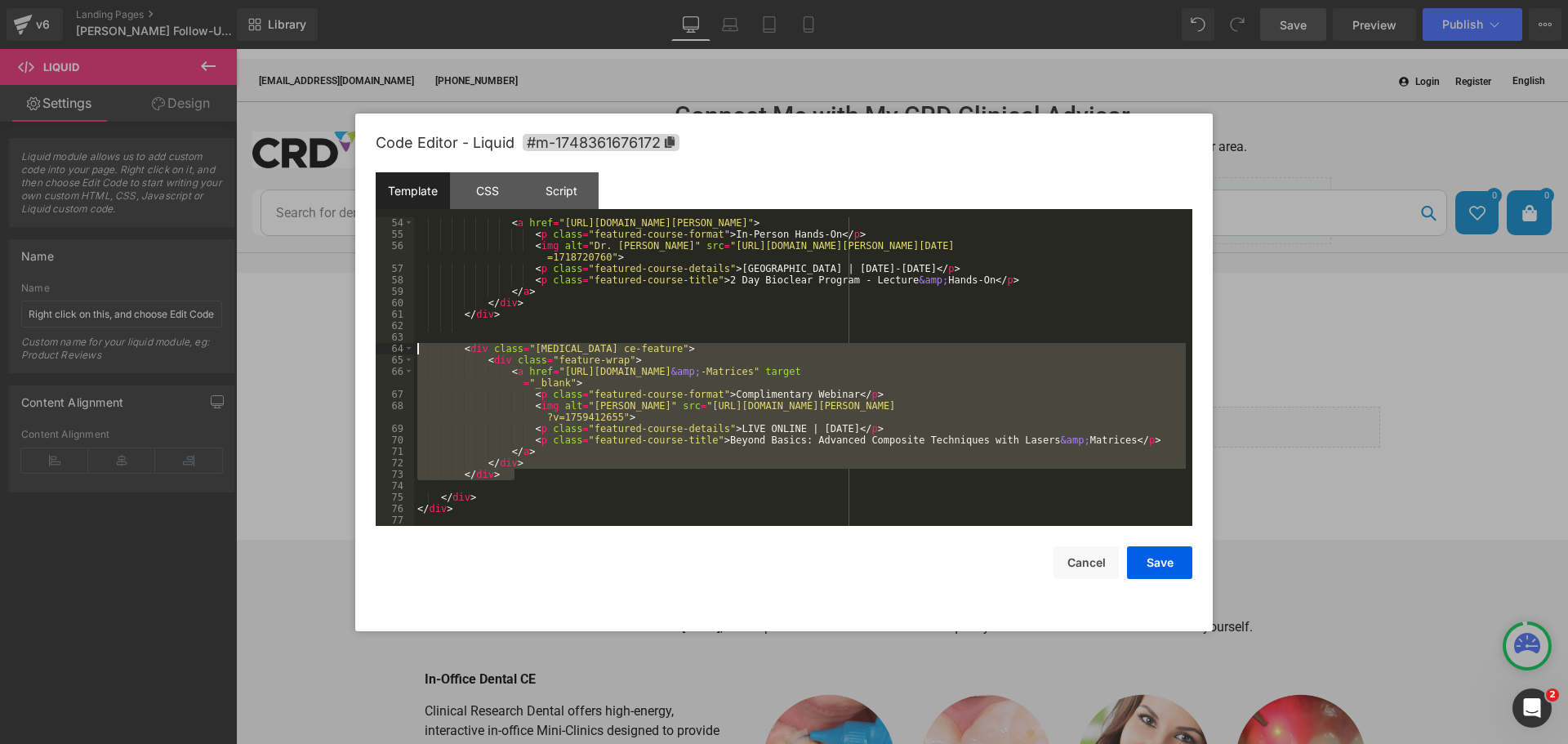
drag, startPoint x: 497, startPoint y: 473, endPoint x: 402, endPoint y: 344, distance: 160.2
click at [393, 343] on pre "54 55 56 57 58 59 60 61 62 63 64 65 66 67 68 69 70 71 72 73 74 75 76 77 < a hre…" at bounding box center [783, 371] width 816 height 308
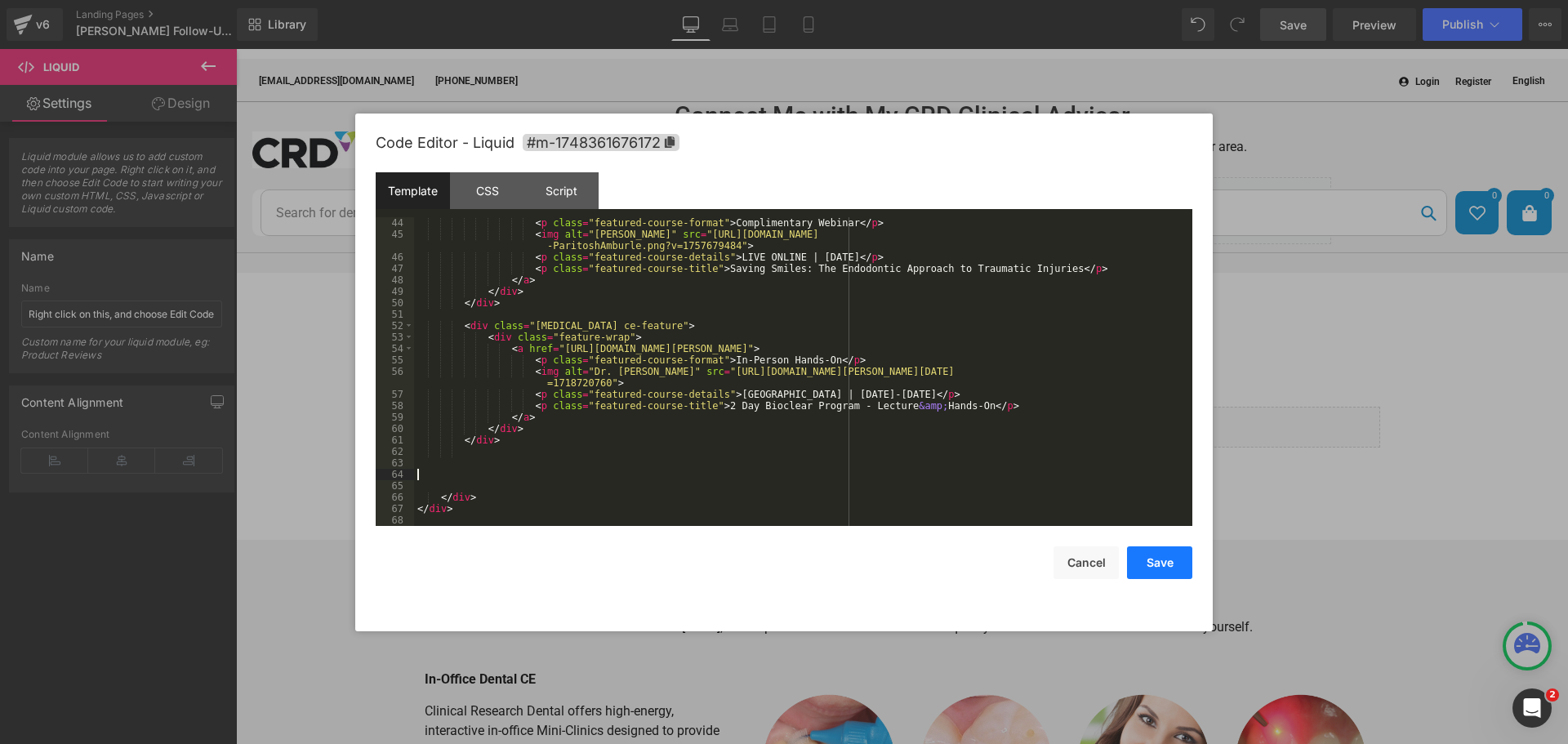
drag, startPoint x: 1158, startPoint y: 551, endPoint x: 1046, endPoint y: 327, distance: 250.4
click at [1158, 551] on button "Save" at bounding box center [1158, 563] width 65 height 33
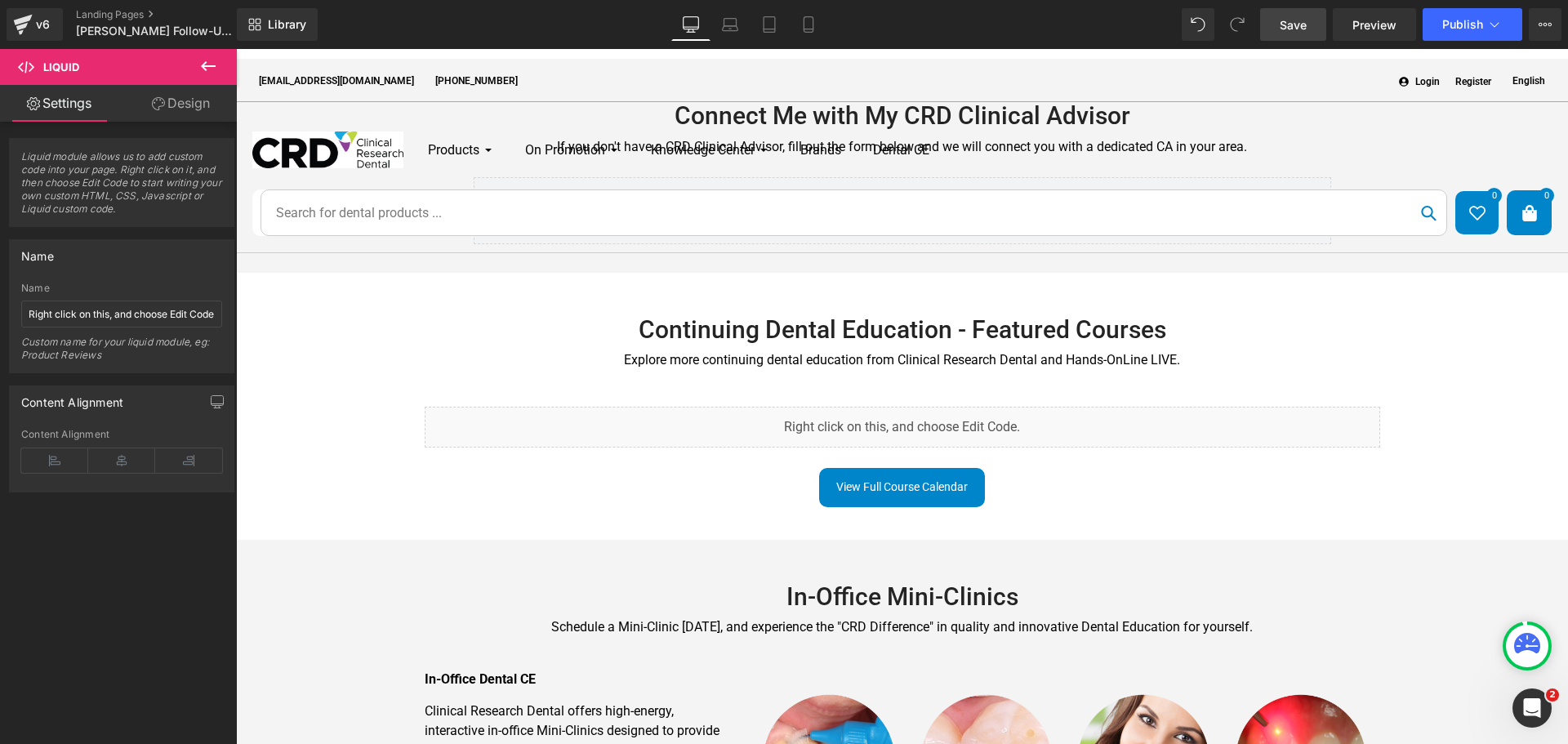
click at [1300, 21] on span "Save" at bounding box center [1293, 25] width 27 height 18
click at [1296, 26] on span "Save" at bounding box center [1293, 25] width 27 height 18
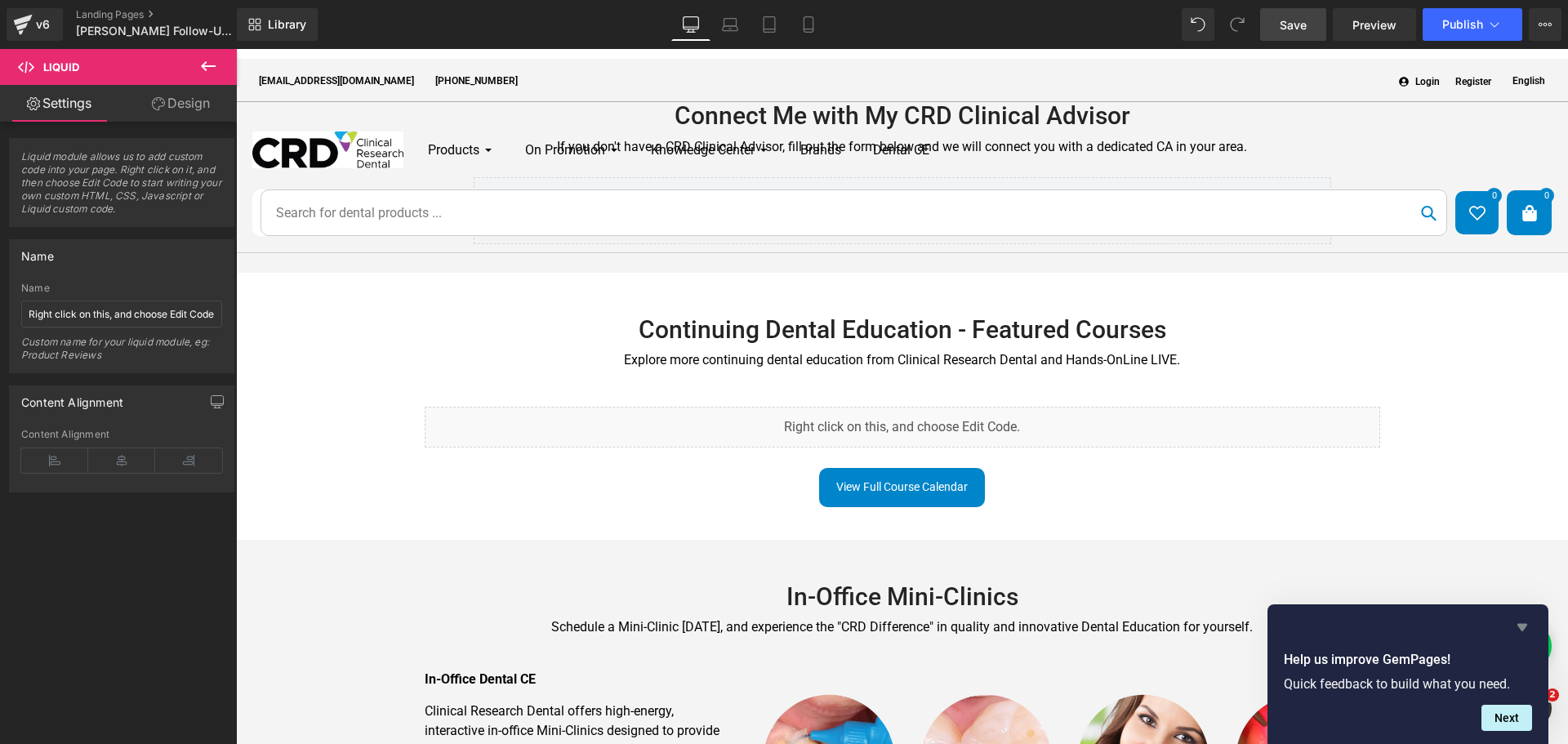
click at [1526, 623] on icon "Hide survey" at bounding box center [1522, 627] width 10 height 8
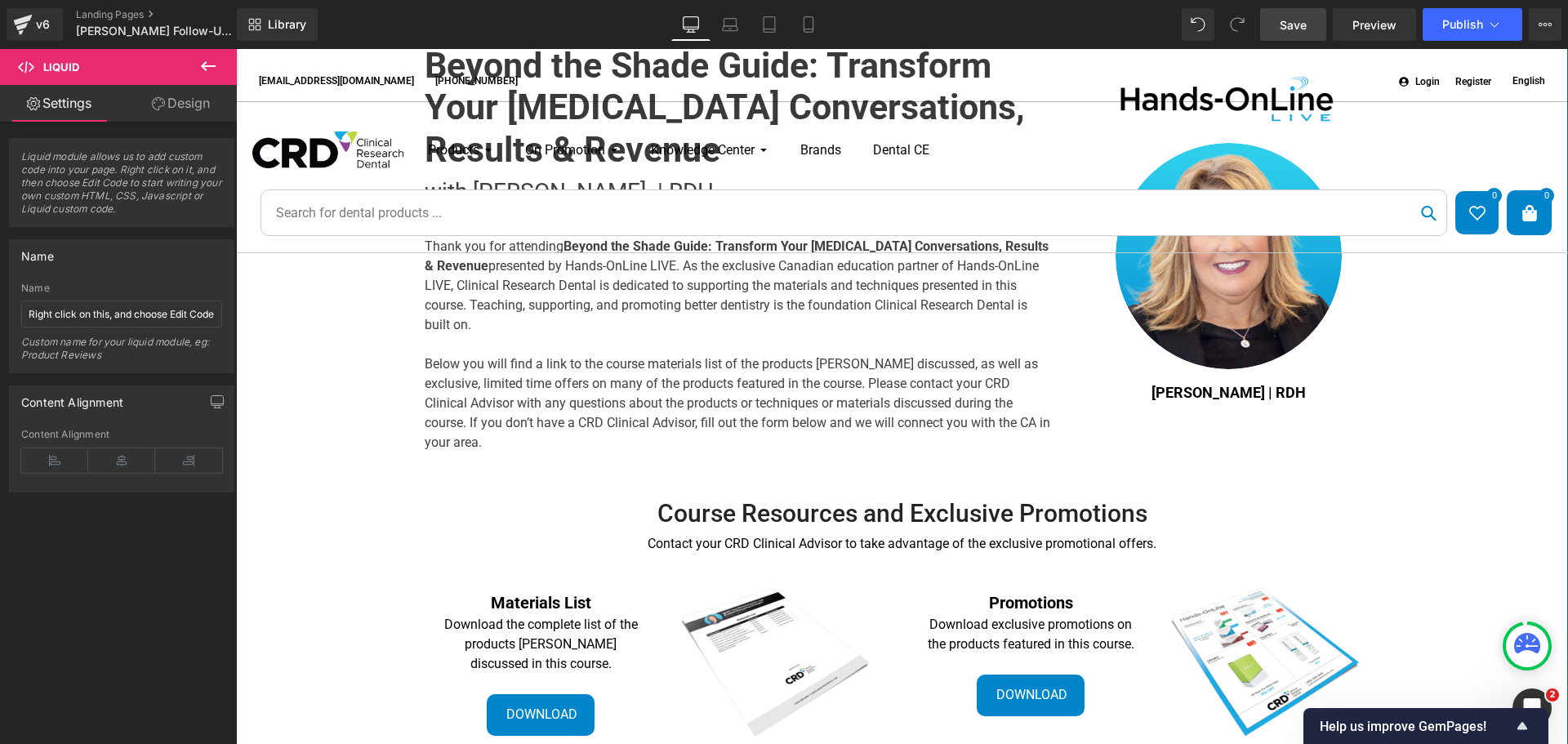
scroll to position [0, 0]
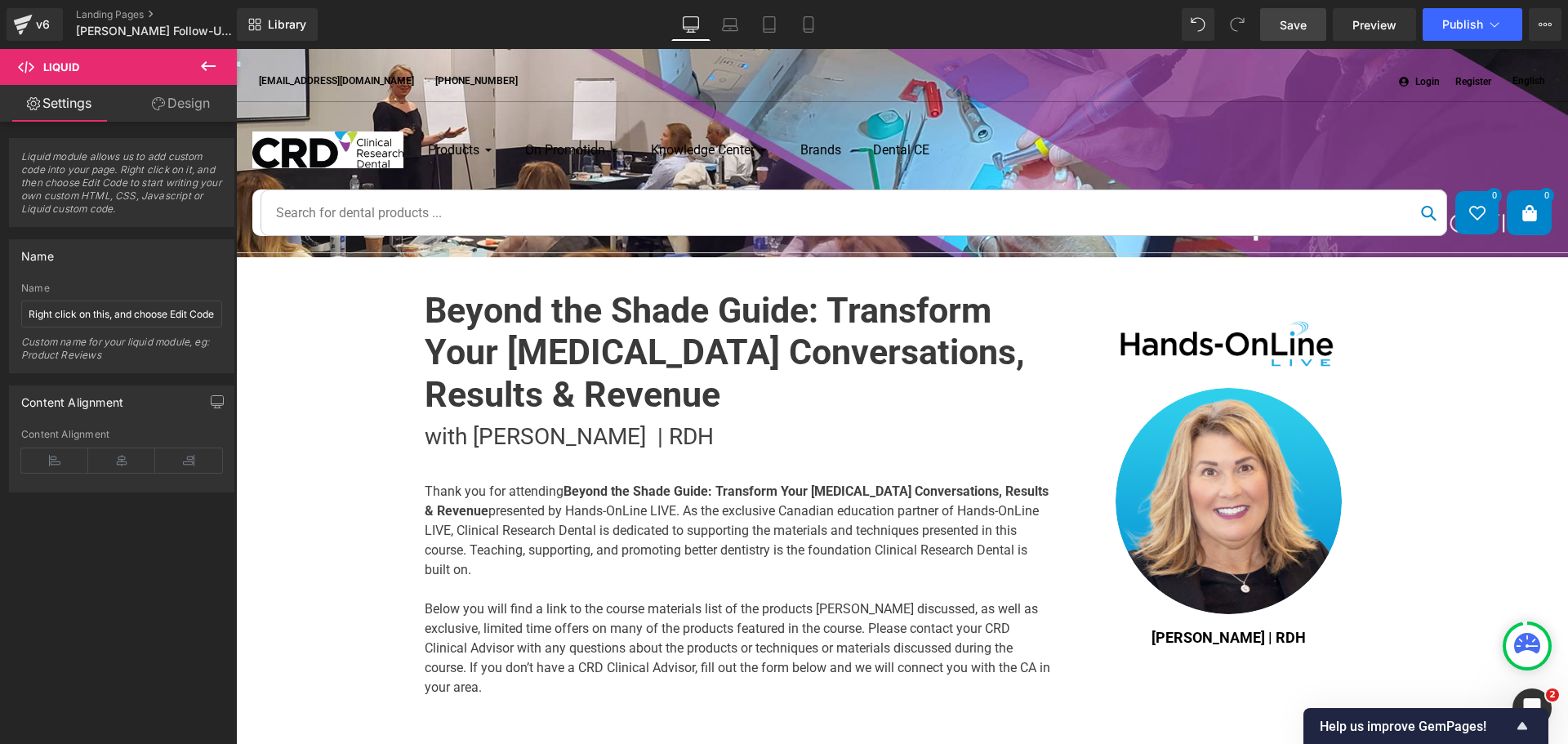
click at [1290, 19] on span "Save" at bounding box center [1293, 25] width 27 height 18
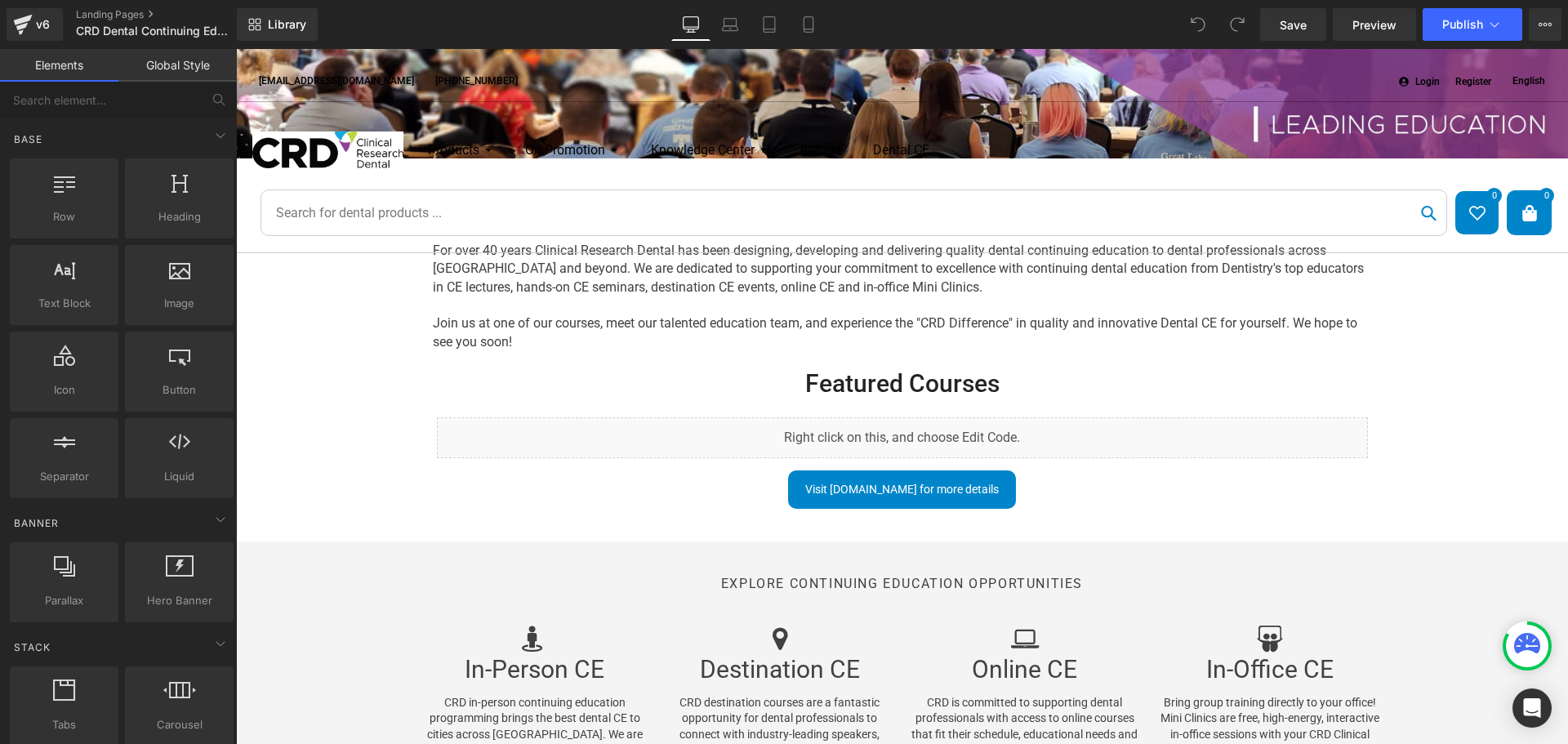
scroll to position [82, 0]
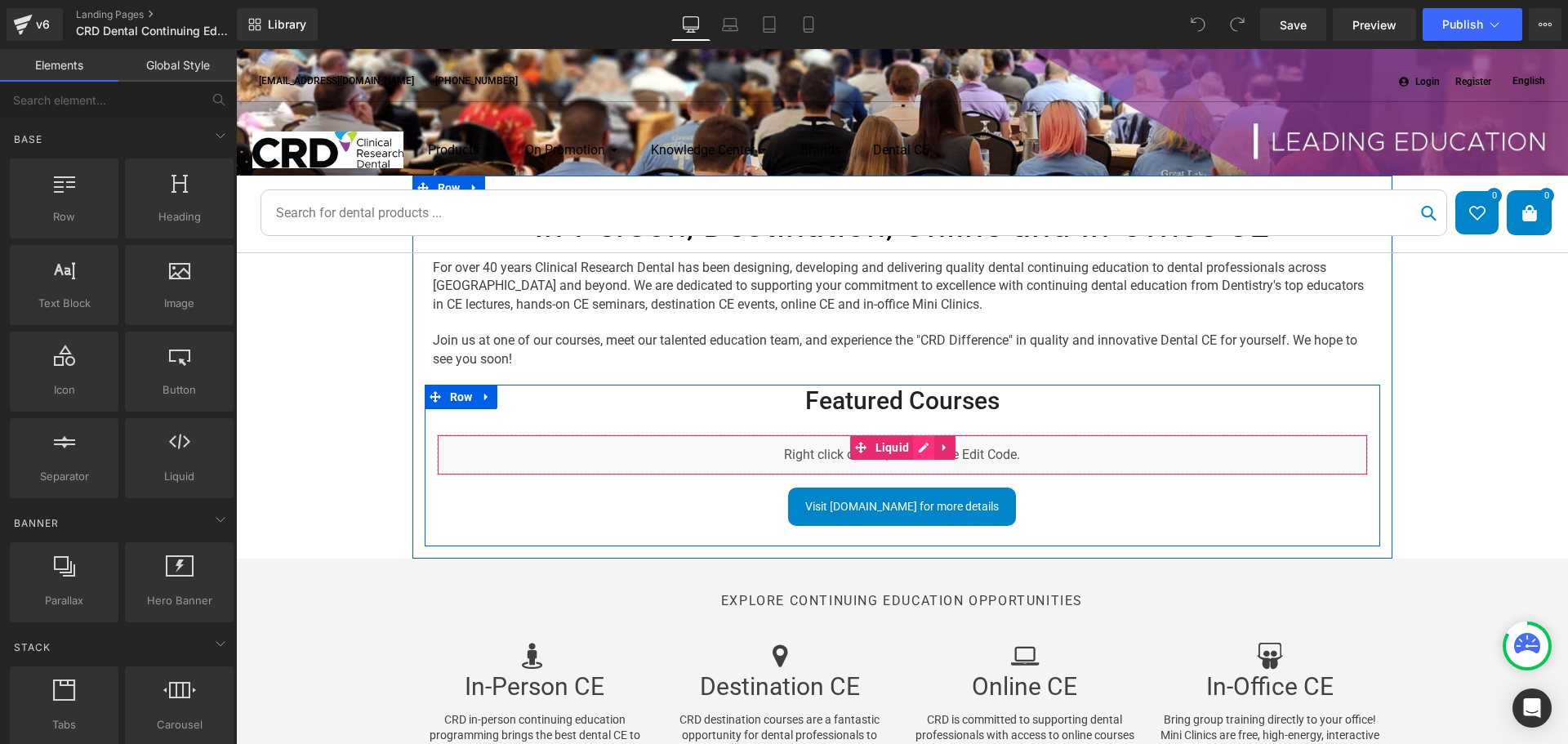
click at [924, 443] on div "Liquid" at bounding box center [902, 455] width 931 height 41
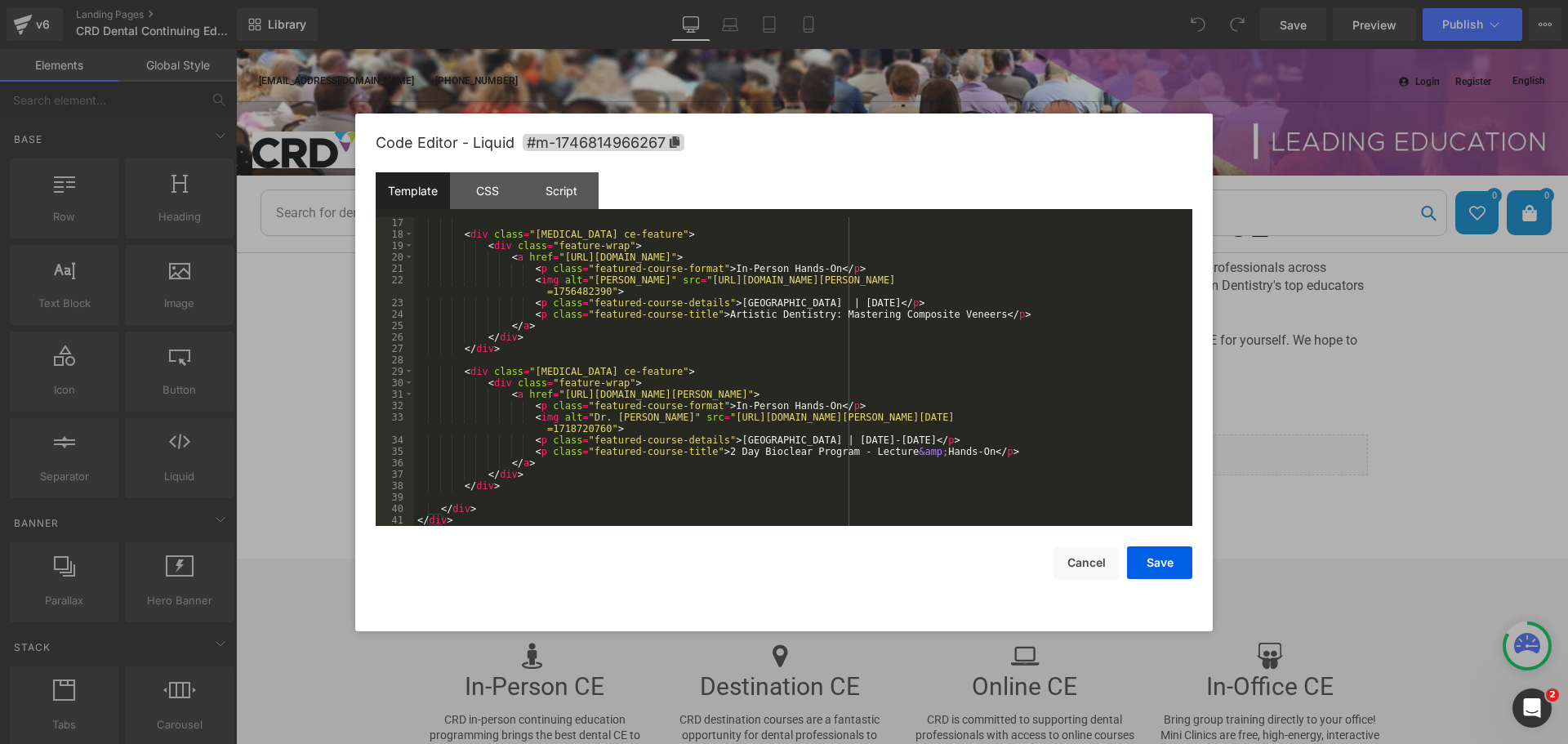
scroll to position [206, 0]
click at [1112, 562] on button "Cancel" at bounding box center [1086, 563] width 65 height 33
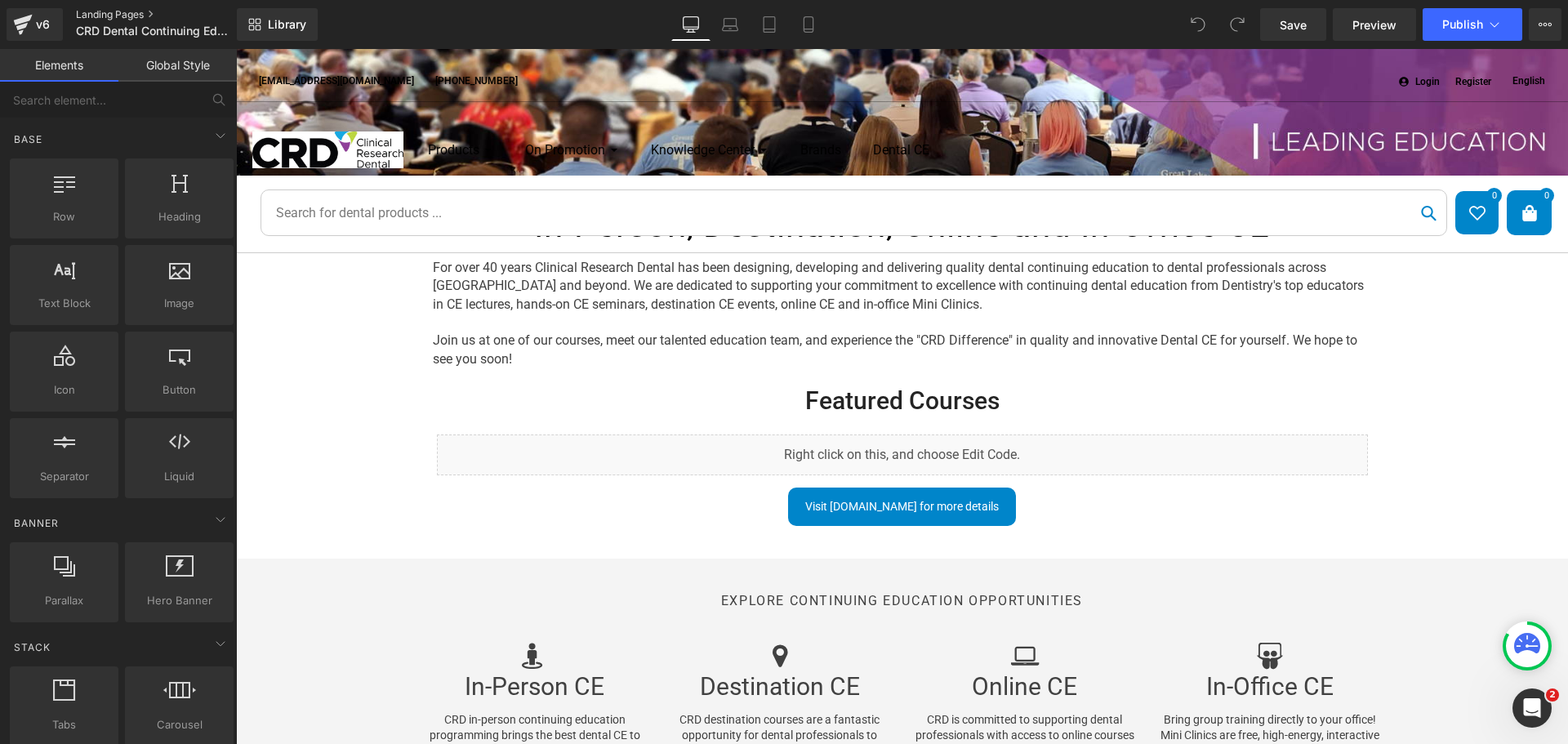
click at [97, 10] on link "Landing Pages" at bounding box center [169, 14] width 188 height 13
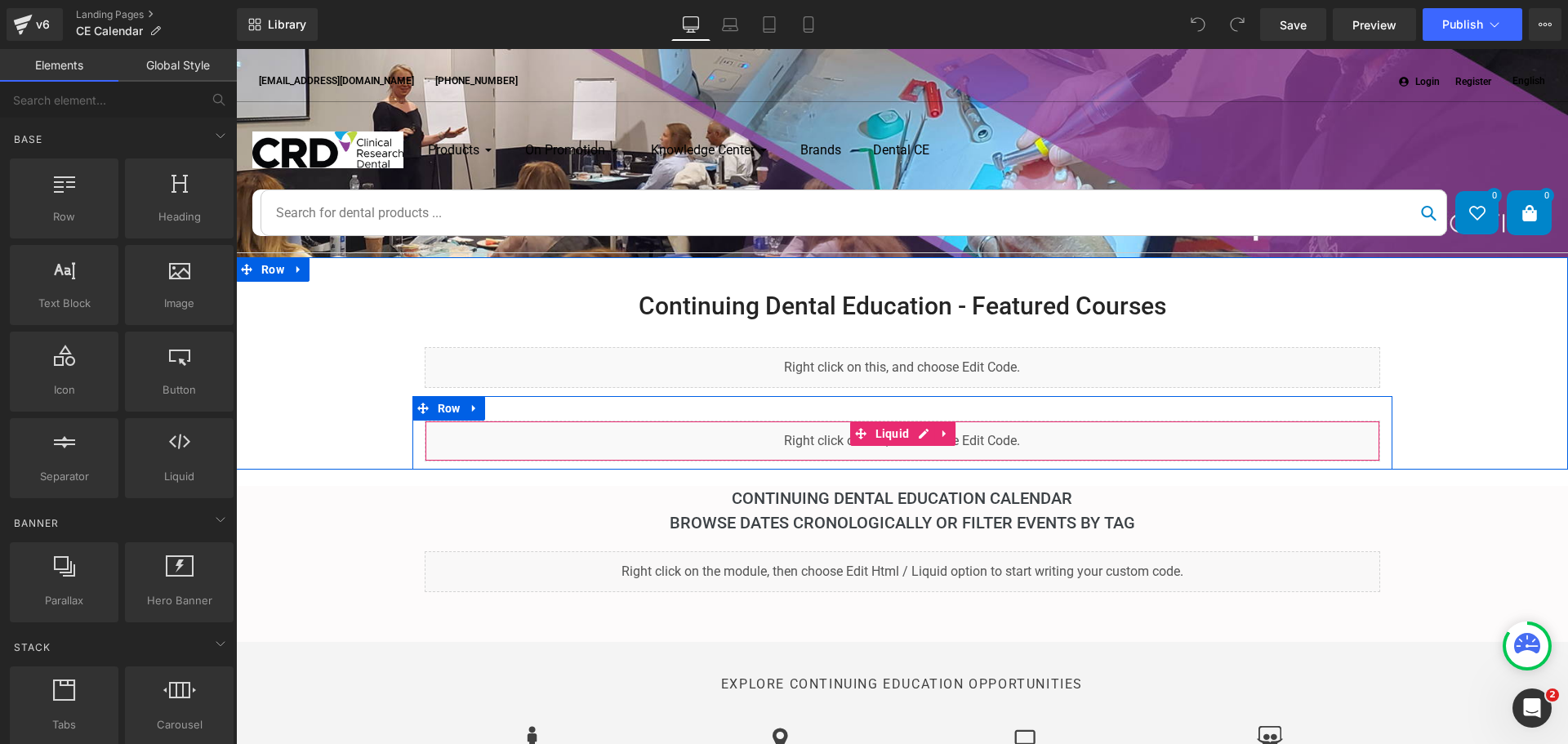
click at [918, 434] on div "Liquid" at bounding box center [903, 441] width 955 height 41
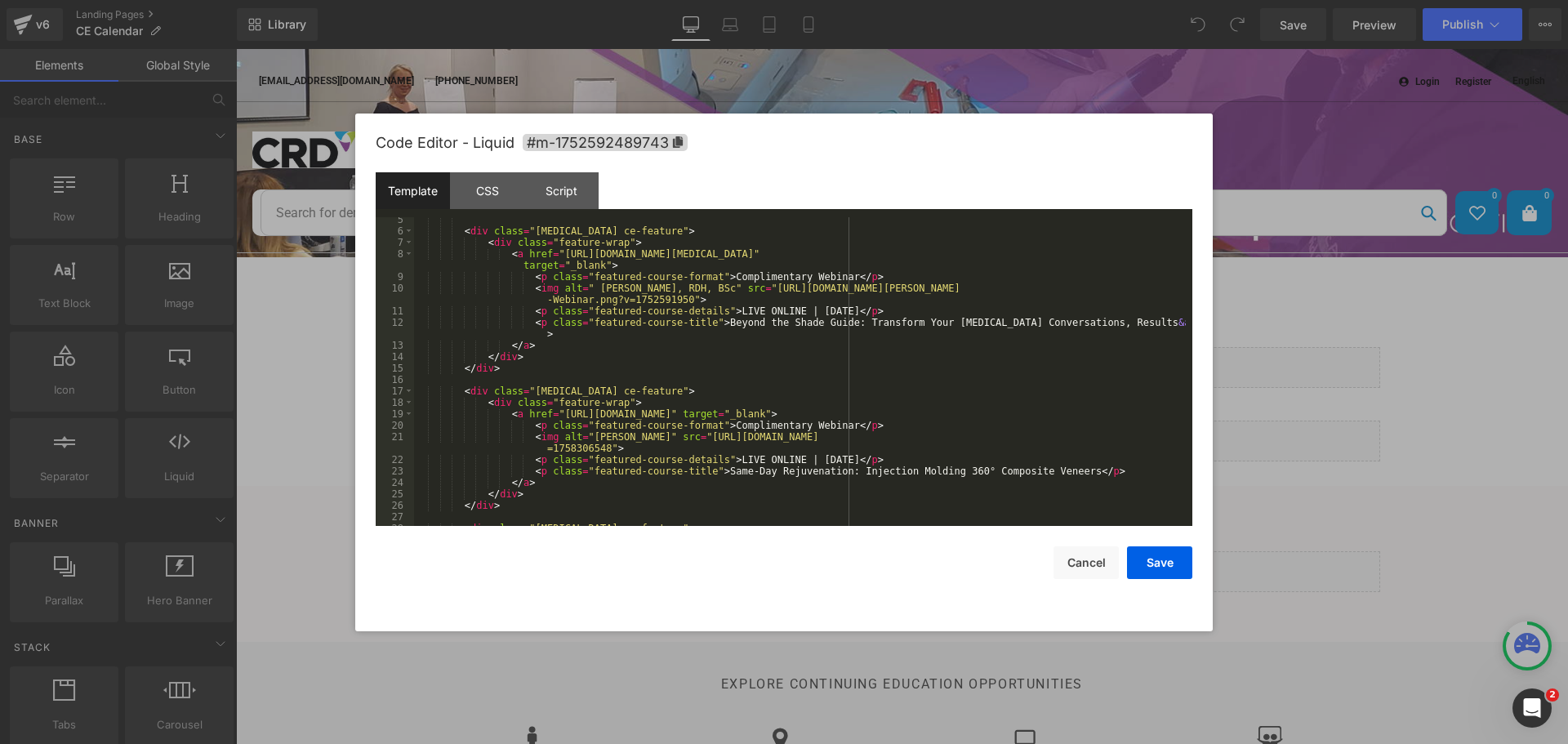
scroll to position [49, 0]
drag, startPoint x: 660, startPoint y: 436, endPoint x: 580, endPoint y: 436, distance: 80.0
click at [580, 436] on div "< div class = "Grid-cell ce-feature" > < div class = "feature-wrap" > < a href …" at bounding box center [800, 379] width 771 height 332
click at [1165, 567] on button "Save" at bounding box center [1158, 563] width 65 height 33
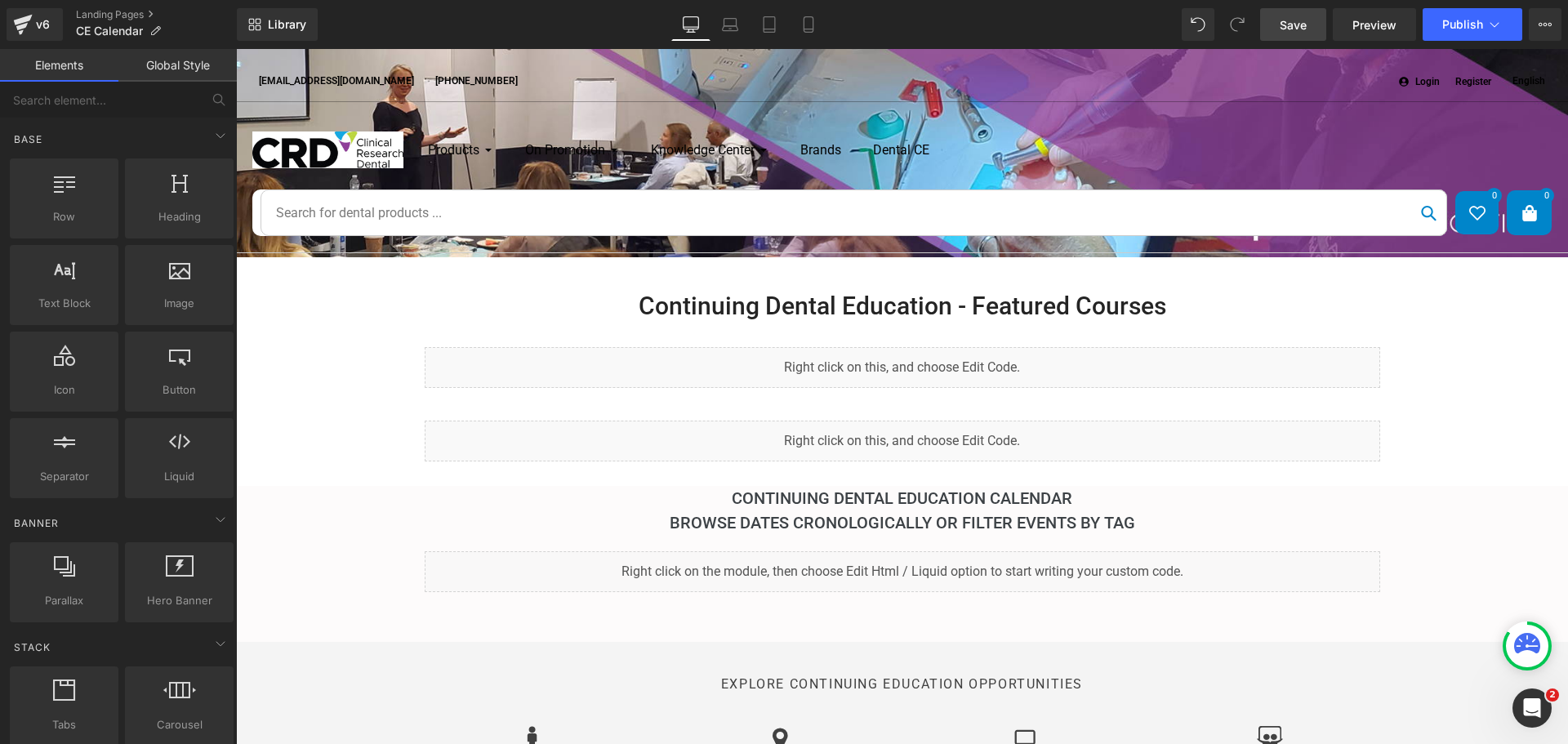
click at [1292, 23] on span "Save" at bounding box center [1293, 25] width 27 height 18
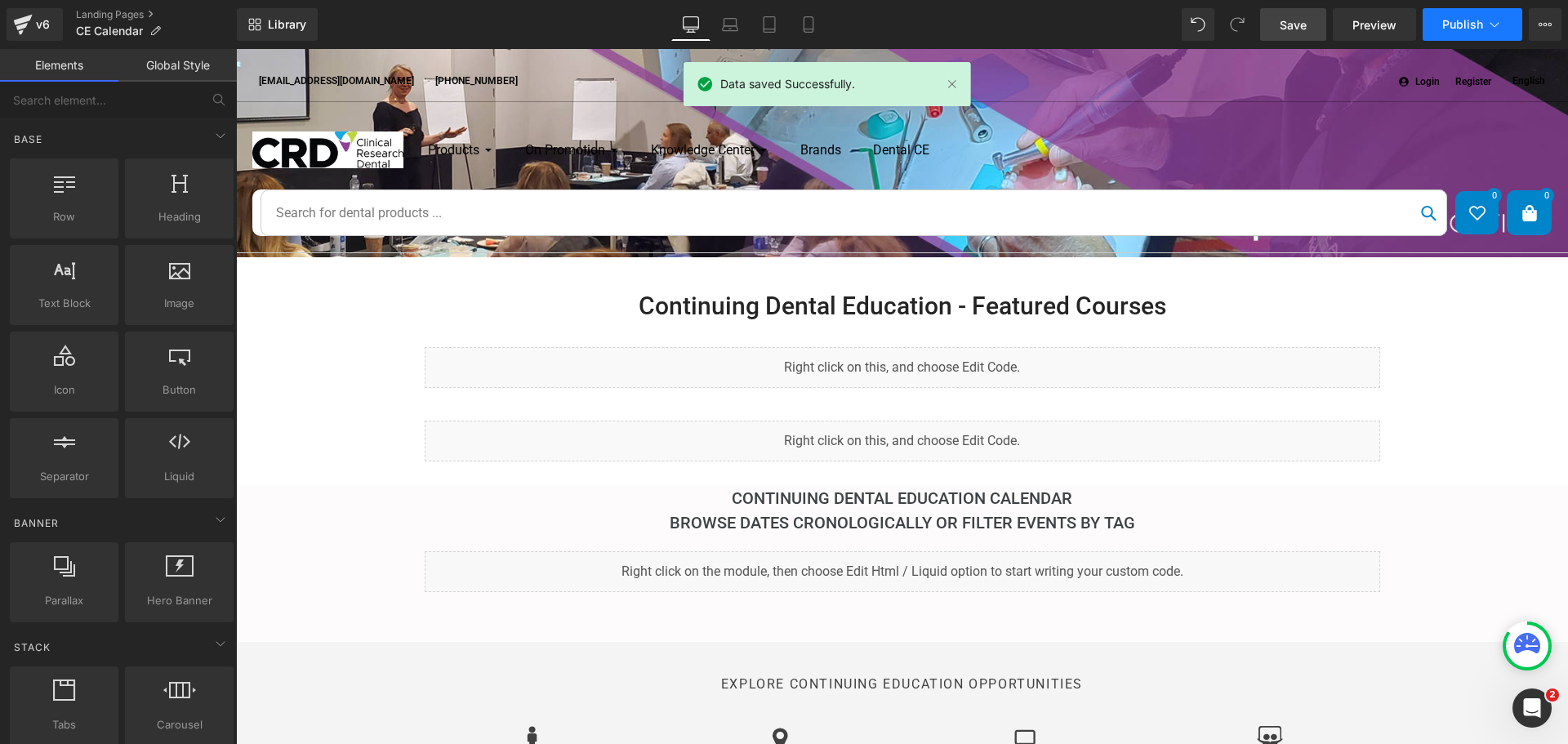
click at [1446, 18] on span "Publish" at bounding box center [1462, 23] width 41 height 13
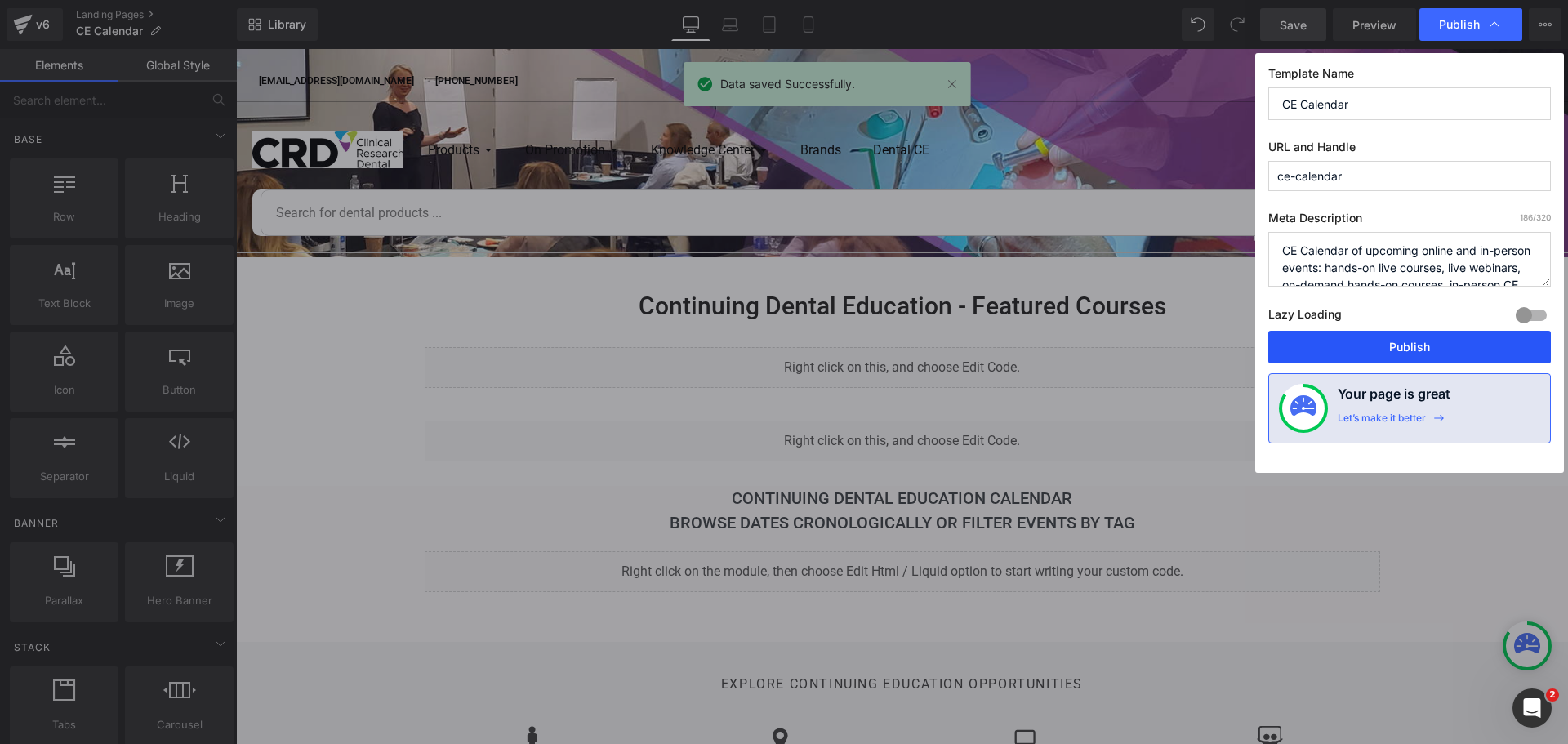
click at [1416, 341] on button "Publish" at bounding box center [1409, 347] width 282 height 33
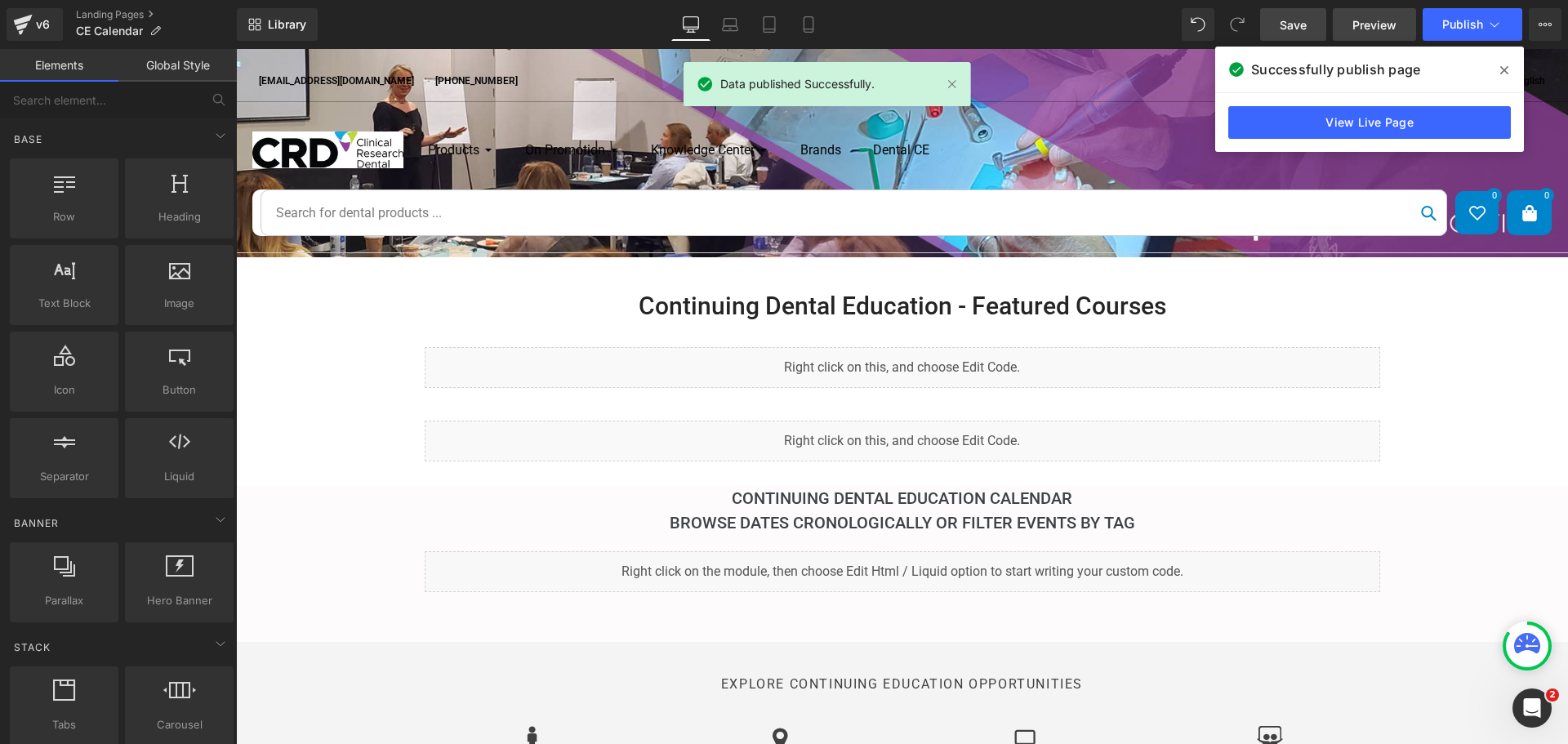
click at [1362, 20] on span "Preview" at bounding box center [1373, 25] width 44 height 18
